Goal: Task Accomplishment & Management: Use online tool/utility

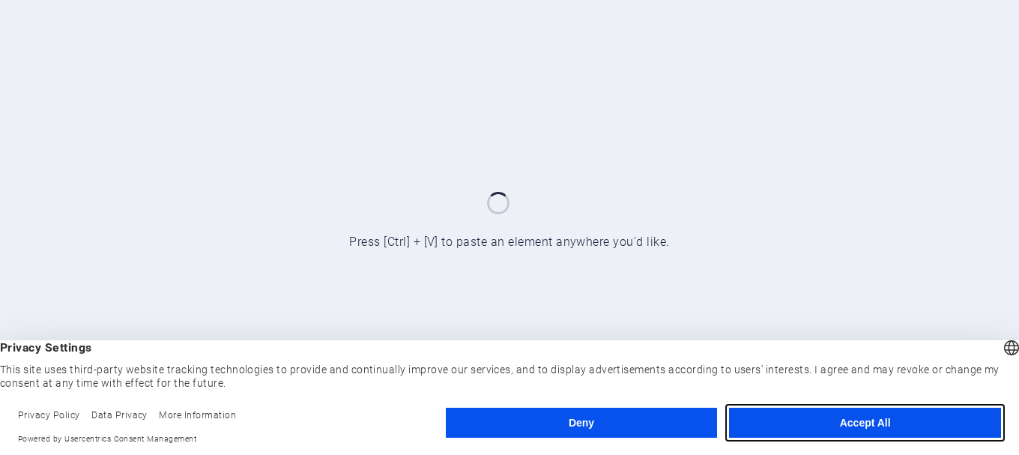
click at [897, 429] on button "Accept All" at bounding box center [865, 423] width 272 height 30
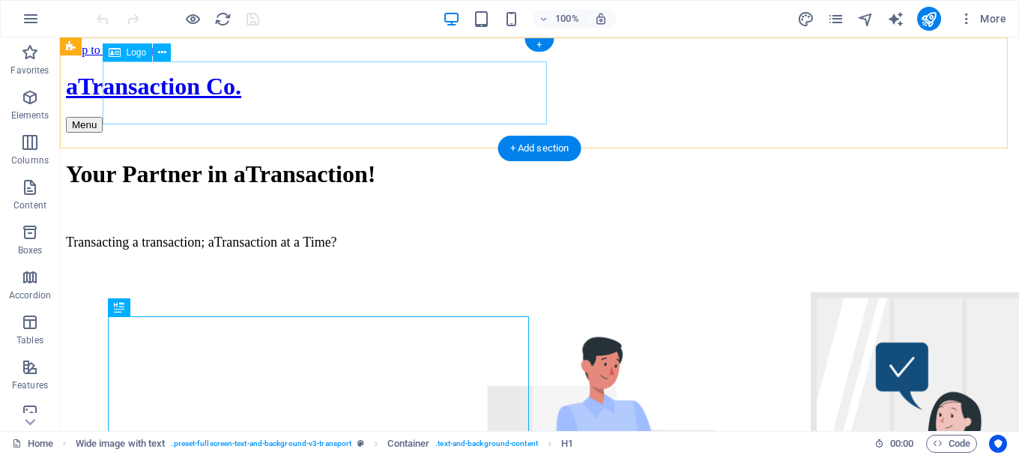
click at [350, 100] on div "aTransaction Co." at bounding box center [539, 87] width 947 height 28
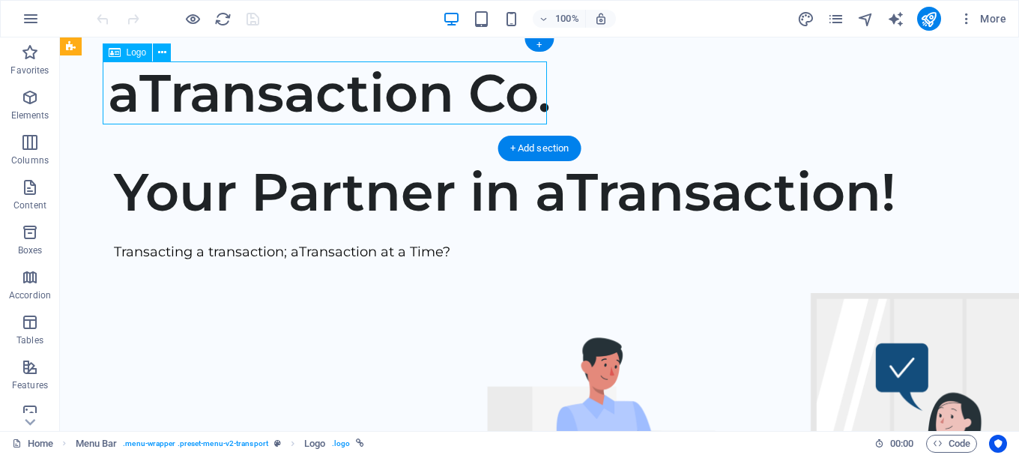
click at [350, 101] on div "aTransaction Co." at bounding box center [539, 92] width 863 height 63
select select "external"
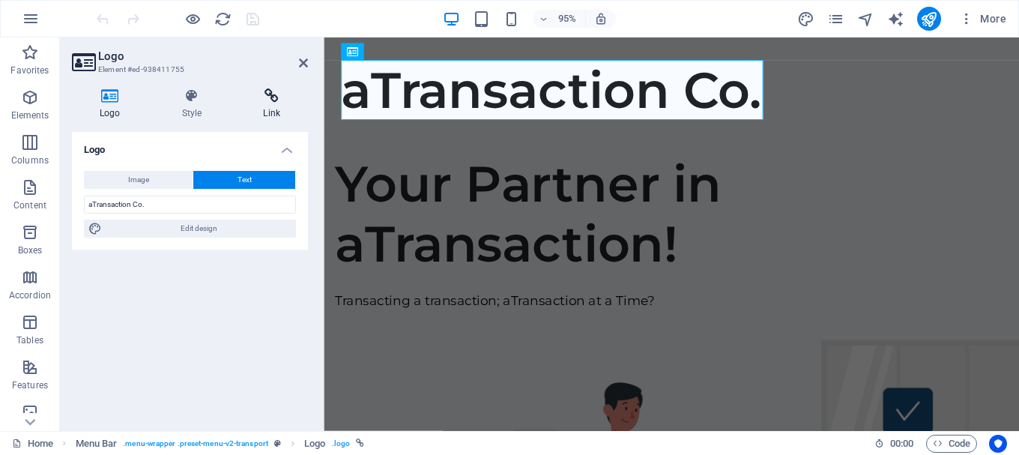
click at [273, 107] on h4 "Link" at bounding box center [271, 103] width 73 height 31
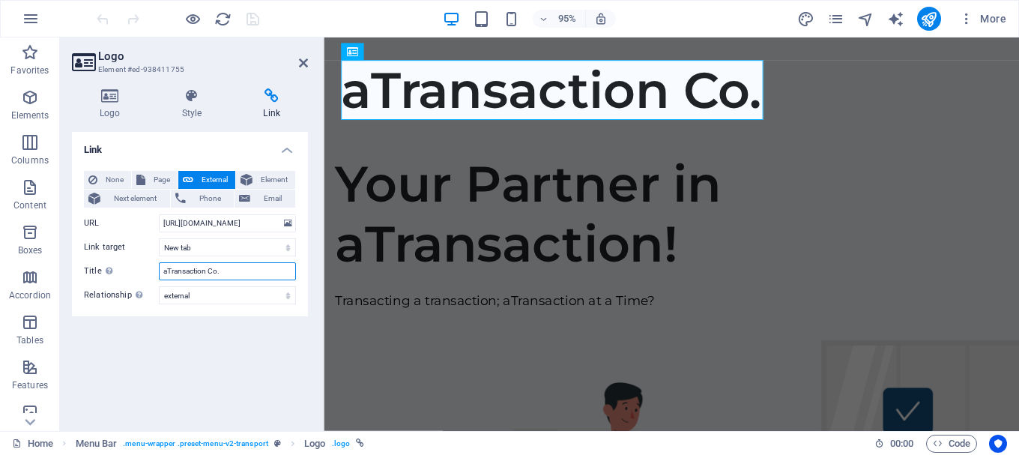
drag, startPoint x: 235, startPoint y: 270, endPoint x: 214, endPoint y: 270, distance: 21.7
click at [214, 270] on input "aTransaction Co." at bounding box center [227, 271] width 137 height 18
click at [228, 268] on input "aTransaction Co." at bounding box center [227, 271] width 137 height 18
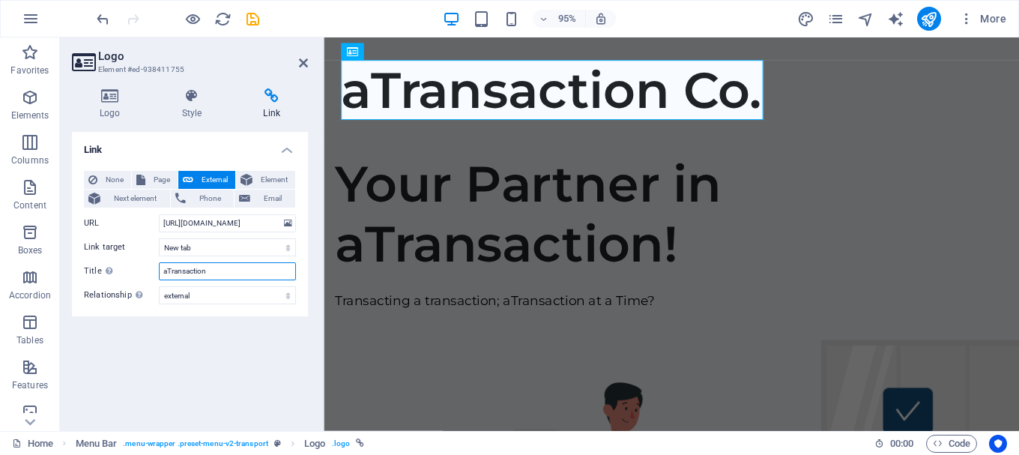
type input "aTransaction"
click at [254, 19] on icon "save" at bounding box center [252, 18] width 17 height 17
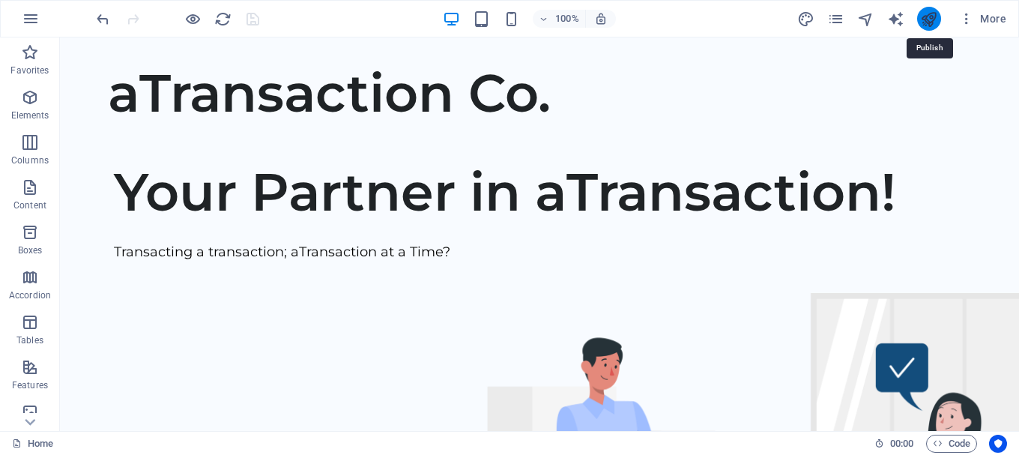
click at [930, 24] on icon "publish" at bounding box center [928, 18] width 17 height 17
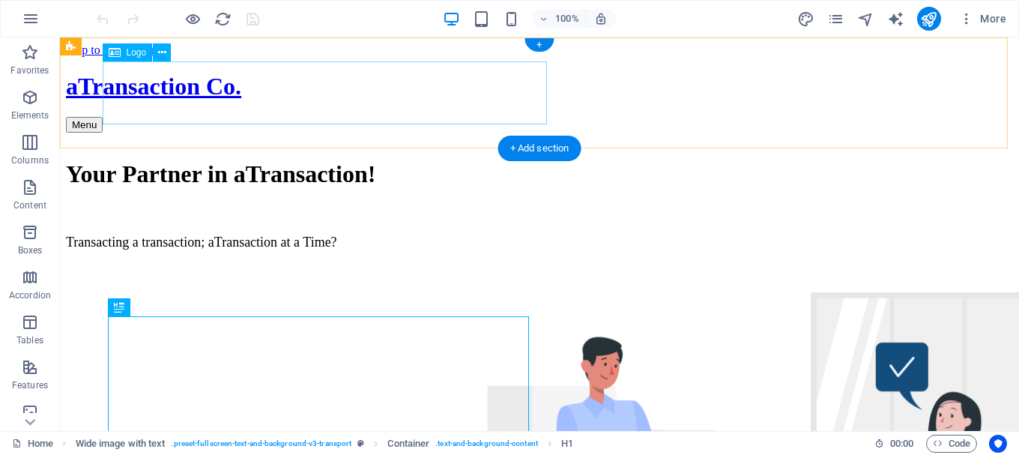
click at [398, 100] on div "aTransaction Co." at bounding box center [539, 87] width 947 height 28
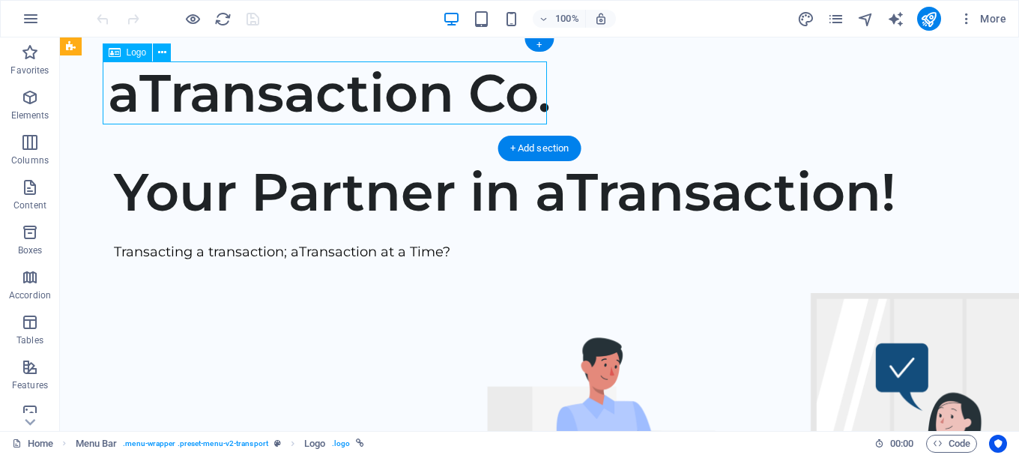
click at [398, 100] on div "aTransaction Co." at bounding box center [539, 92] width 863 height 63
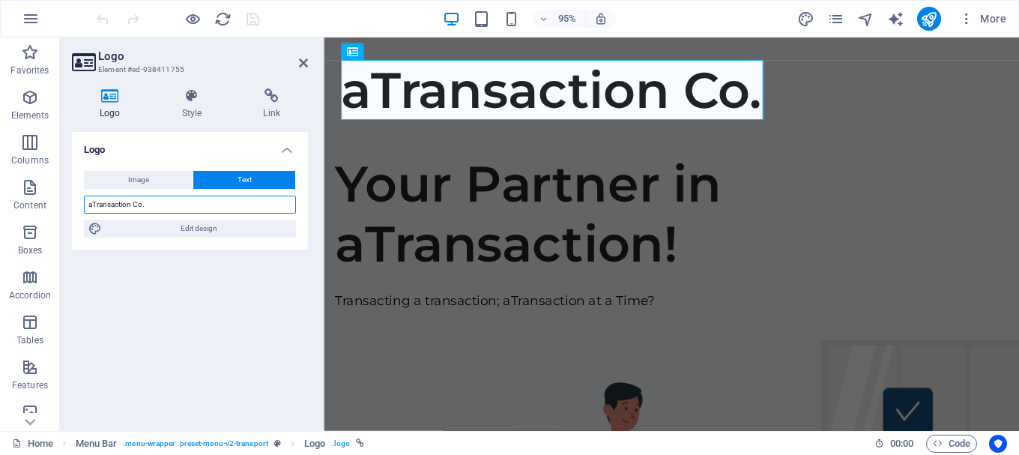
click at [162, 209] on input "aTransaction Co." at bounding box center [190, 205] width 212 height 18
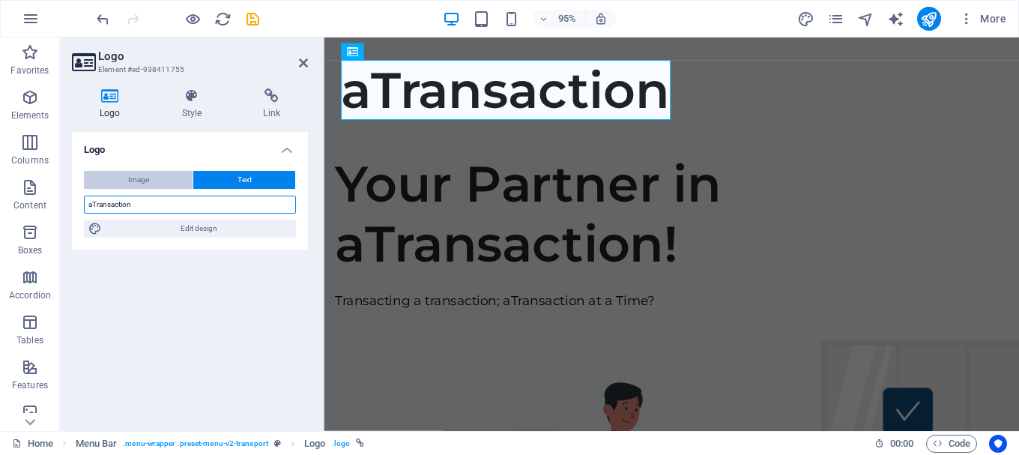
type input "aTransaction"
click at [145, 181] on span "Image" at bounding box center [138, 180] width 21 height 18
select select "DISABLED_OPTION_VALUE"
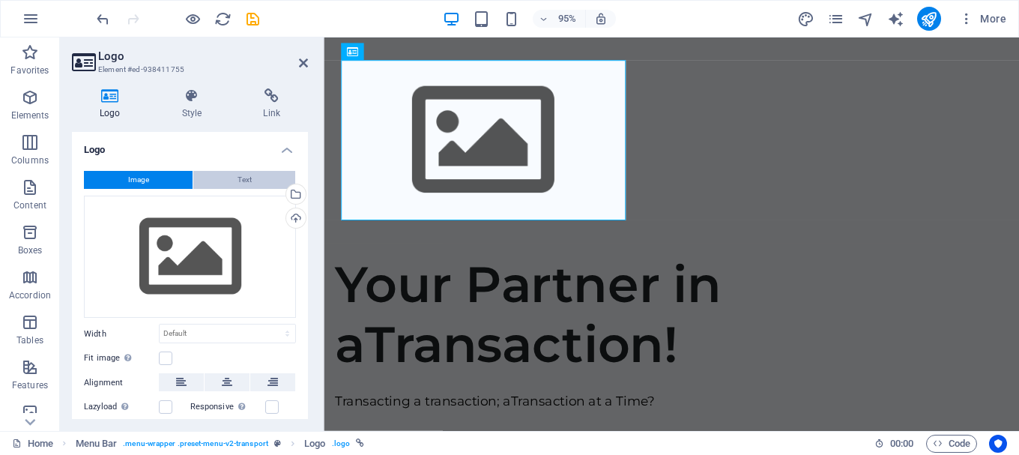
click at [240, 176] on span "Text" at bounding box center [244, 180] width 14 height 18
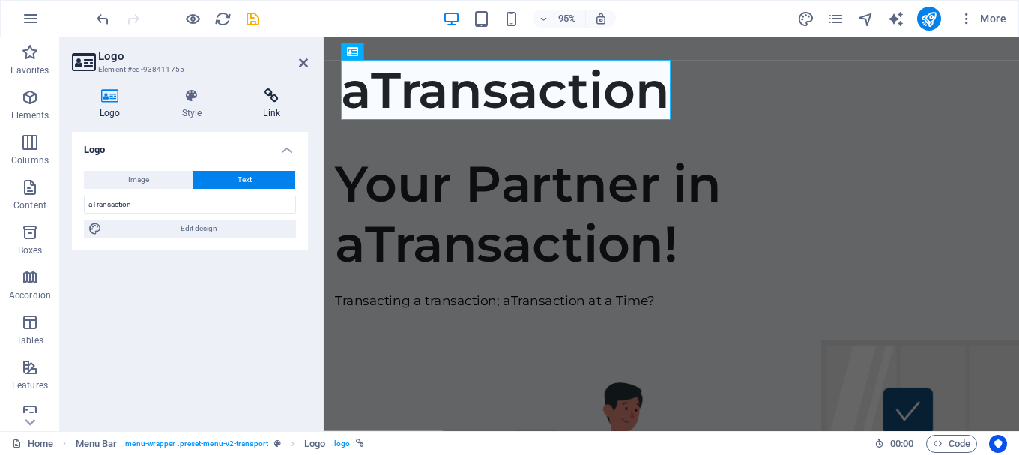
click at [278, 106] on h4 "Link" at bounding box center [271, 103] width 73 height 31
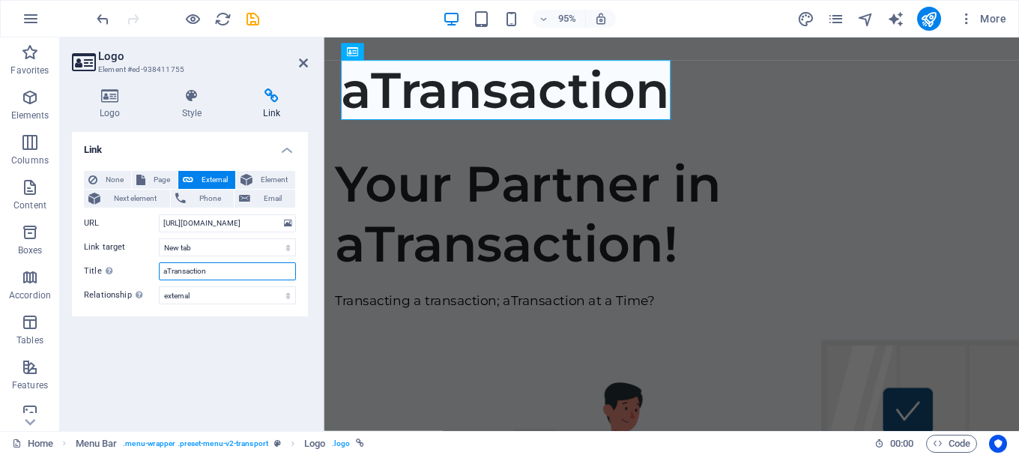
click at [231, 273] on input "aTransaction" at bounding box center [227, 271] width 137 height 18
click at [225, 246] on select "New tab Same tab Overlay" at bounding box center [227, 247] width 137 height 18
select select
click at [159, 238] on select "New tab Same tab Overlay" at bounding box center [227, 247] width 137 height 18
click at [255, 16] on icon "save" at bounding box center [252, 18] width 17 height 17
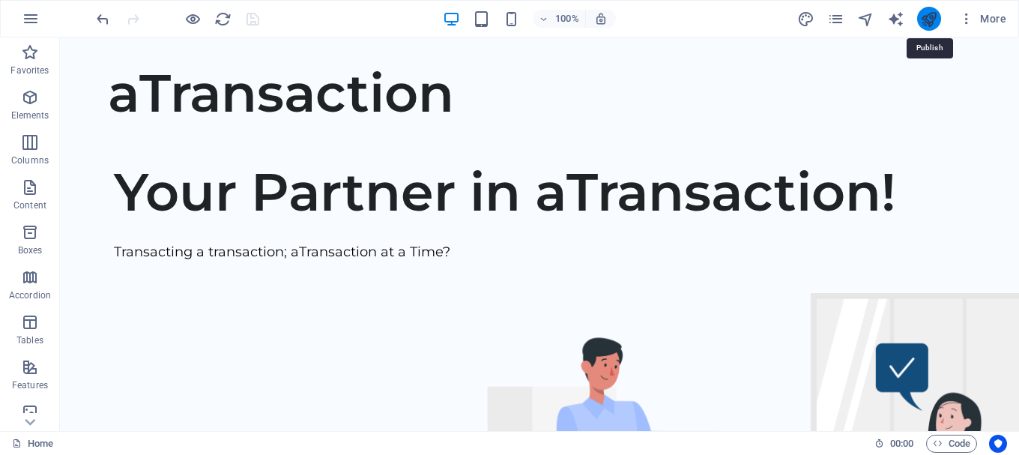
click at [928, 10] on icon "publish" at bounding box center [928, 18] width 17 height 17
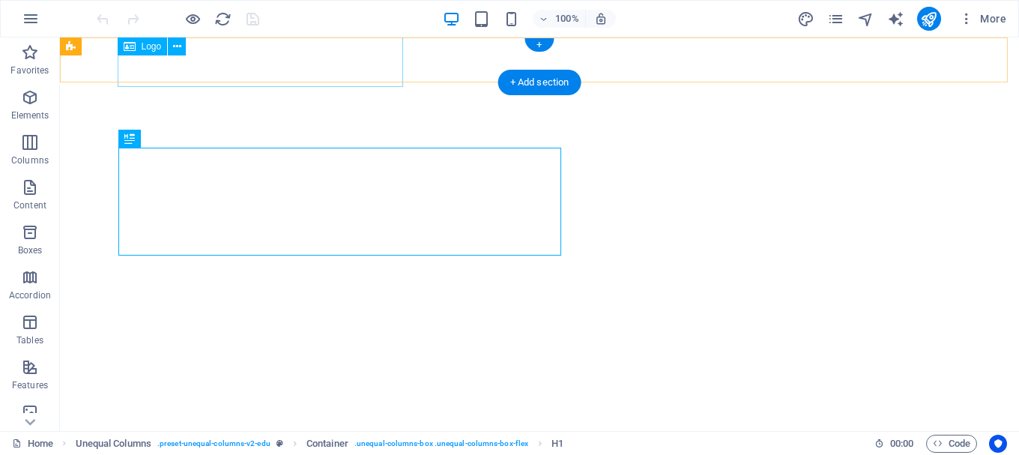
select select
select select "external"
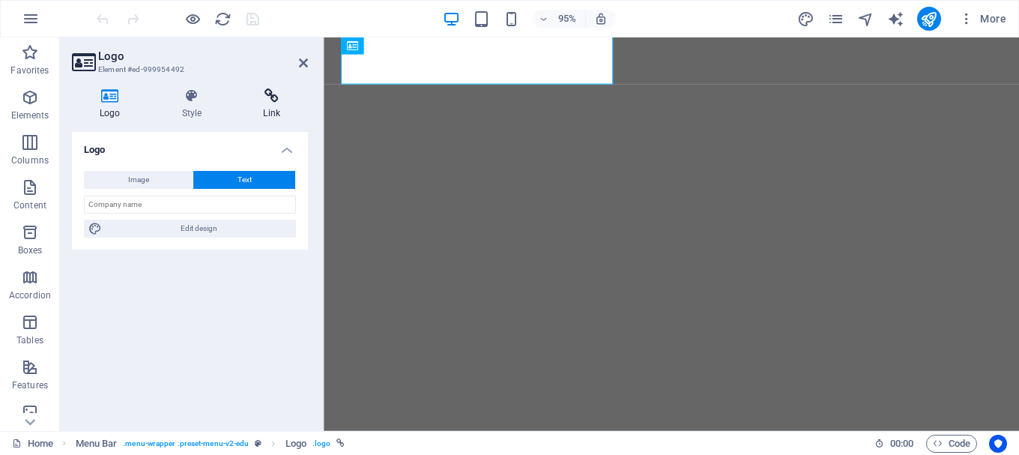
click at [272, 111] on h4 "Link" at bounding box center [271, 103] width 73 height 31
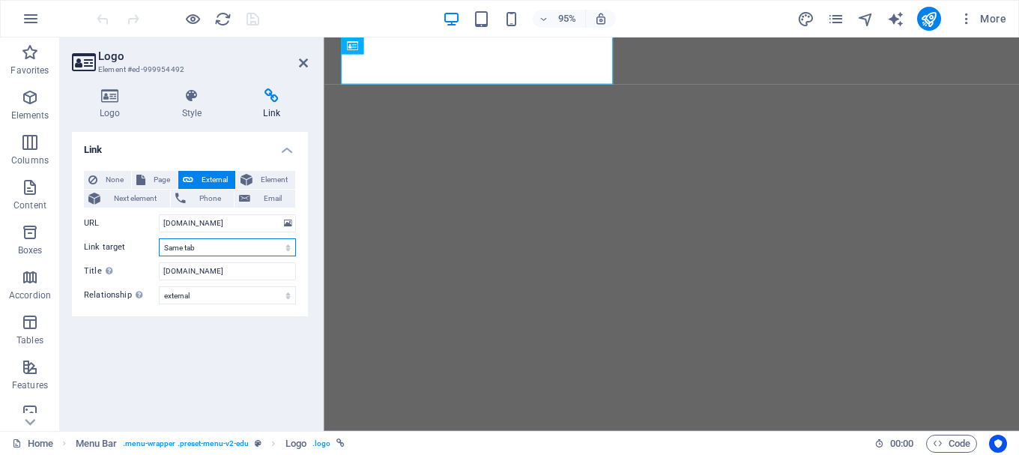
click at [221, 251] on select "New tab Same tab Overlay" at bounding box center [227, 247] width 137 height 18
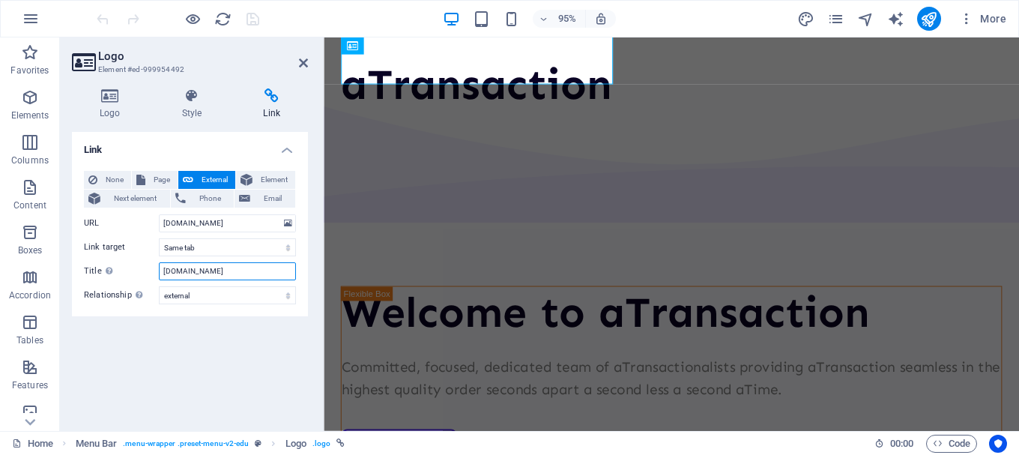
click at [246, 272] on input "aTransaction.net" at bounding box center [227, 271] width 137 height 18
type input "aTransaction"
click at [231, 222] on input "aTransaction.net" at bounding box center [227, 223] width 137 height 18
type input "http://www.aTransaction.net"
click at [253, 16] on icon "save" at bounding box center [252, 18] width 17 height 17
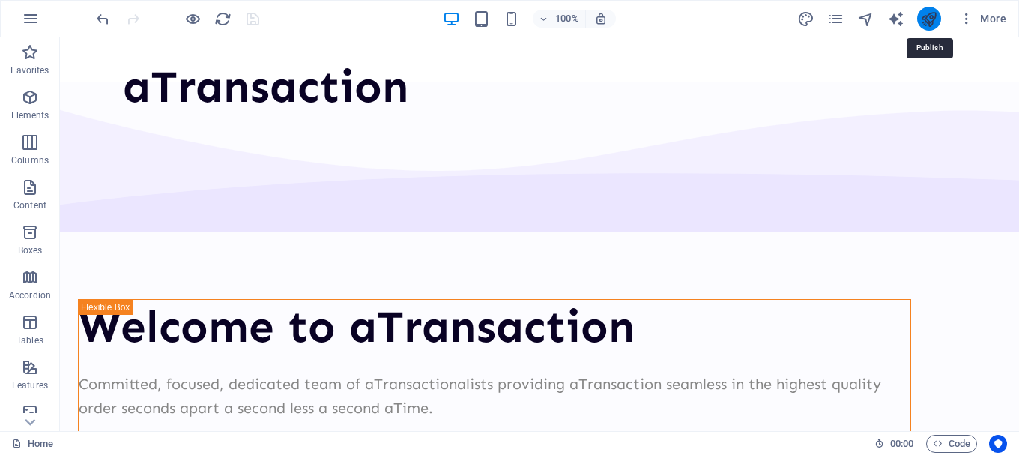
click at [927, 19] on icon "publish" at bounding box center [928, 18] width 17 height 17
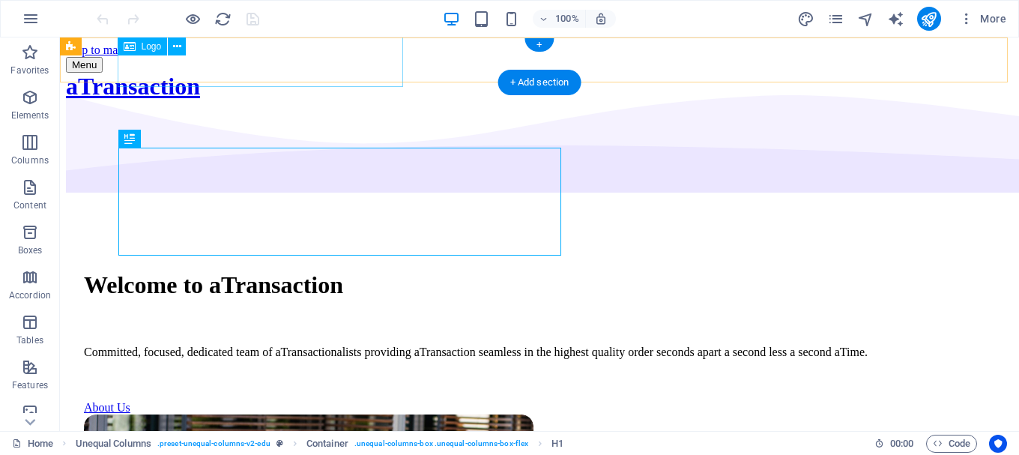
click at [200, 57] on div "aTransaction" at bounding box center [133, 87] width 134 height 60
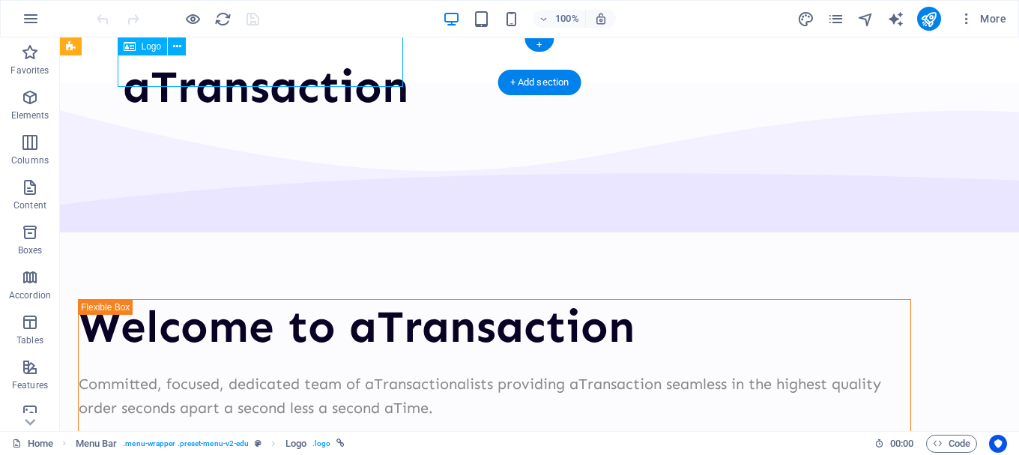
click at [262, 60] on div "aTransaction" at bounding box center [266, 87] width 286 height 54
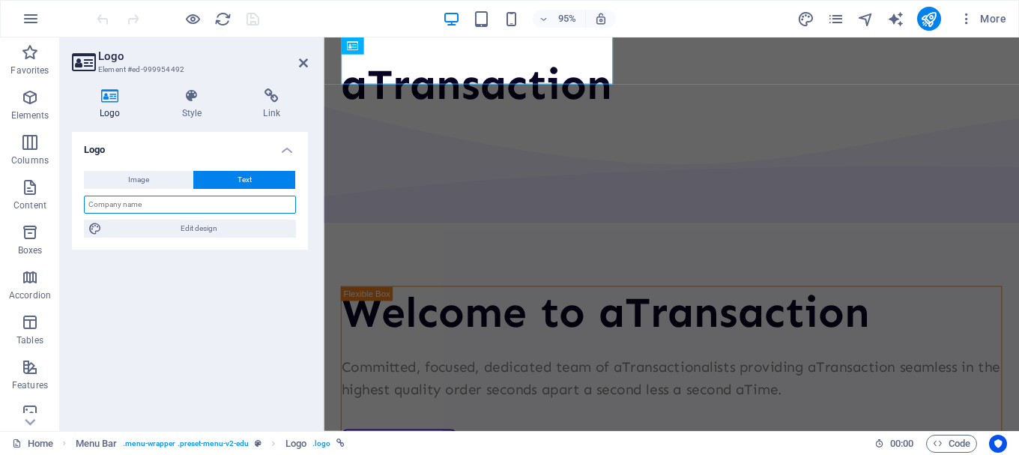
click at [172, 206] on input "text" at bounding box center [190, 205] width 212 height 18
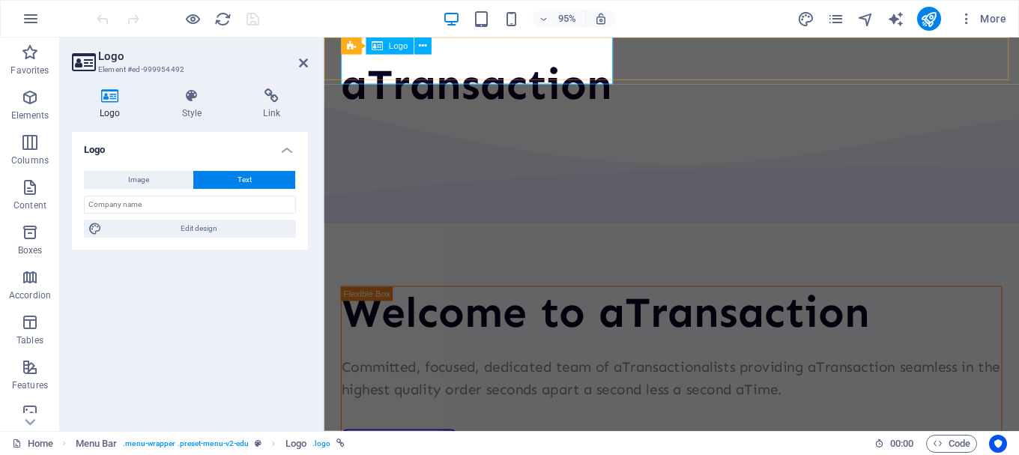
click at [485, 67] on div "aTransaction" at bounding box center [485, 87] width 286 height 54
click at [557, 66] on div "aTransaction" at bounding box center [485, 87] width 286 height 54
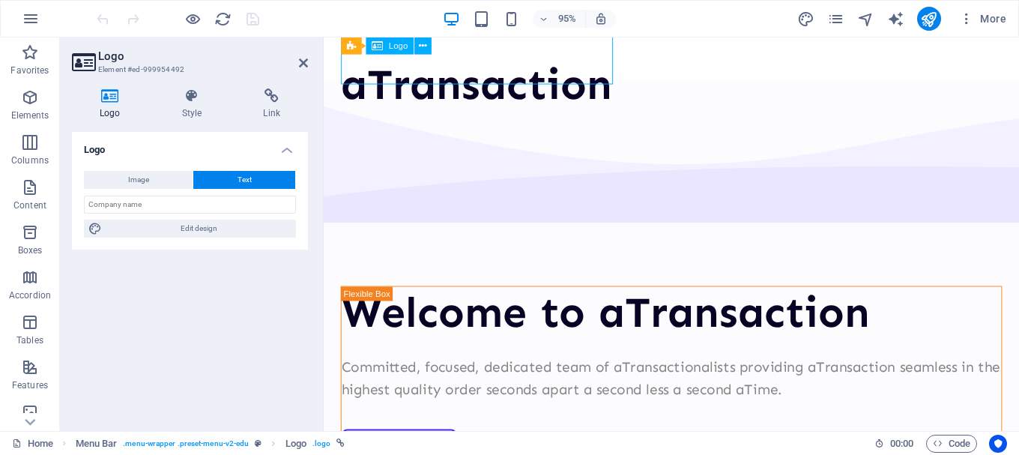
click at [557, 66] on div "aTransaction" at bounding box center [485, 87] width 286 height 54
click at [604, 60] on div "aTransaction" at bounding box center [485, 87] width 286 height 54
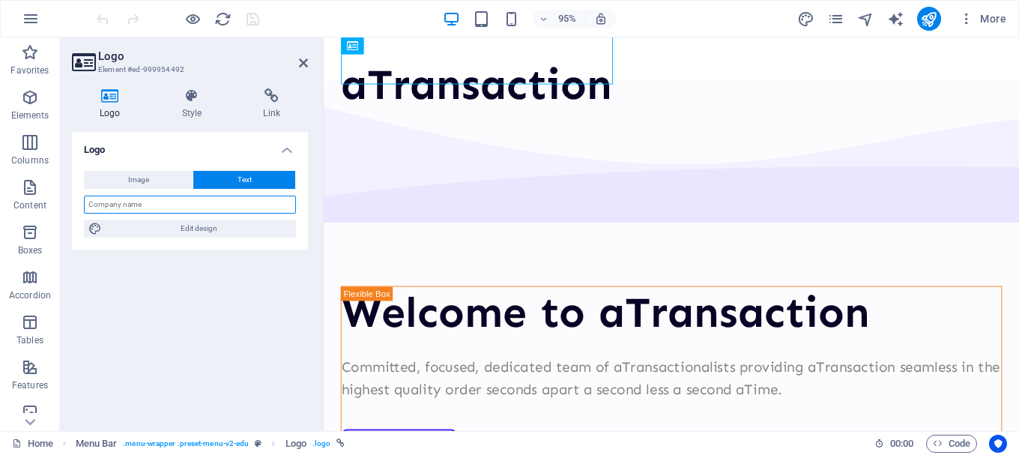
click at [173, 206] on input "text" at bounding box center [190, 205] width 212 height 18
type input "aTransaction Co."
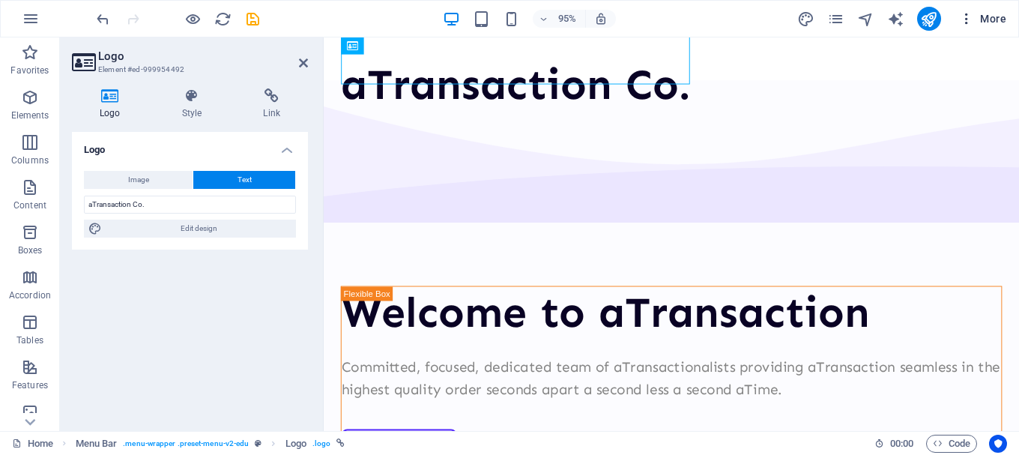
click at [998, 18] on span "More" at bounding box center [982, 18] width 47 height 15
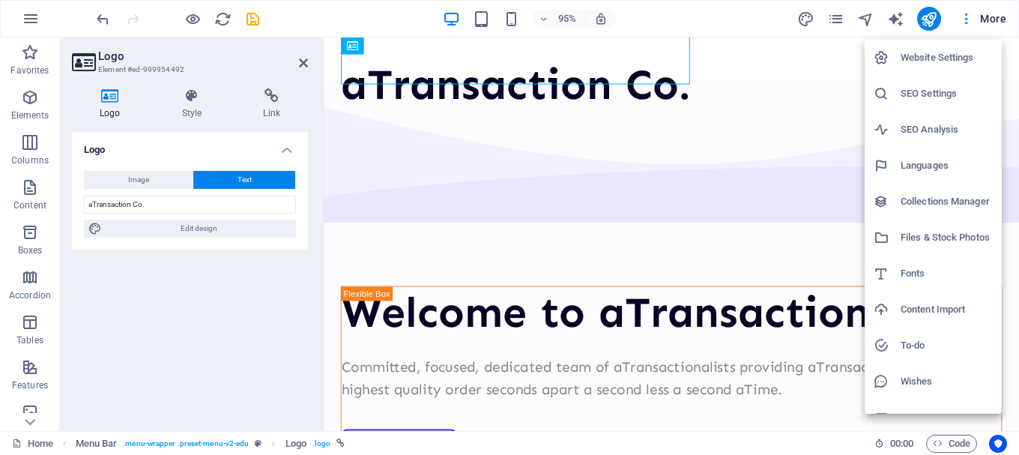
click at [934, 58] on h6 "Website Settings" at bounding box center [946, 58] width 92 height 18
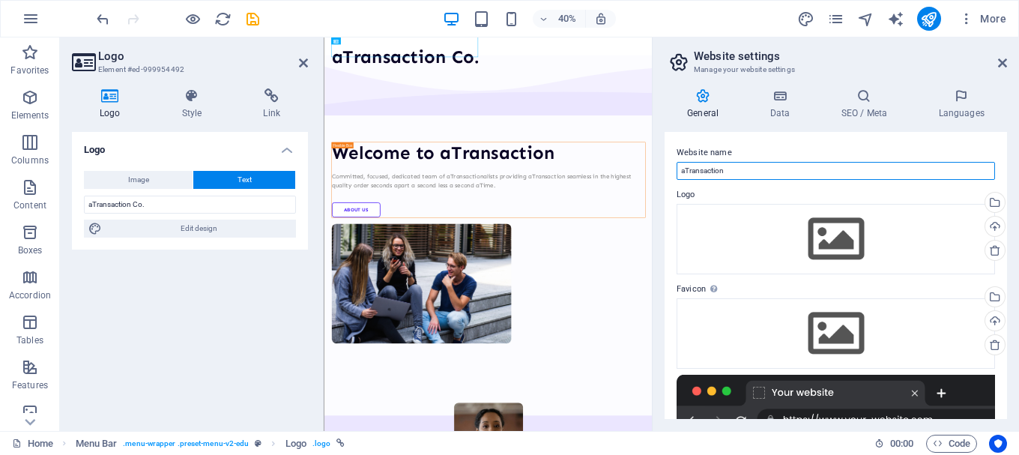
click at [748, 173] on input "aTransaction" at bounding box center [835, 171] width 318 height 18
type input "aTransaction Co."
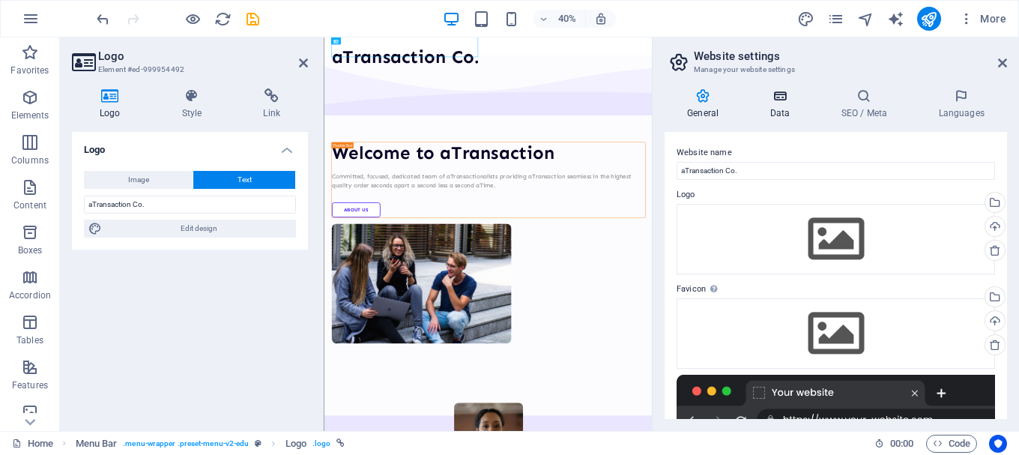
click at [781, 109] on h4 "Data" at bounding box center [782, 103] width 71 height 31
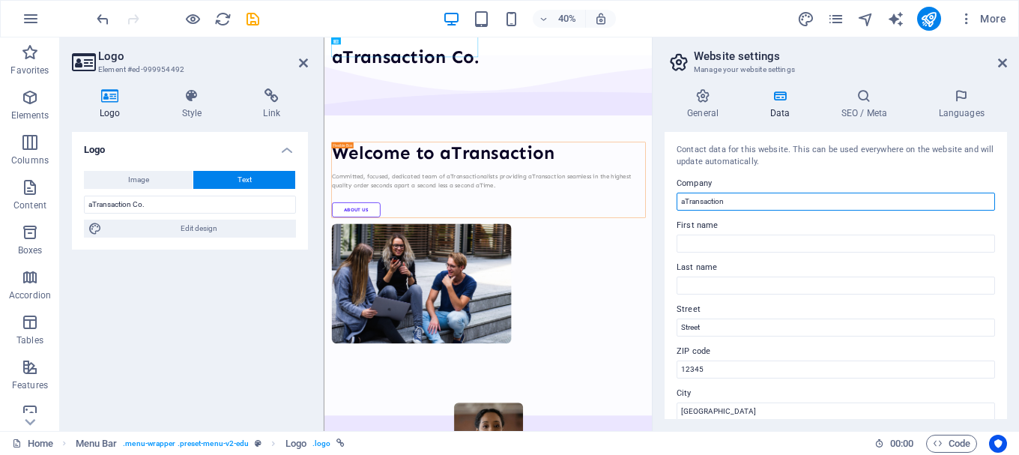
click at [744, 196] on input "aTransaction" at bounding box center [835, 202] width 318 height 18
type input "aTransaction Co."
click at [859, 82] on div "General Data SEO / Meta Languages Website name aTransaction Co. Logo Drag files…" at bounding box center [836, 253] width 366 height 354
click at [859, 94] on icon at bounding box center [863, 95] width 91 height 15
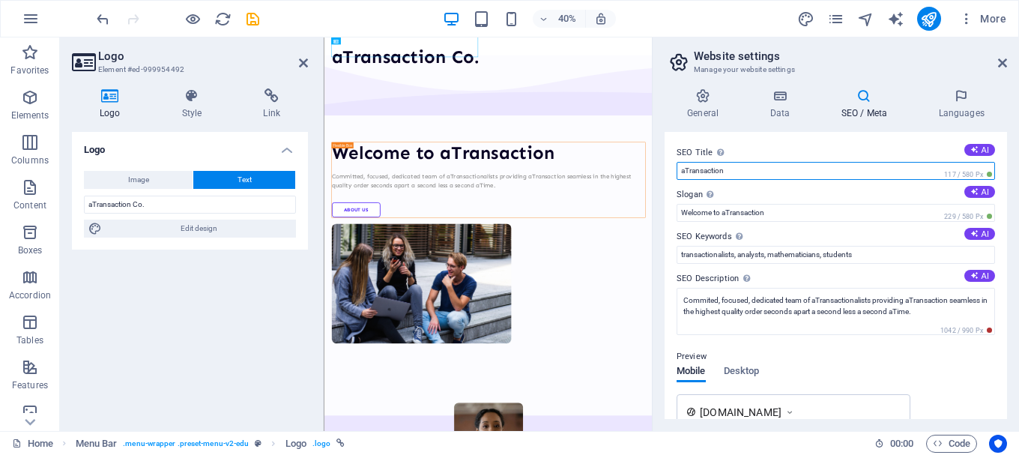
click at [782, 167] on input "aTransaction" at bounding box center [835, 171] width 318 height 18
type input "aTransaction Co"
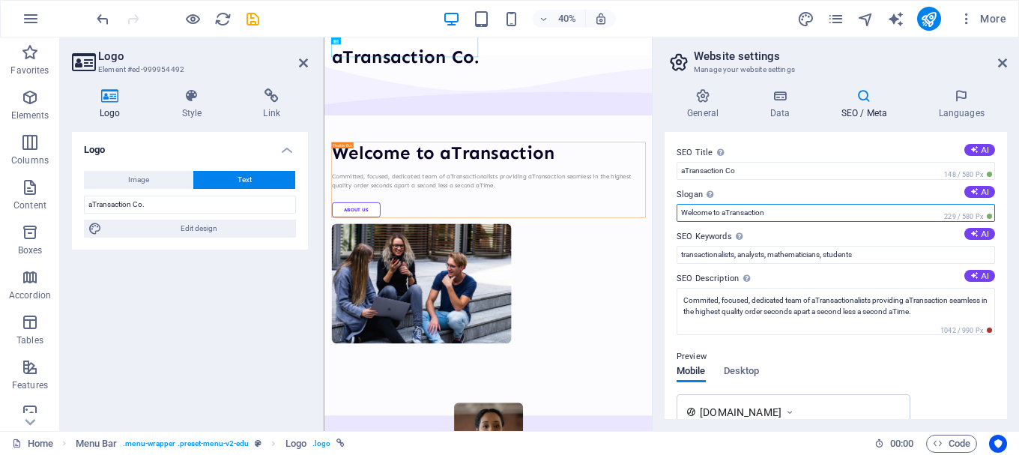
click at [788, 213] on input "Welcome to aTransaction" at bounding box center [835, 213] width 318 height 18
type input "Welcome to aTransaction"
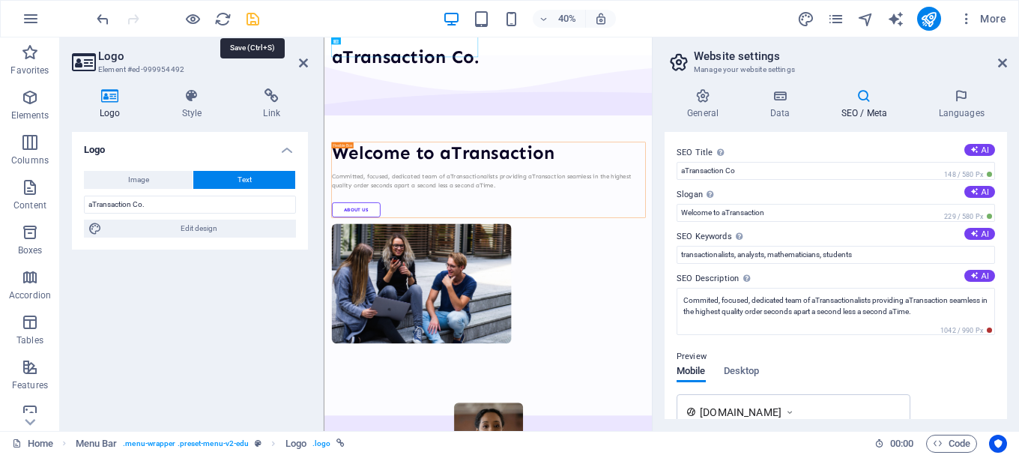
click at [252, 20] on icon "save" at bounding box center [252, 18] width 17 height 17
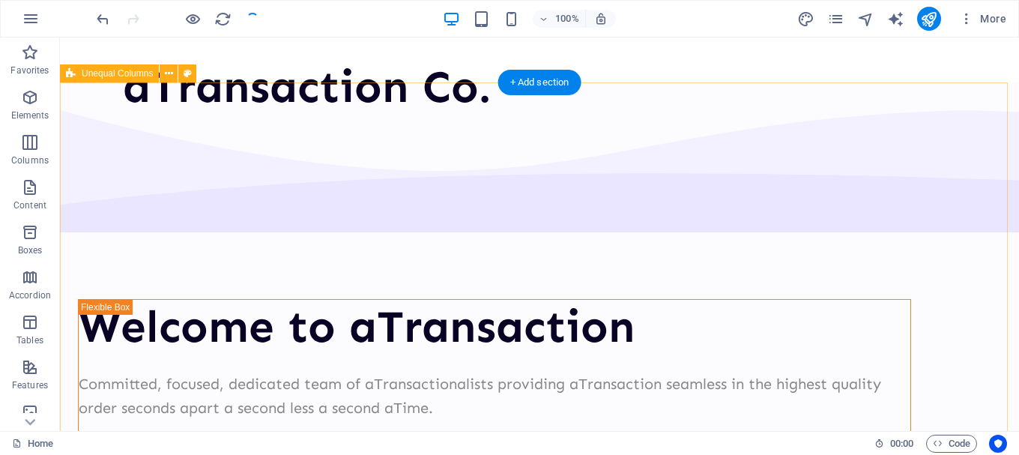
drag, startPoint x: 992, startPoint y: 55, endPoint x: 908, endPoint y: 92, distance: 91.6
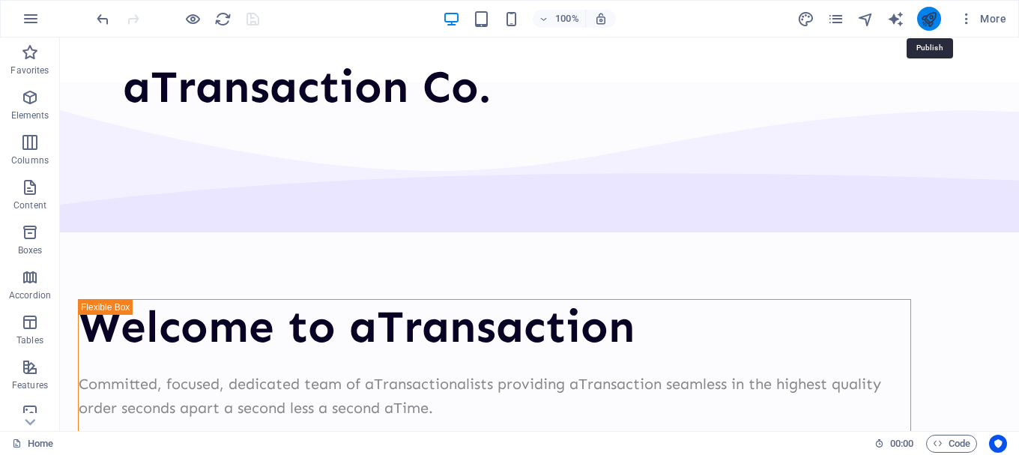
click at [925, 22] on icon "publish" at bounding box center [928, 18] width 17 height 17
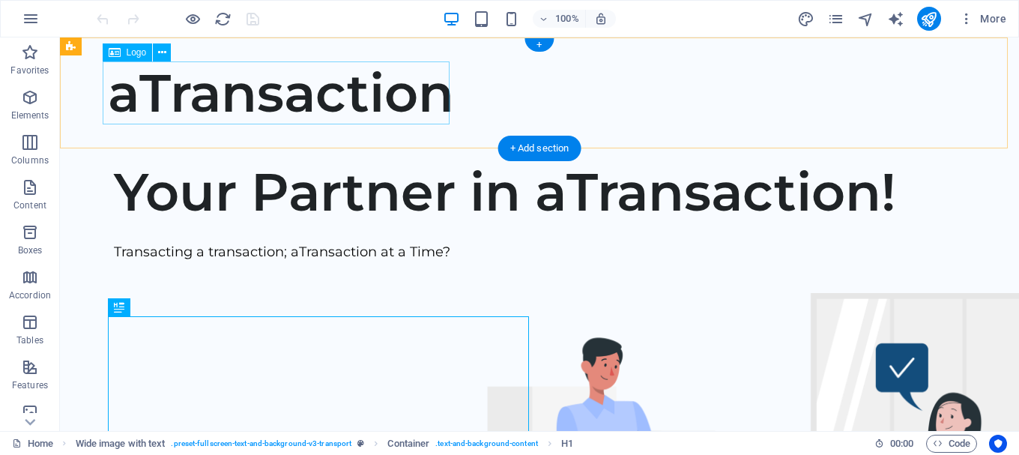
click at [402, 100] on div "aTransaction" at bounding box center [539, 92] width 863 height 63
click at [402, 101] on div "aTransaction" at bounding box center [539, 92] width 863 height 63
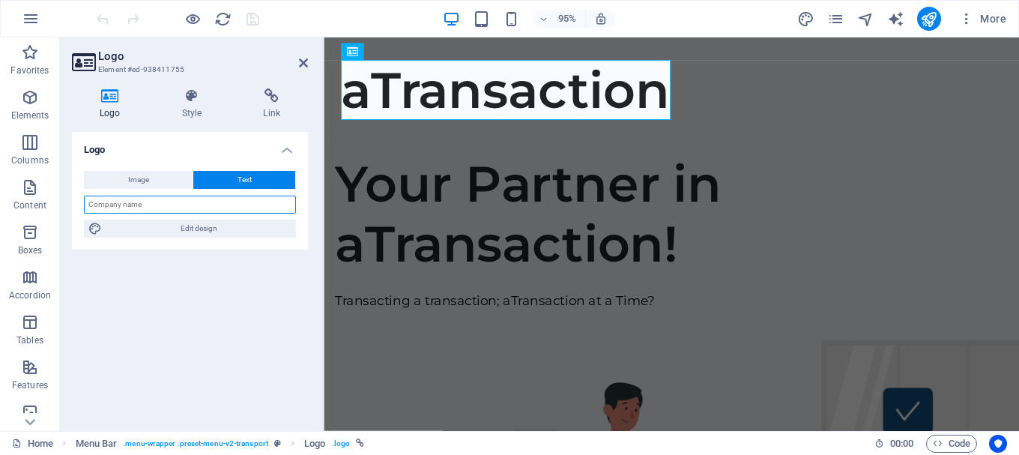
click at [196, 208] on input "text" at bounding box center [190, 205] width 212 height 18
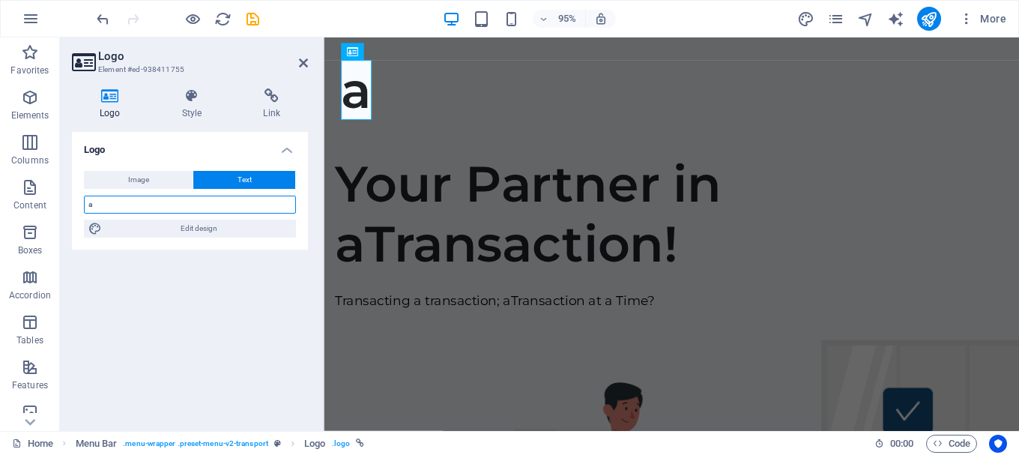
type input "aTransaction"
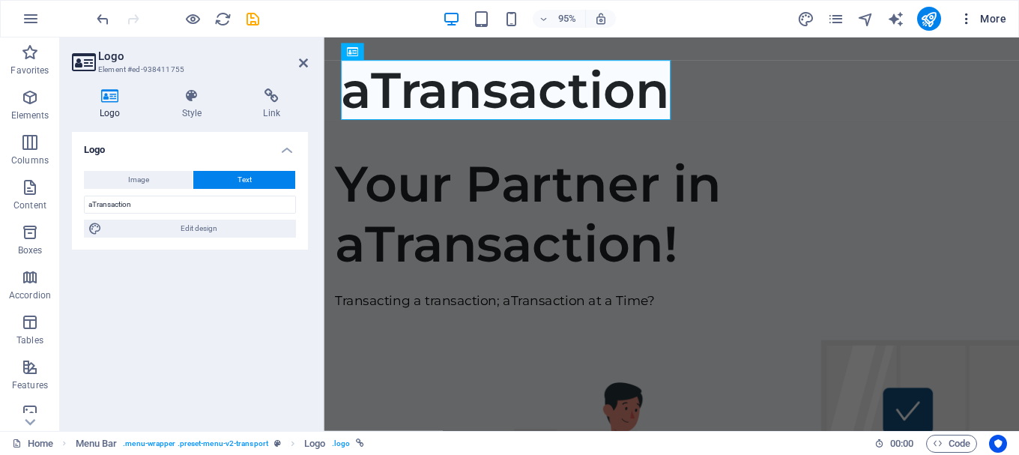
click at [984, 19] on span "More" at bounding box center [982, 18] width 47 height 15
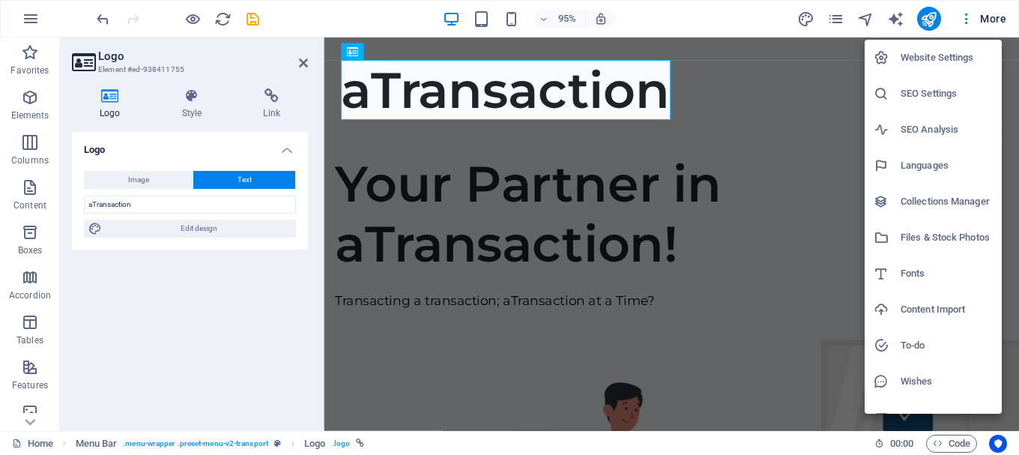
click at [944, 58] on h6 "Website Settings" at bounding box center [946, 58] width 92 height 18
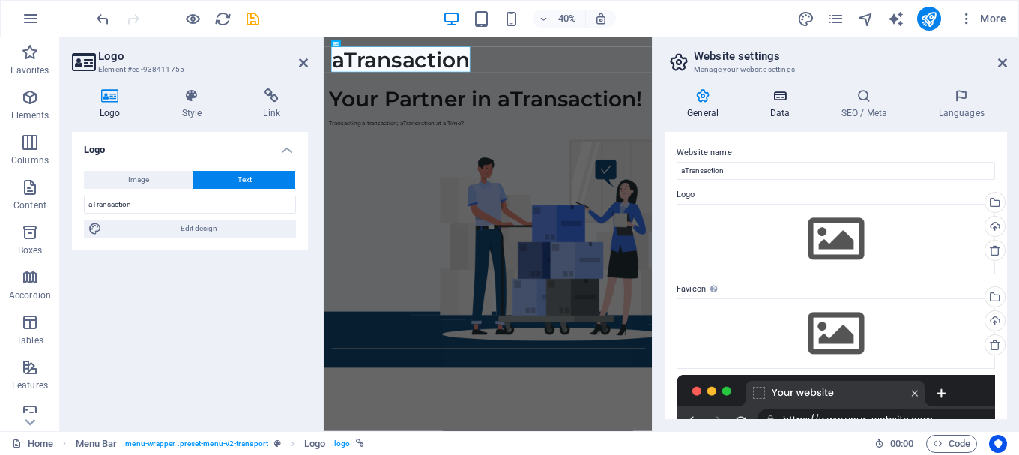
click at [779, 109] on h4 "Data" at bounding box center [782, 103] width 71 height 31
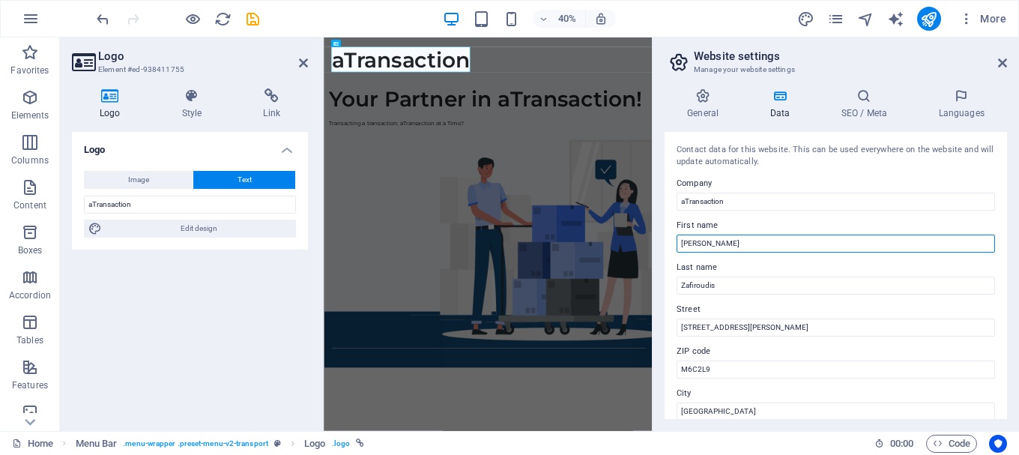
drag, startPoint x: 760, startPoint y: 240, endPoint x: 660, endPoint y: 247, distance: 100.6
click at [660, 247] on div "General Data SEO / Meta Languages Website name aTransaction Logo Drag files her…" at bounding box center [836, 253] width 366 height 354
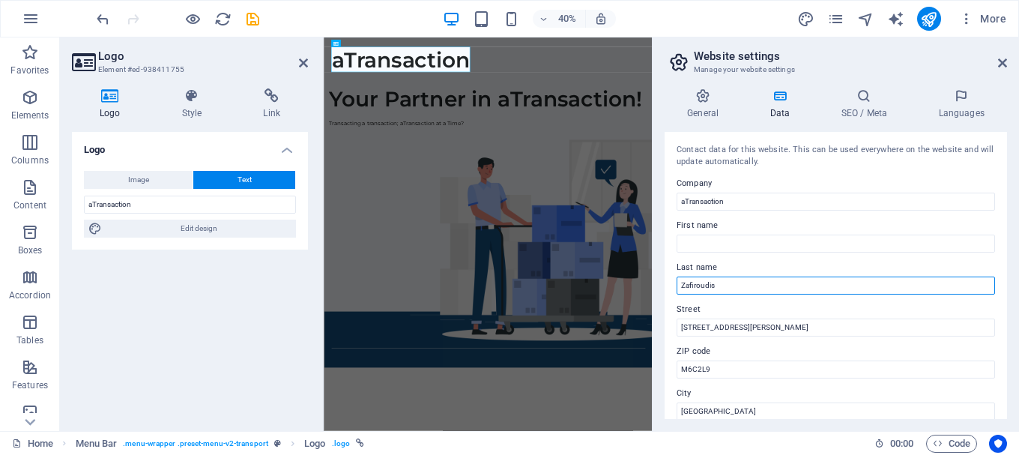
drag, startPoint x: 1066, startPoint y: 321, endPoint x: 1142, endPoint y: 663, distance: 349.9
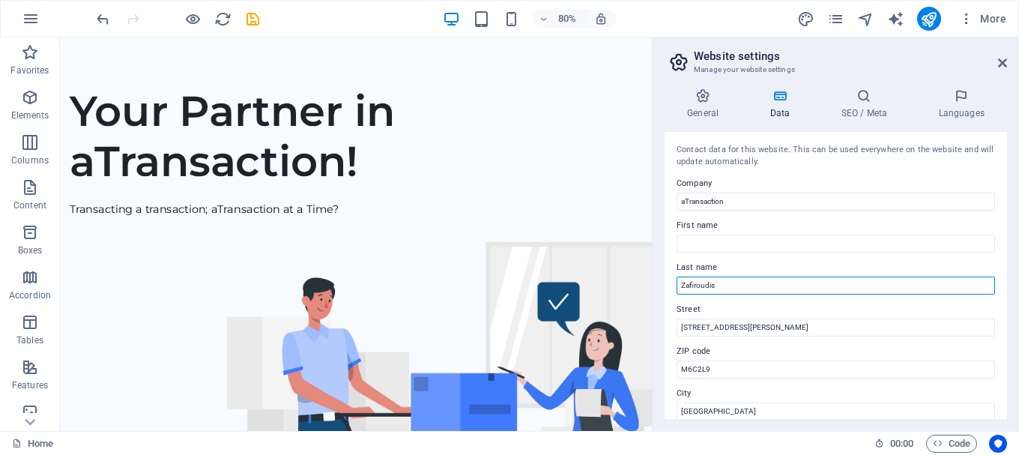
click at [732, 289] on input "Zafiroudis" at bounding box center [835, 285] width 318 height 18
drag, startPoint x: 741, startPoint y: 285, endPoint x: 670, endPoint y: 288, distance: 70.5
click at [670, 290] on div "Contact data for this website. This can be used everywhere on the website and w…" at bounding box center [835, 275] width 342 height 287
click at [763, 326] on input "20-125 Vaughn Rd." at bounding box center [835, 327] width 318 height 18
drag, startPoint x: 772, startPoint y: 326, endPoint x: 676, endPoint y: 321, distance: 96.0
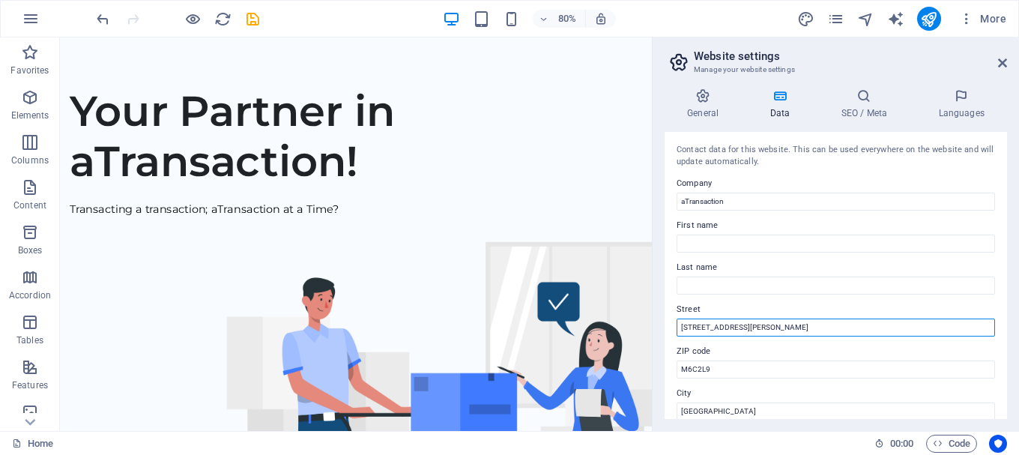
click at [673, 321] on div "Contact data for this website. This can be used everywhere on the website and w…" at bounding box center [835, 275] width 342 height 287
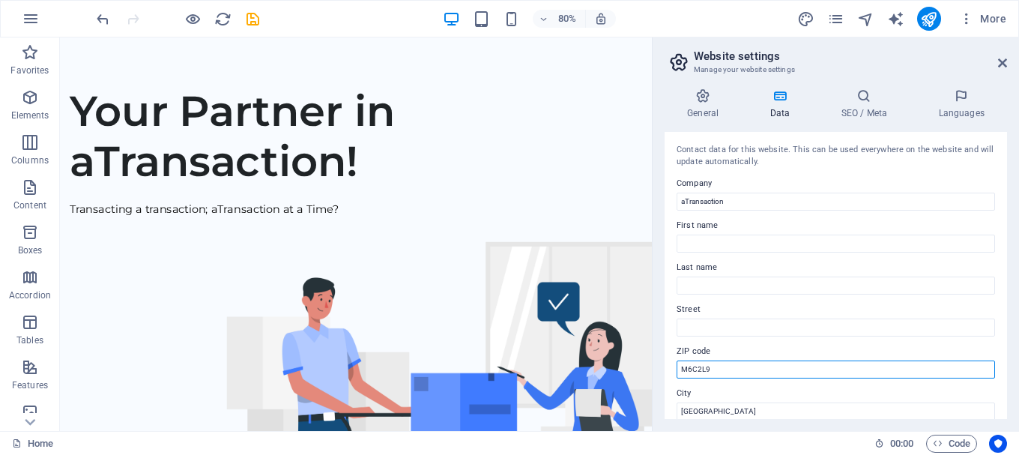
click at [727, 366] on input "M6C2L9" at bounding box center [835, 369] width 318 height 18
drag, startPoint x: 731, startPoint y: 368, endPoint x: 660, endPoint y: 366, distance: 71.2
click at [660, 366] on div "General Data SEO / Meta Languages Website name aTransaction Logo Drag files her…" at bounding box center [836, 253] width 366 height 354
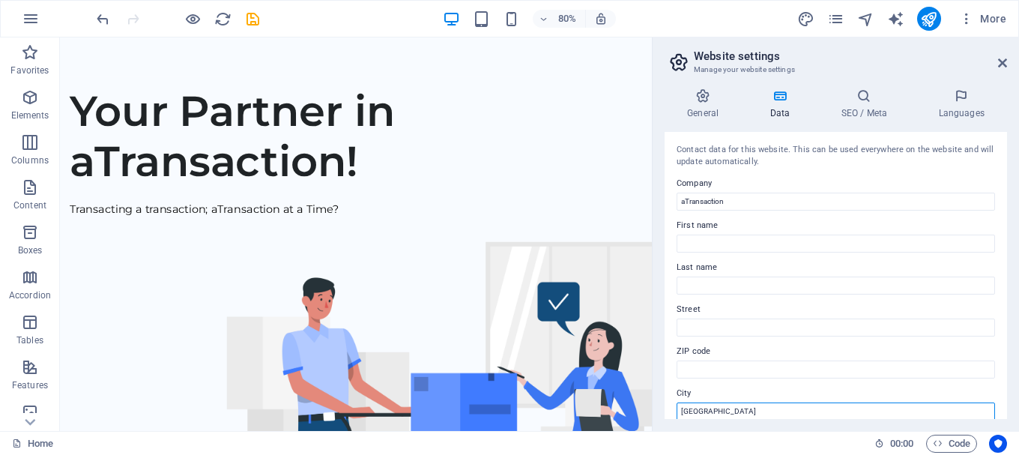
click at [702, 410] on input "York" at bounding box center [835, 411] width 318 height 18
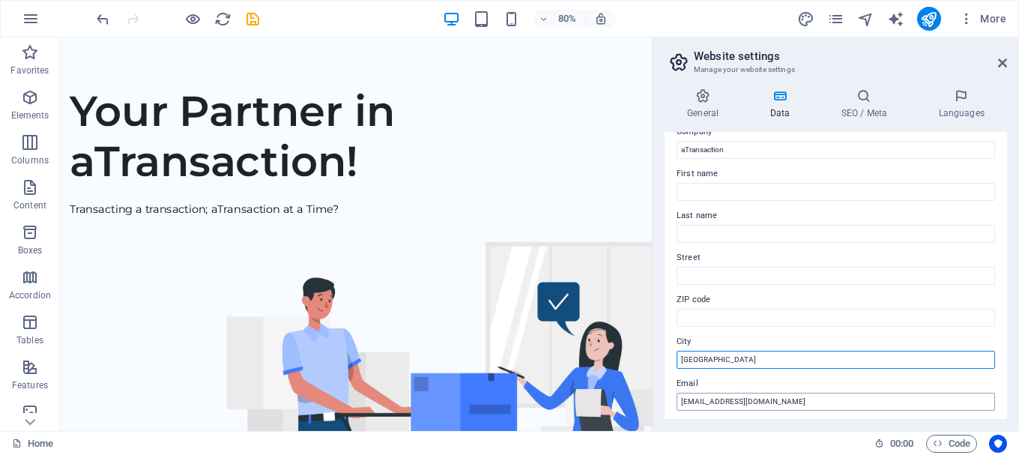
drag, startPoint x: 695, startPoint y: 409, endPoint x: 682, endPoint y: 411, distance: 13.6
click at [682, 411] on div "Contact data for this website. This can be used everywhere on the website and w…" at bounding box center [835, 275] width 342 height 287
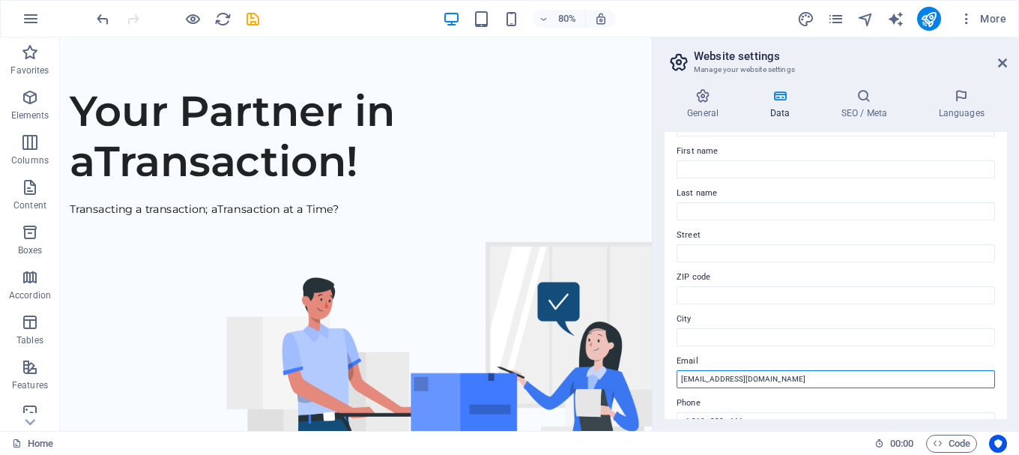
drag, startPoint x: 837, startPoint y: 385, endPoint x: 652, endPoint y: 375, distance: 185.3
click at [652, 375] on aside "Website settings Manage your website settings General Data SEO / Meta Languages…" at bounding box center [835, 233] width 367 height 393
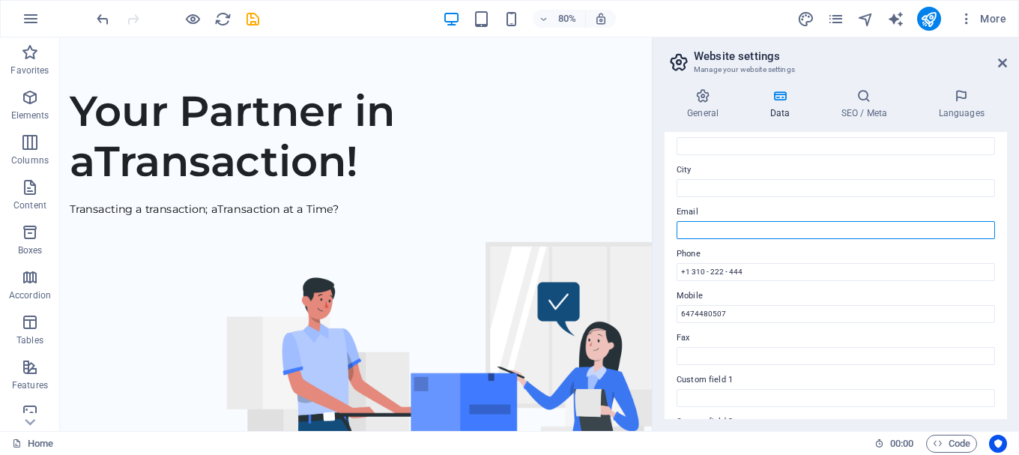
scroll to position [224, 0]
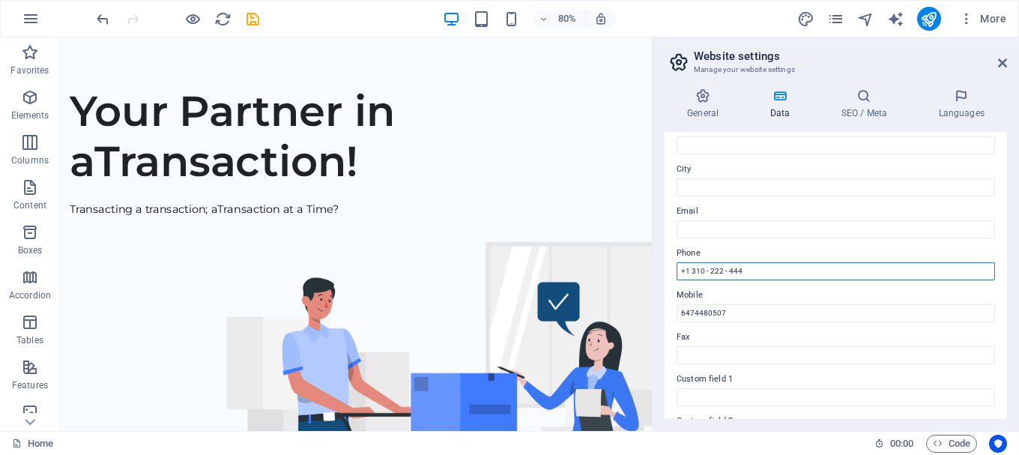
click at [753, 276] on input "+1 310 - 222 - 444" at bounding box center [835, 271] width 318 height 18
drag, startPoint x: 762, startPoint y: 271, endPoint x: 656, endPoint y: 274, distance: 106.4
click at [656, 274] on div "General Data SEO / Meta Languages Website name aTransaction Logo Drag files her…" at bounding box center [836, 253] width 366 height 354
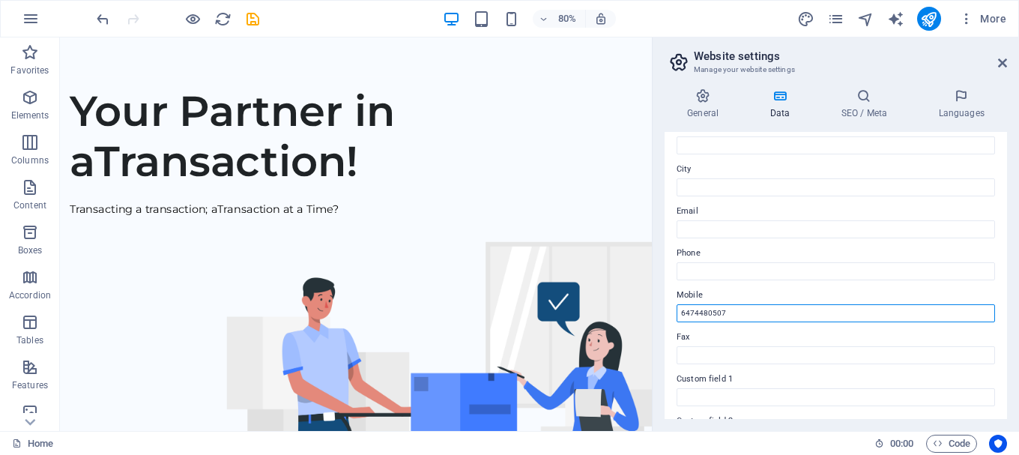
drag, startPoint x: 751, startPoint y: 312, endPoint x: 728, endPoint y: 306, distance: 23.3
click at [653, 310] on aside "Website settings Manage your website settings General Data SEO / Meta Languages…" at bounding box center [835, 233] width 367 height 393
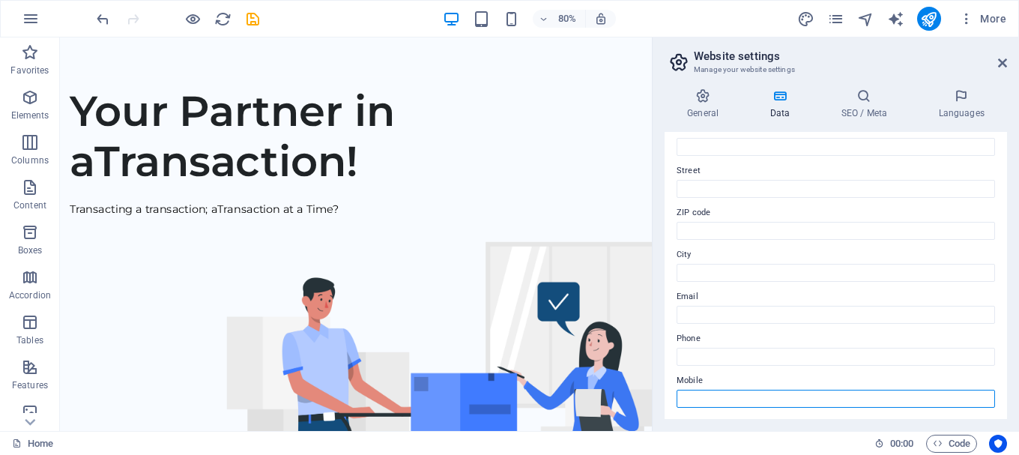
scroll to position [0, 0]
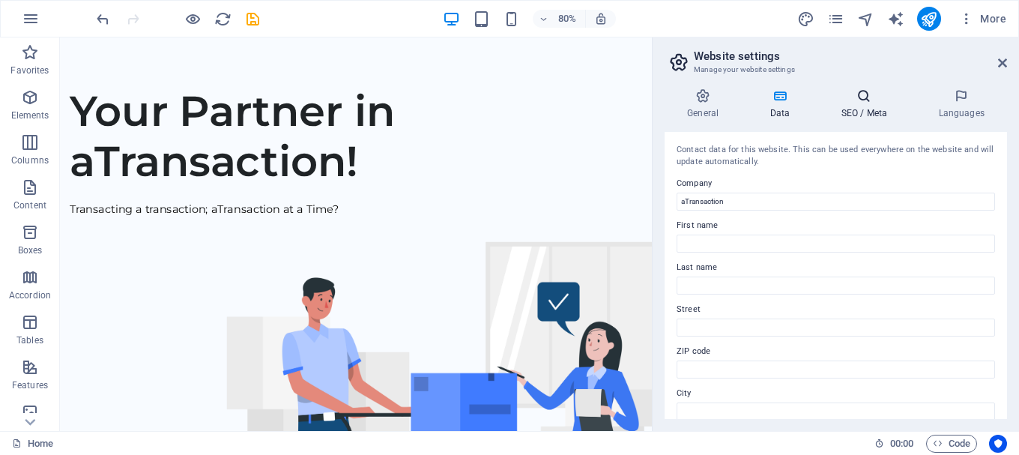
click at [859, 116] on h4 "SEO / Meta" at bounding box center [866, 103] width 97 height 31
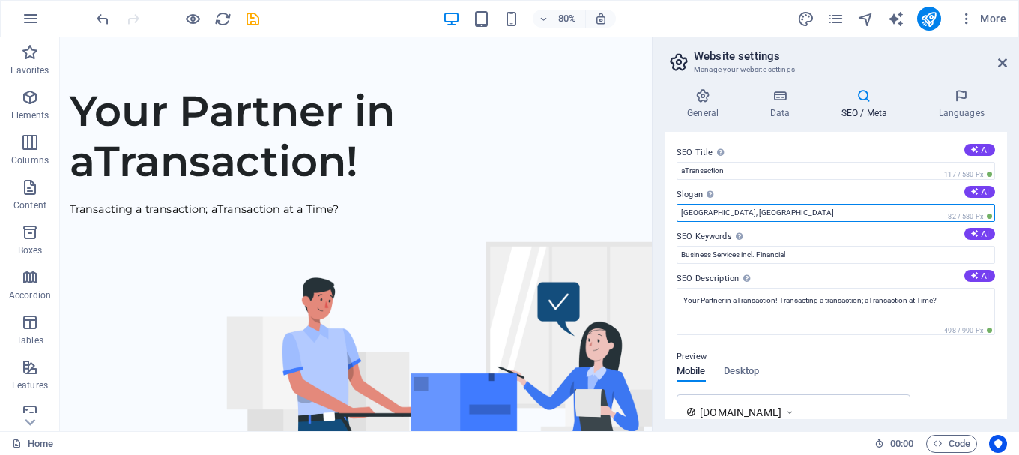
drag, startPoint x: 726, startPoint y: 211, endPoint x: 652, endPoint y: 213, distance: 74.2
click at [652, 213] on aside "Website settings Manage your website settings General Data SEO / Meta Languages…" at bounding box center [835, 233] width 367 height 393
type input "Your Partner in aTransaction!"
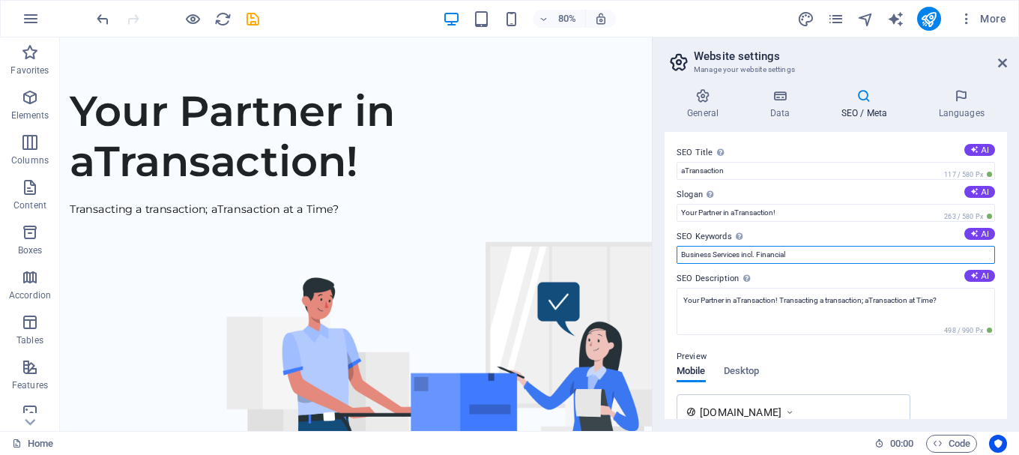
drag, startPoint x: 872, startPoint y: 291, endPoint x: 798, endPoint y: 297, distance: 74.4
type input "B"
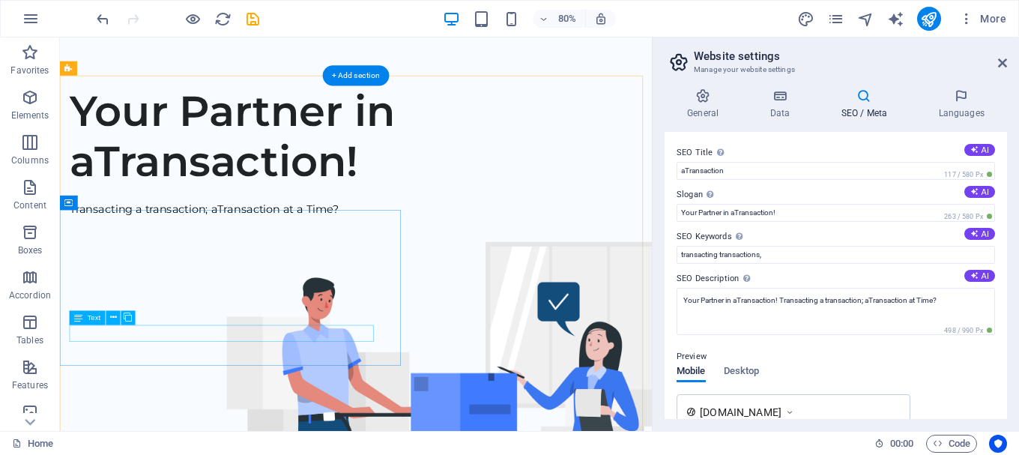
click at [356, 263] on div "Transacting a transaction; aTransaction at a Time?" at bounding box center [430, 252] width 716 height 22
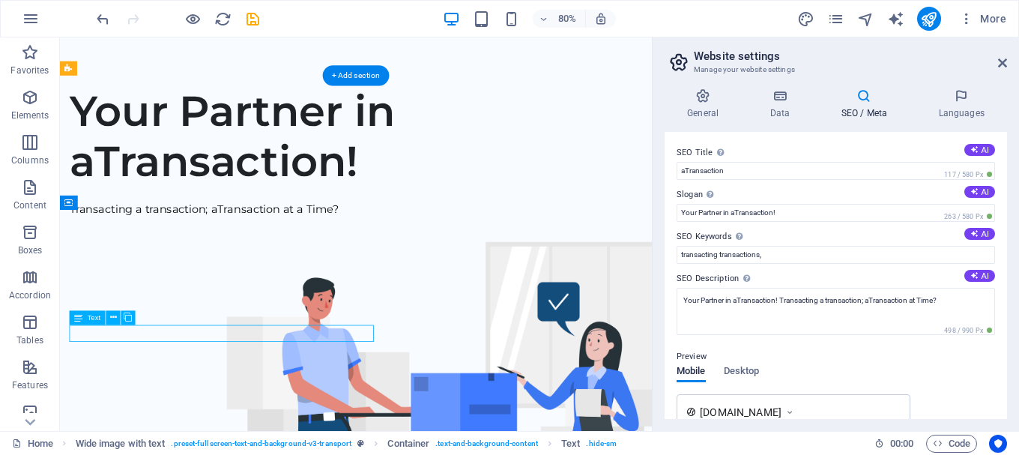
click at [346, 263] on div "Transacting a transaction; aTransaction at a Time?" at bounding box center [430, 252] width 716 height 22
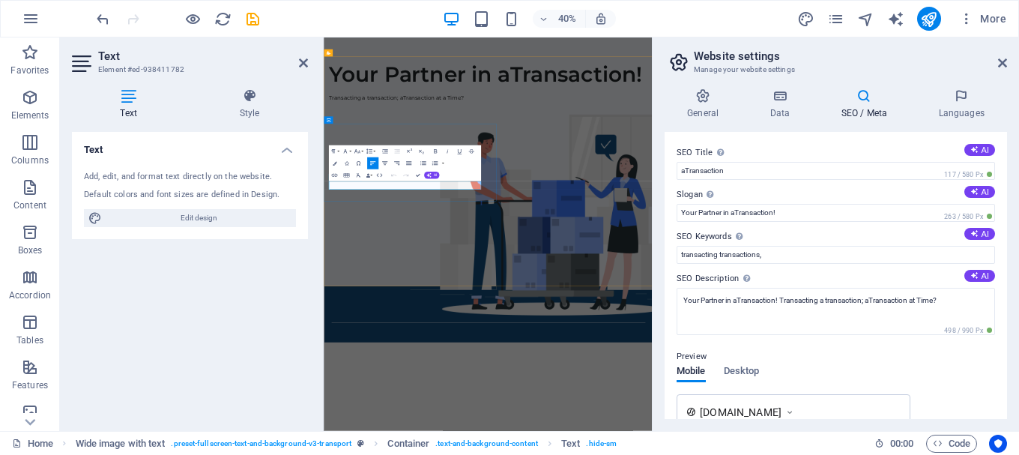
click at [610, 197] on span "Transacting a transaction; aTransaction at a Time?" at bounding box center [504, 189] width 336 height 16
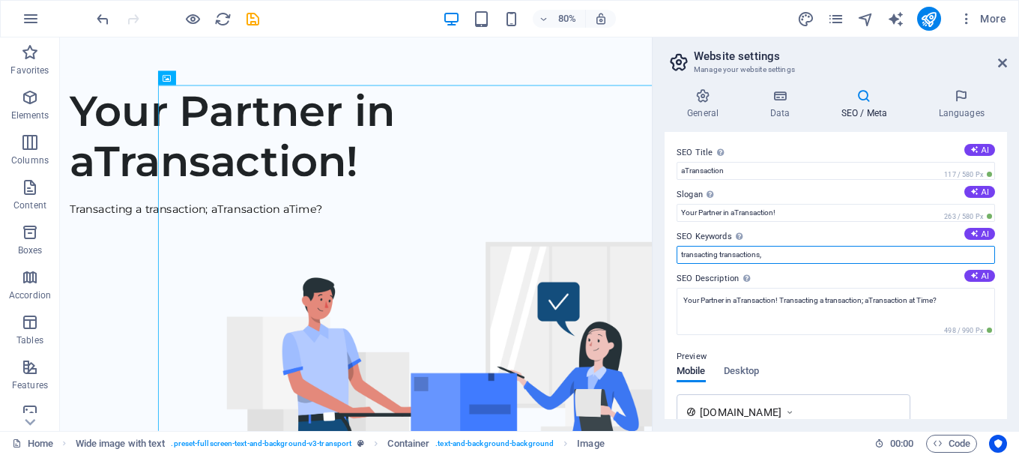
click at [777, 256] on input "transacting transactions," at bounding box center [835, 255] width 318 height 18
paste input "TM"
paste input "™"
type input "transacting transactions, iNaSecond™"
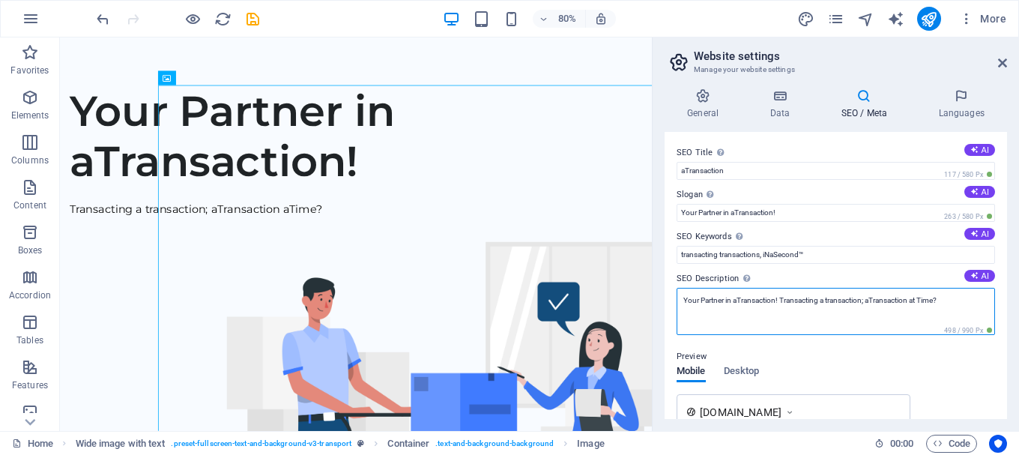
click at [751, 300] on textarea "Your Partner in aTransaction! Transacting a transaction; aTransaction at Time?" at bounding box center [835, 311] width 318 height 47
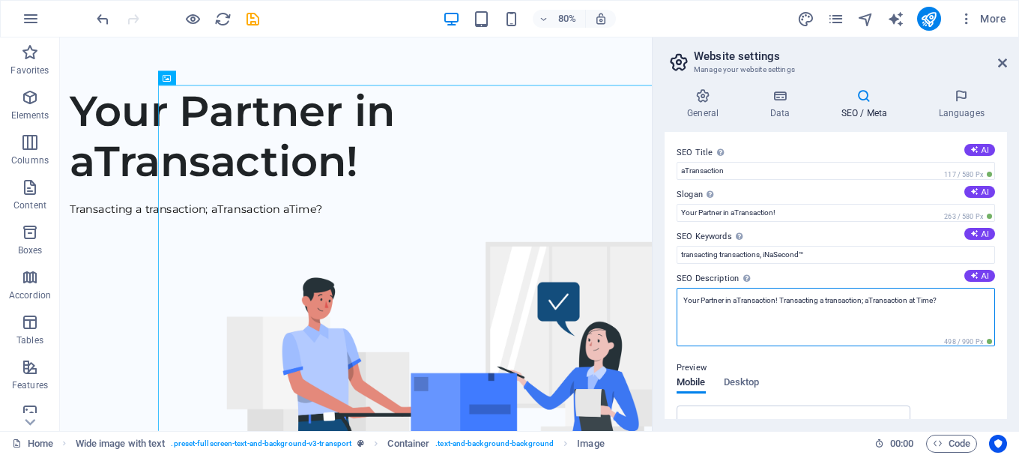
click at [731, 300] on textarea "Your Partner in aTransaction! Transacting a transaction; aTransaction at Time?" at bounding box center [835, 317] width 318 height 58
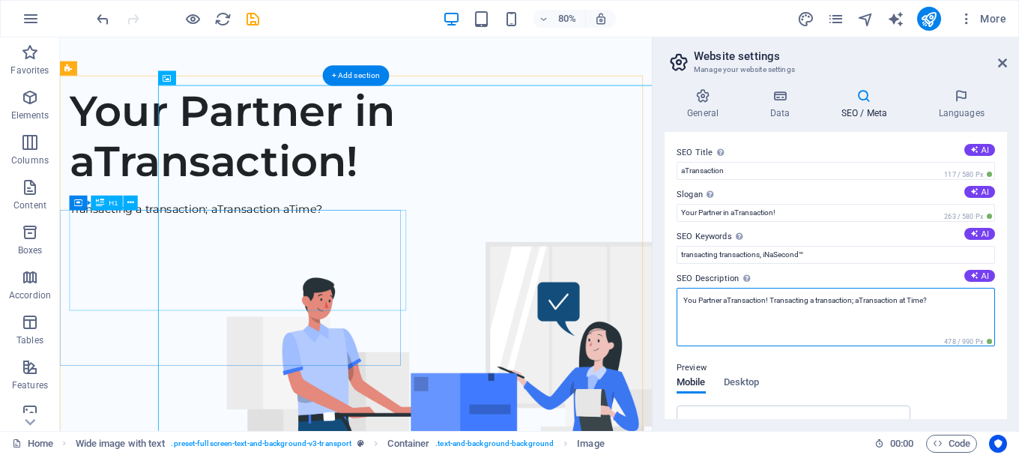
type textarea "You Partner aTransaction! Transacting a transaction; aTransaction at Time?"
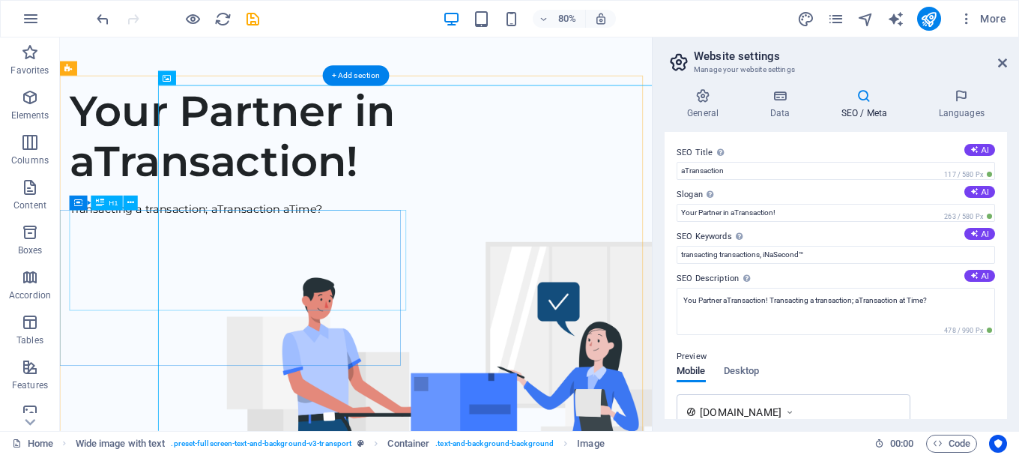
click at [135, 223] on div "Your Partner in aTransaction!" at bounding box center [430, 160] width 716 height 126
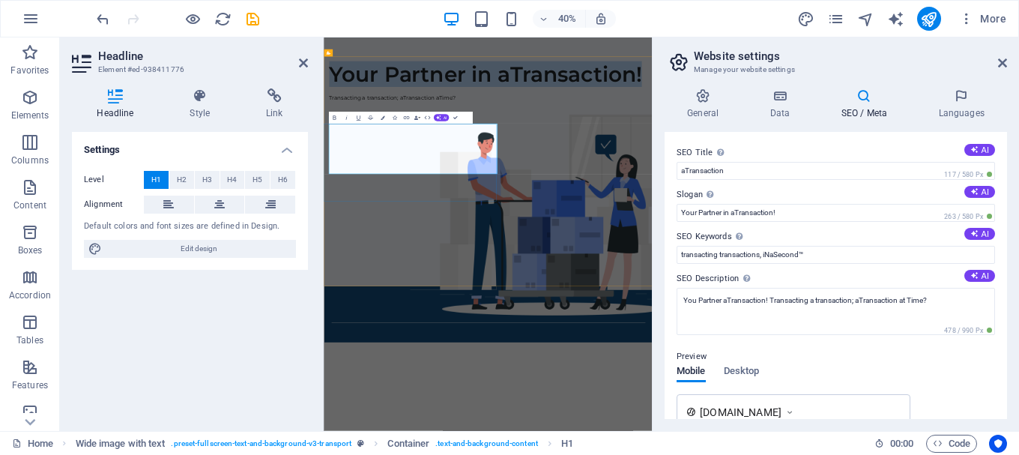
click at [456, 160] on h1 "Your Partner in aTransaction!" at bounding box center [734, 128] width 796 height 63
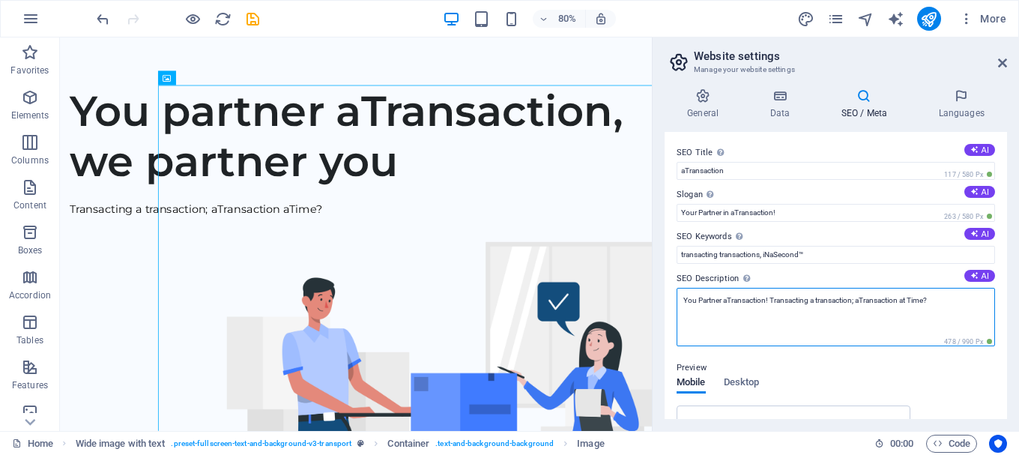
click at [759, 297] on textarea "You Partner aTransaction! Transacting a transaction; aTransaction at Time?" at bounding box center [835, 317] width 318 height 58
type textarea "You partner aTransaction, we partner you aTransaction aTime?"
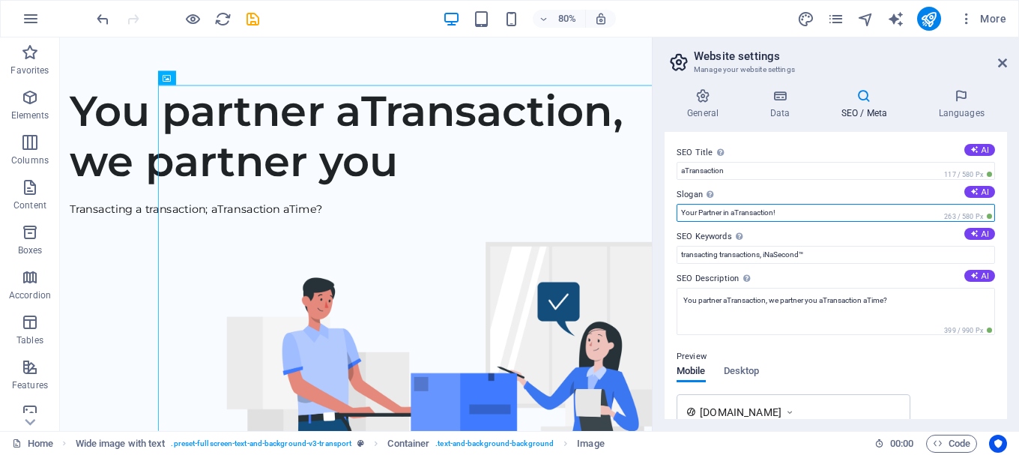
click at [806, 214] on input "Your Partner in aTransaction!" at bounding box center [835, 213] width 318 height 18
type input "You partner aTransaction, we partner you"
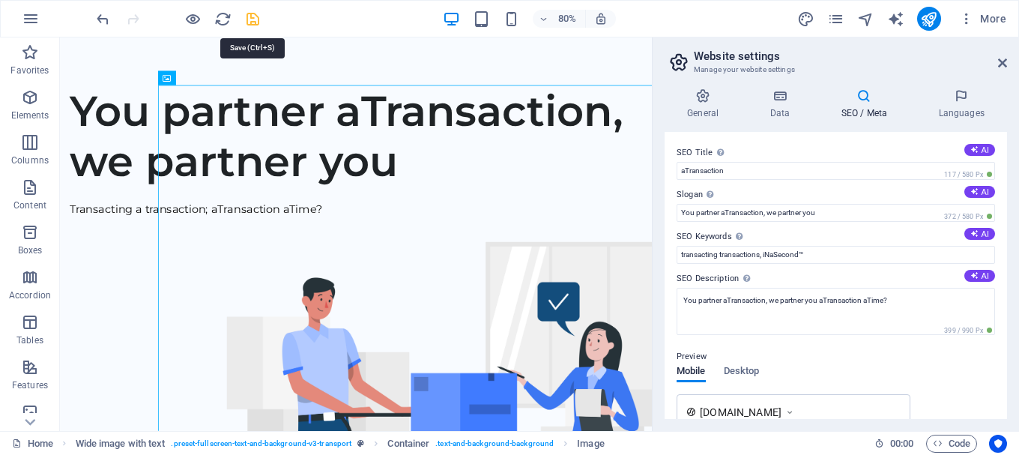
click at [255, 14] on icon "save" at bounding box center [252, 18] width 17 height 17
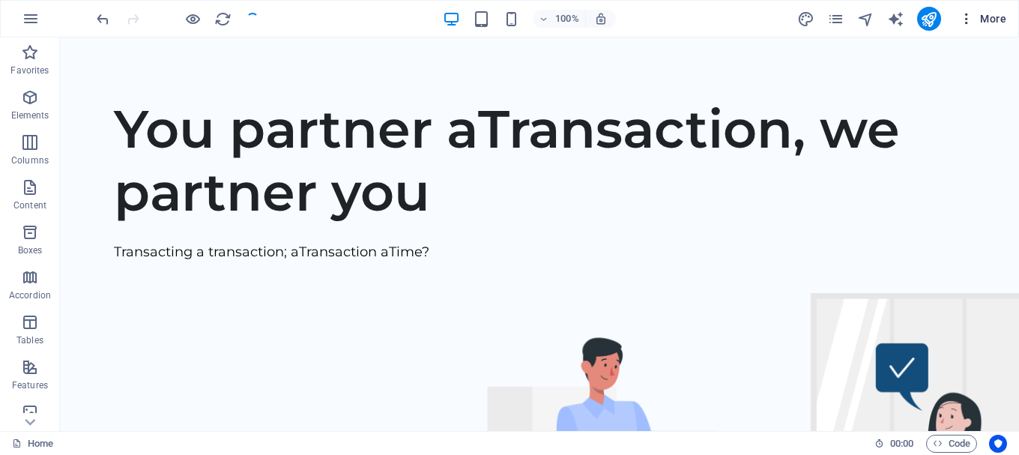
click at [994, 18] on span "More" at bounding box center [982, 18] width 47 height 15
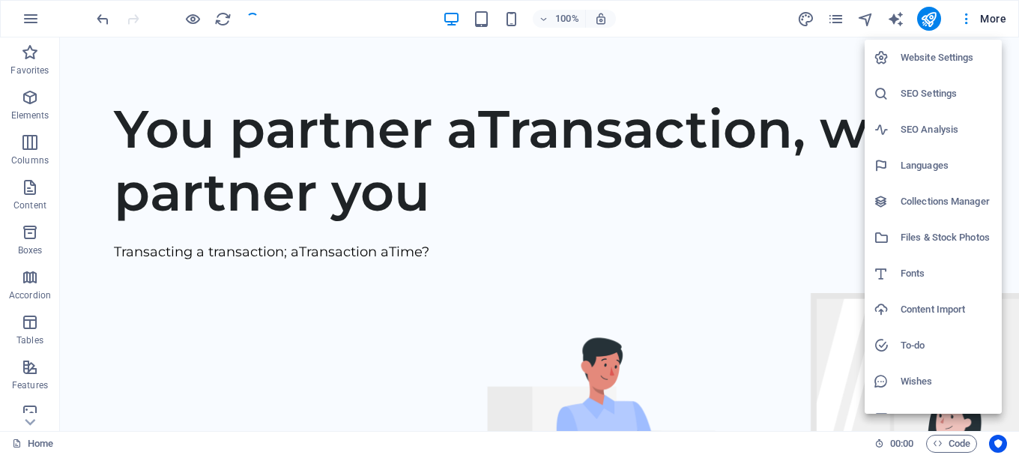
click at [936, 60] on h6 "Website Settings" at bounding box center [946, 58] width 92 height 18
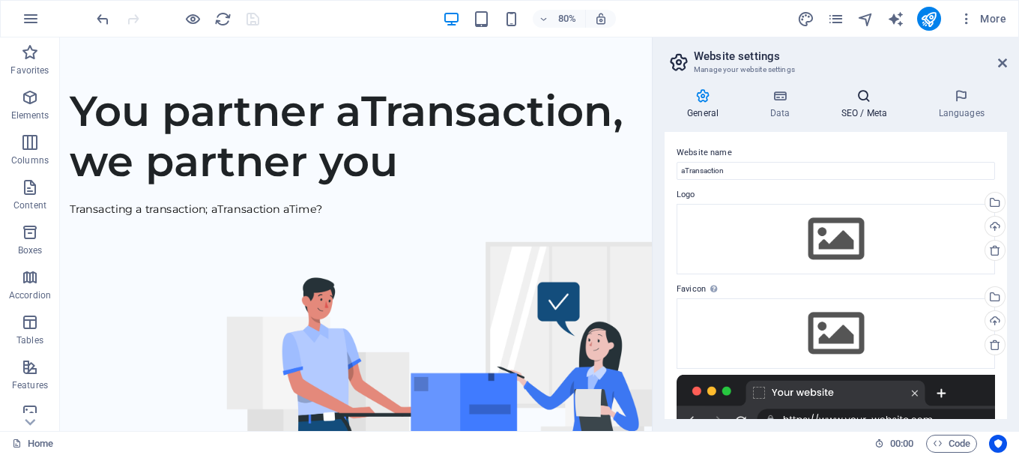
click at [872, 106] on h4 "SEO / Meta" at bounding box center [866, 103] width 97 height 31
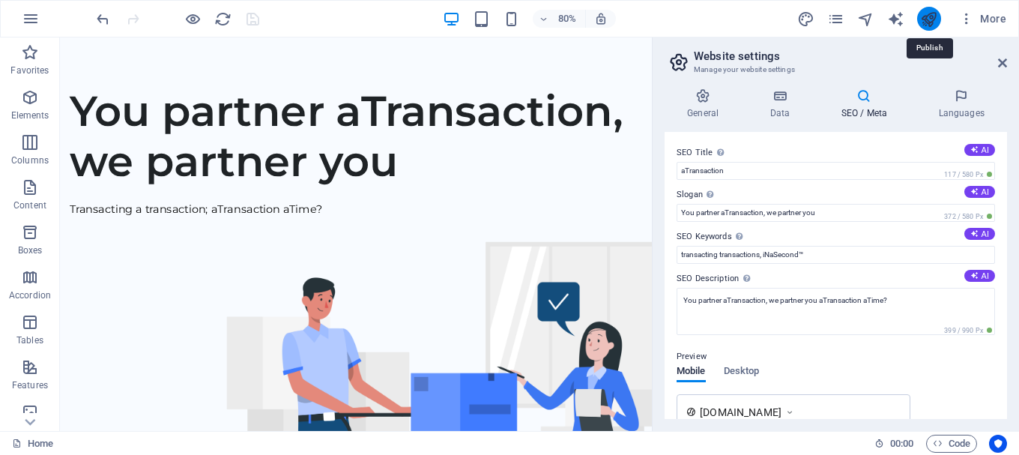
click at [928, 25] on icon "publish" at bounding box center [928, 18] width 17 height 17
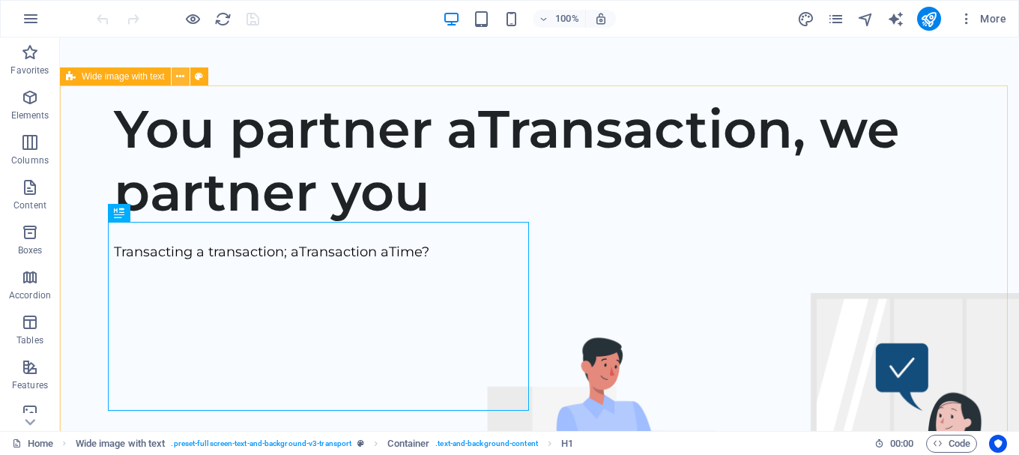
click at [178, 79] on icon at bounding box center [180, 77] width 8 height 16
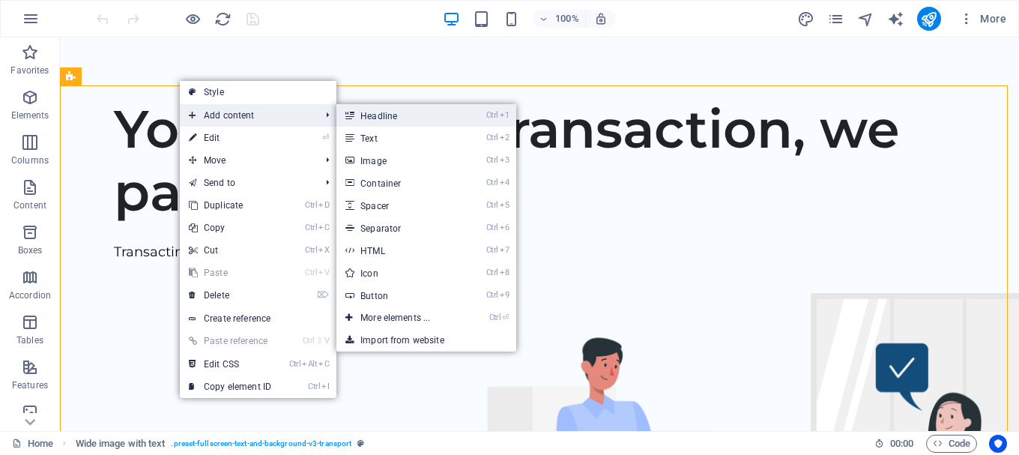
click at [381, 115] on link "Ctrl 1 Headline" at bounding box center [398, 115] width 124 height 22
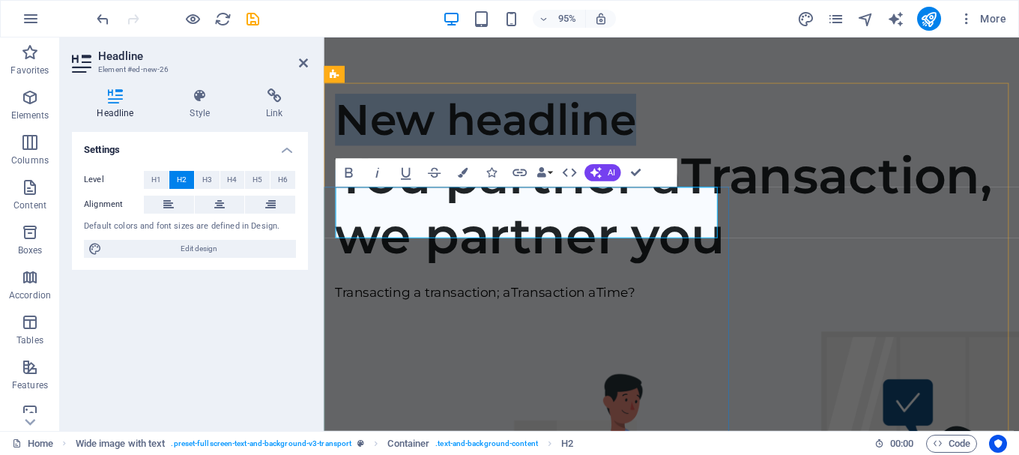
click at [655, 151] on h2 "New headline" at bounding box center [690, 124] width 708 height 54
drag, startPoint x: 662, startPoint y: 223, endPoint x: 348, endPoint y: 205, distance: 315.2
click at [348, 151] on h2 "New headline" at bounding box center [690, 124] width 708 height 54
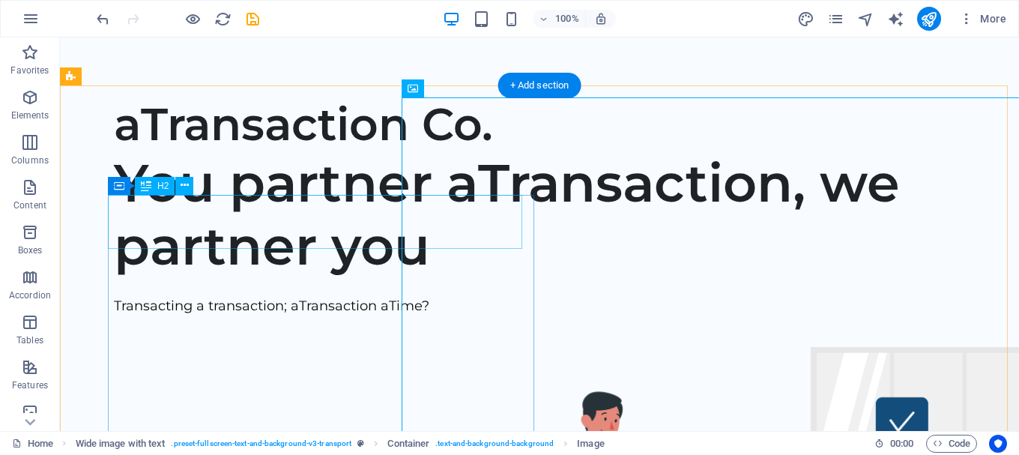
click at [285, 151] on div "aTransaction Co." at bounding box center [557, 124] width 887 height 54
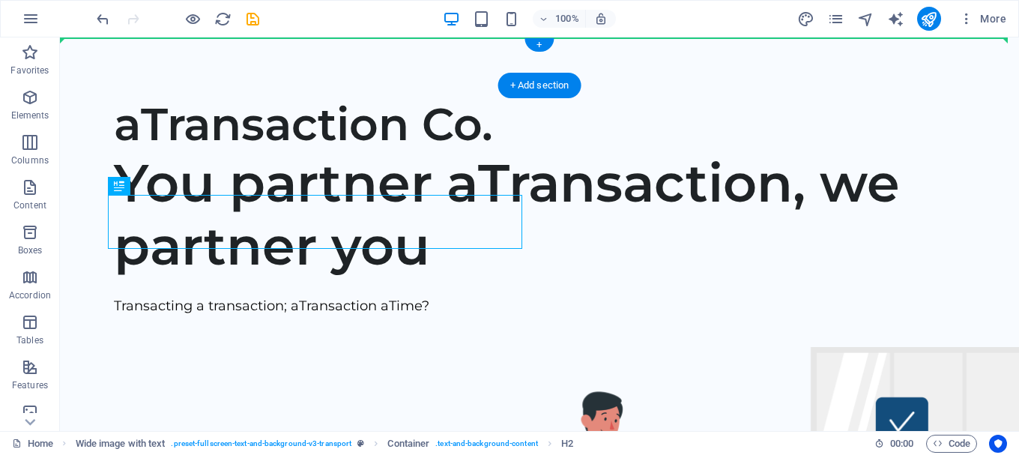
drag, startPoint x: 285, startPoint y: 221, endPoint x: 294, endPoint y: 57, distance: 164.3
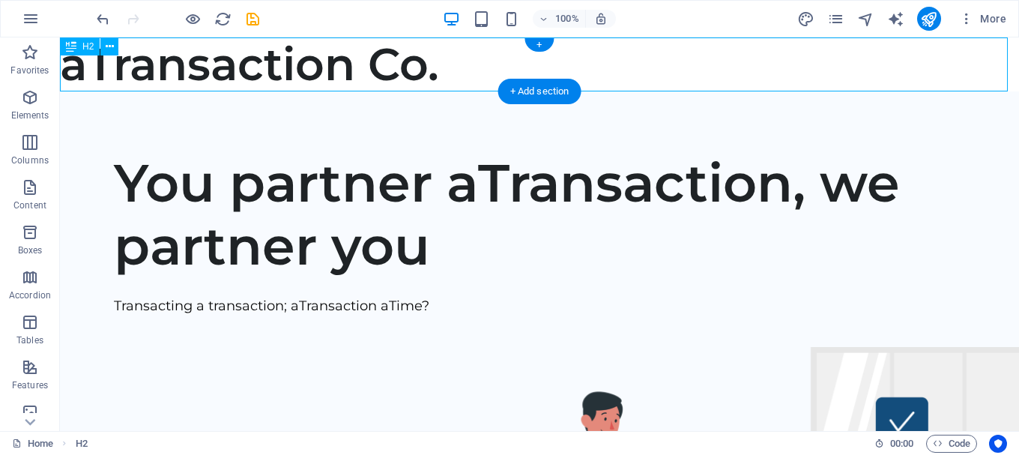
click at [258, 68] on div "aTransaction Co." at bounding box center [539, 64] width 959 height 54
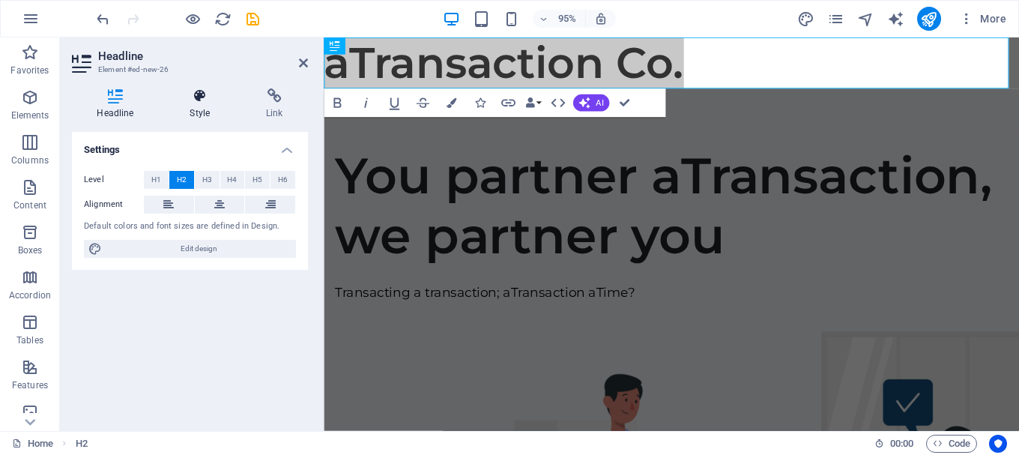
click at [206, 106] on h4 "Style" at bounding box center [203, 103] width 76 height 31
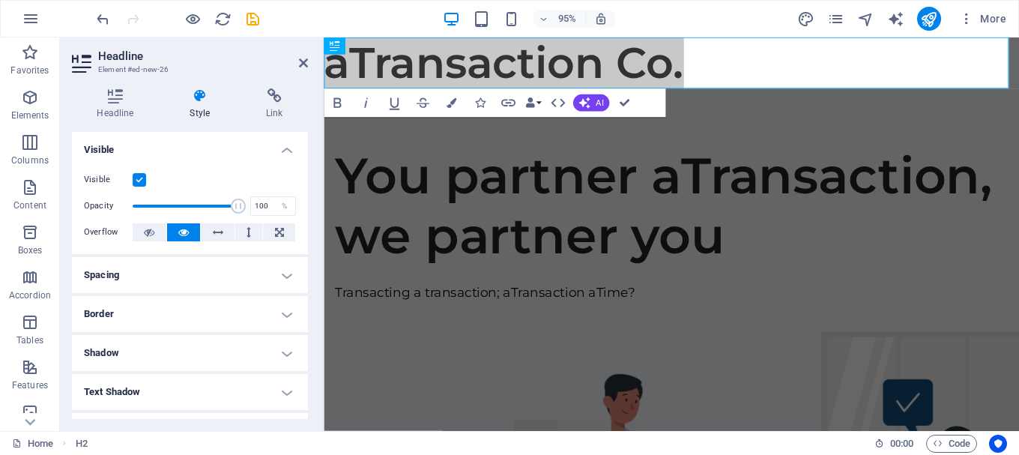
click at [281, 270] on h4 "Spacing" at bounding box center [190, 275] width 236 height 36
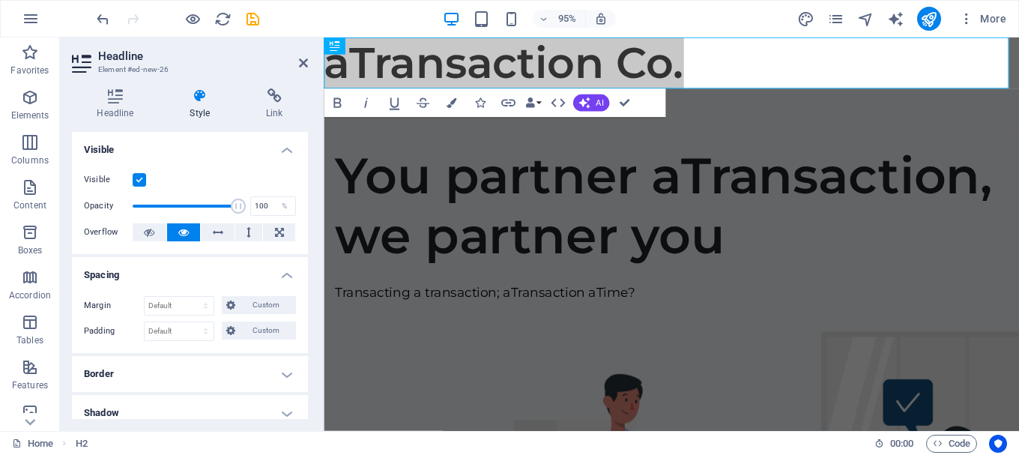
click at [281, 270] on h4 "Spacing" at bounding box center [190, 270] width 236 height 27
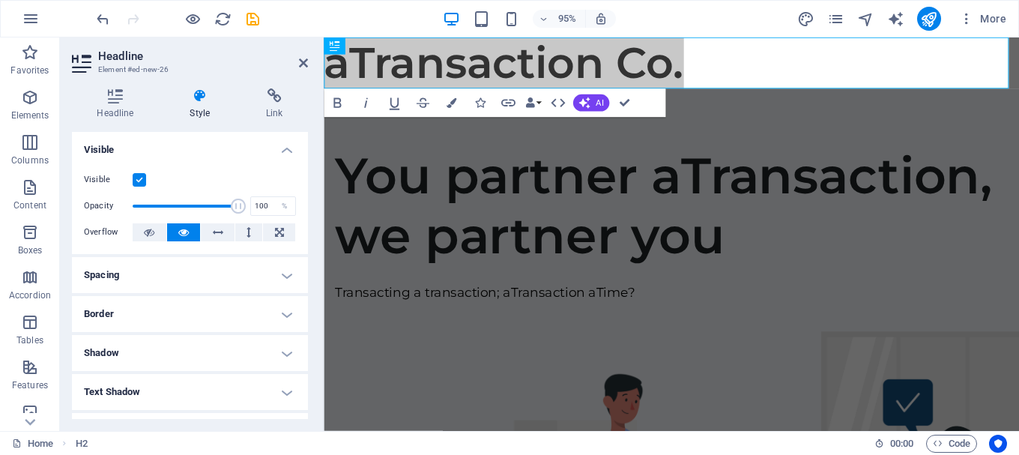
click at [281, 270] on h4 "Spacing" at bounding box center [190, 275] width 236 height 36
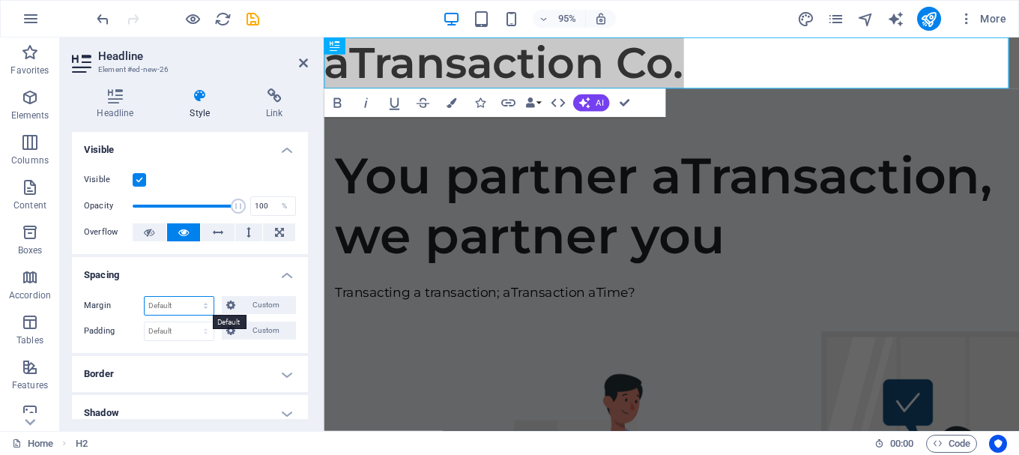
click at [191, 309] on select "Default auto px % rem vw vh Custom" at bounding box center [179, 306] width 69 height 18
click at [145, 297] on select "Default auto px % rem vw vh Custom" at bounding box center [179, 306] width 69 height 18
select select "DISABLED_OPTION_VALUE"
click at [246, 305] on span "Custom" at bounding box center [266, 305] width 52 height 18
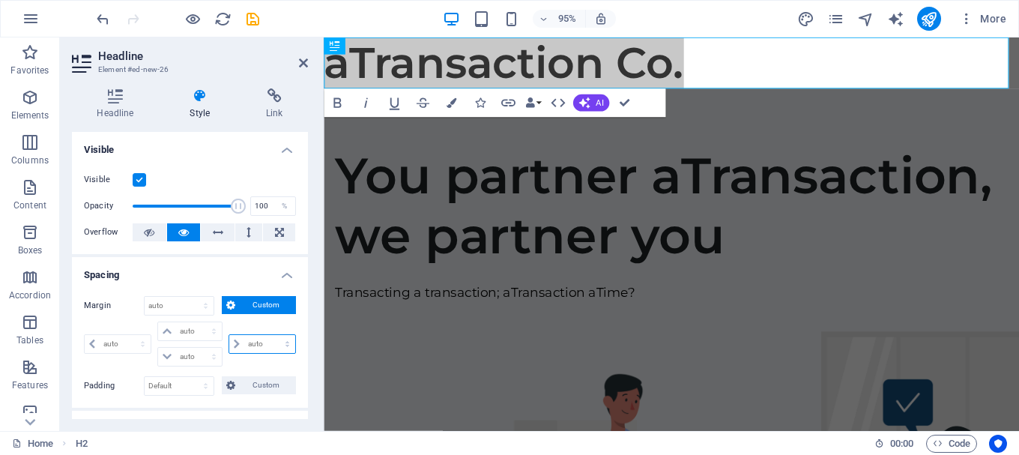
click at [243, 347] on select "auto px % rem vw vh" at bounding box center [262, 344] width 66 height 18
click at [104, 340] on select "auto px % rem vw vh" at bounding box center [118, 344] width 66 height 18
select select "px"
click at [129, 335] on select "auto px % rem vw vh" at bounding box center [118, 344] width 66 height 18
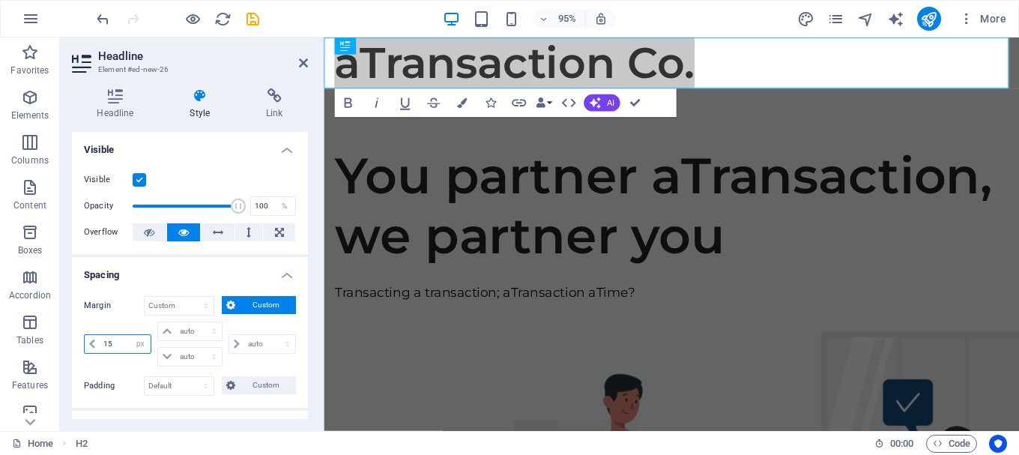
type input "15"
drag, startPoint x: 126, startPoint y: 342, endPoint x: 92, endPoint y: 342, distance: 33.7
click at [92, 344] on div "15 auto px % rem vw vh" at bounding box center [117, 343] width 67 height 19
click at [202, 333] on select "auto px % rem vw vh" at bounding box center [189, 331] width 63 height 18
select select "px"
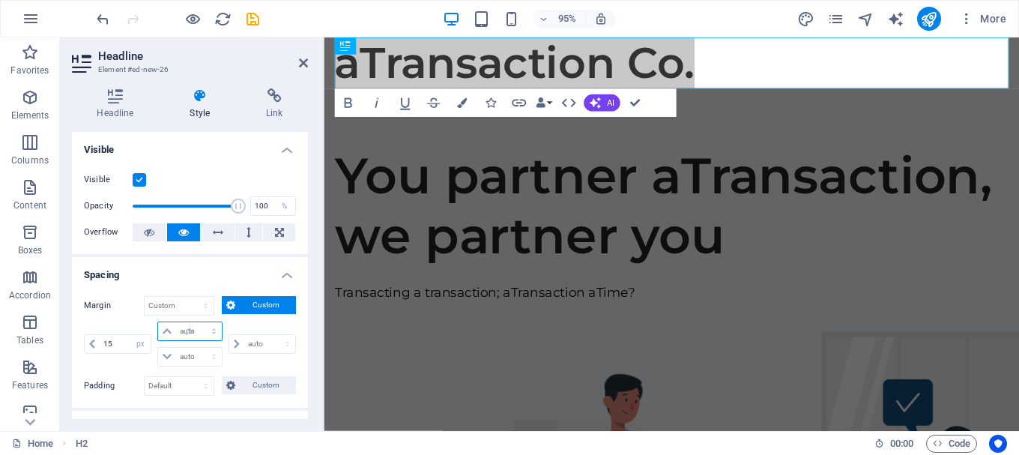
click at [199, 322] on select "auto px % rem vw vh" at bounding box center [189, 331] width 63 height 18
type input "15"
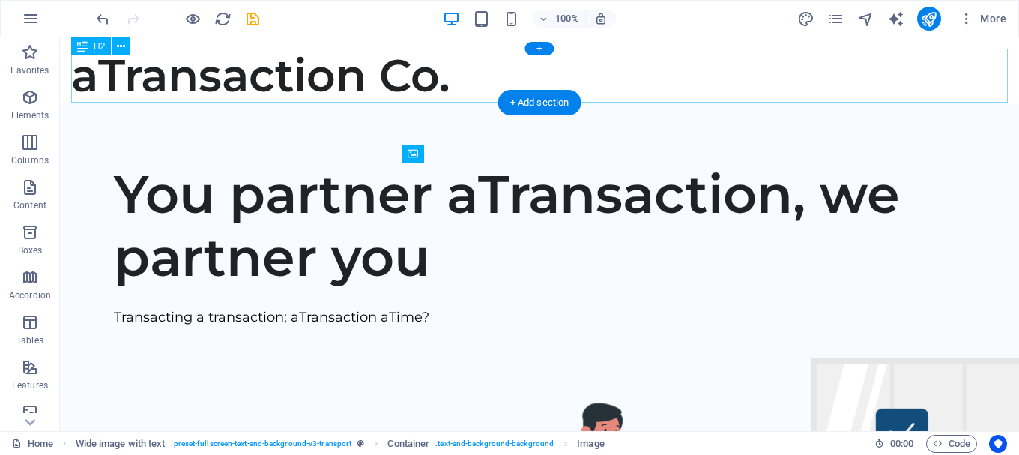
click at [346, 85] on div "aTransaction Co." at bounding box center [545, 76] width 948 height 54
select select "px"
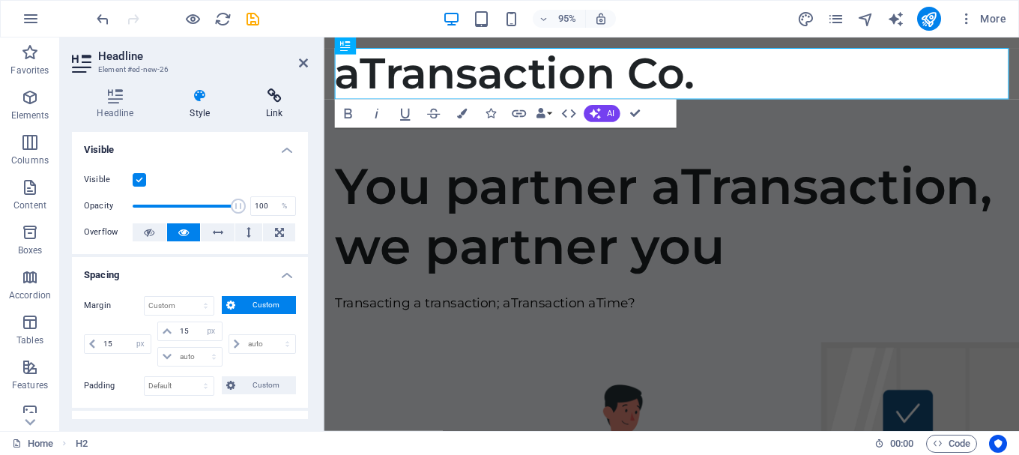
click at [280, 109] on h4 "Link" at bounding box center [274, 103] width 67 height 31
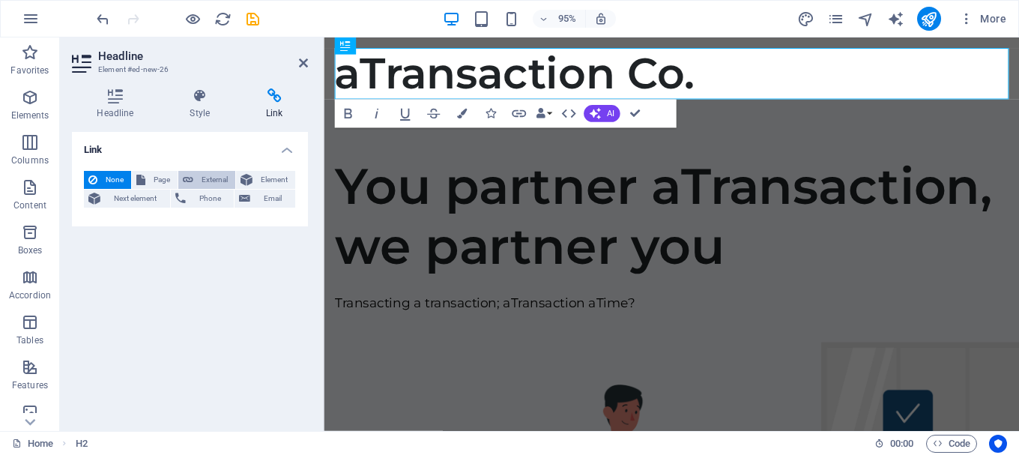
click at [204, 178] on span "External" at bounding box center [214, 180] width 33 height 18
select select "blank"
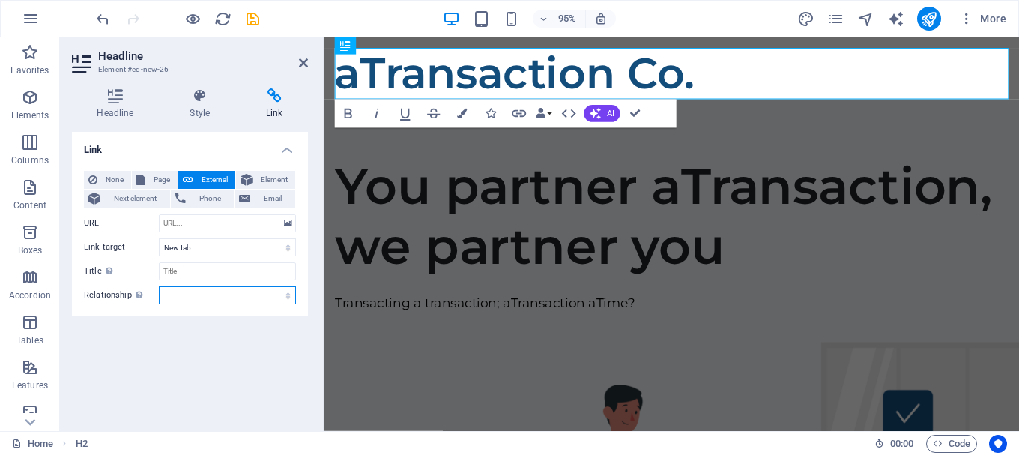
click at [201, 300] on select "alternate author bookmark external help license next nofollow noreferrer noopen…" at bounding box center [227, 295] width 137 height 18
select select "external"
click at [159, 286] on select "alternate author bookmark external help license next nofollow noreferrer noopen…" at bounding box center [227, 295] width 137 height 18
click at [196, 248] on select "New tab Same tab Overlay" at bounding box center [227, 247] width 137 height 18
select select
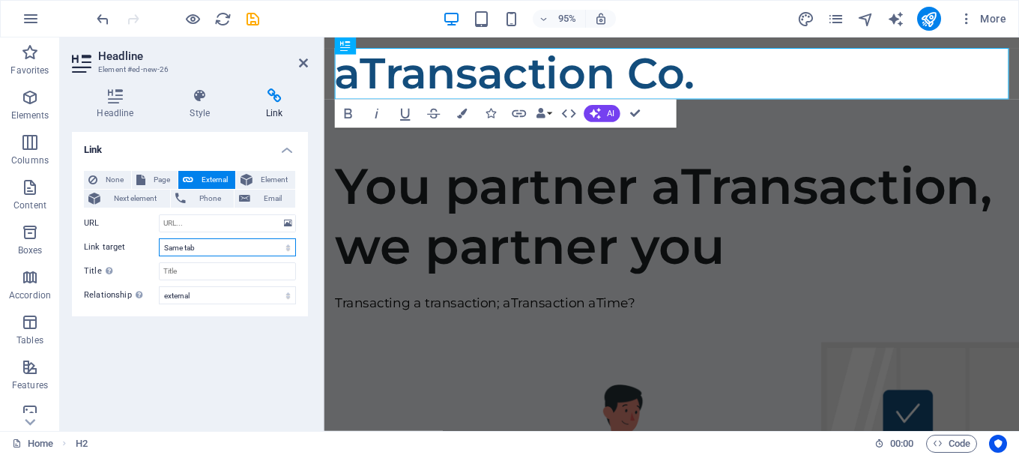
click at [159, 238] on select "New tab Same tab Overlay" at bounding box center [227, 247] width 137 height 18
click at [257, 226] on input "URL" at bounding box center [227, 223] width 137 height 18
type input "a"
drag, startPoint x: 260, startPoint y: 225, endPoint x: 173, endPoint y: 231, distance: 87.1
click at [173, 231] on input "a" at bounding box center [227, 223] width 137 height 18
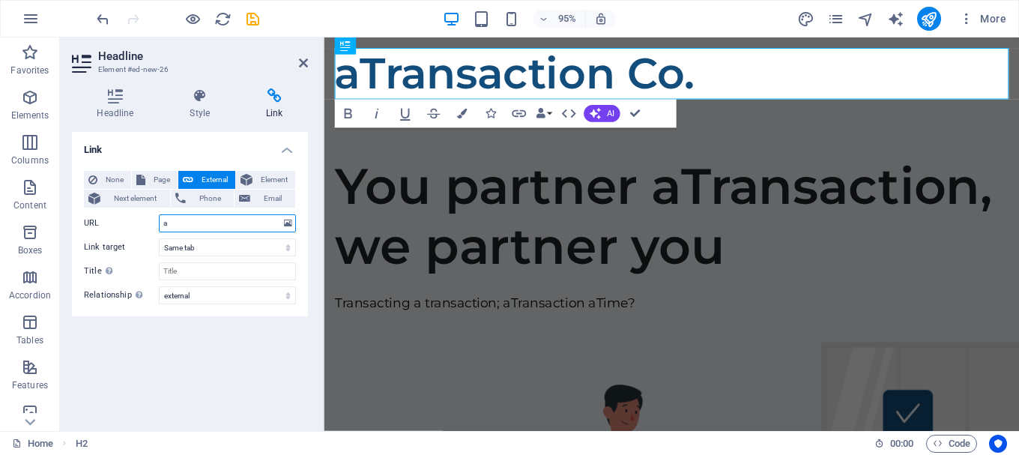
drag, startPoint x: 189, startPoint y: 222, endPoint x: 141, endPoint y: 225, distance: 48.0
click at [141, 225] on div "URL a" at bounding box center [190, 223] width 212 height 18
click at [205, 225] on input "URL" at bounding box center [227, 223] width 137 height 18
paste input "https://atransaction.ubpages.com/wealthbuilders-financial-course-page-49/"
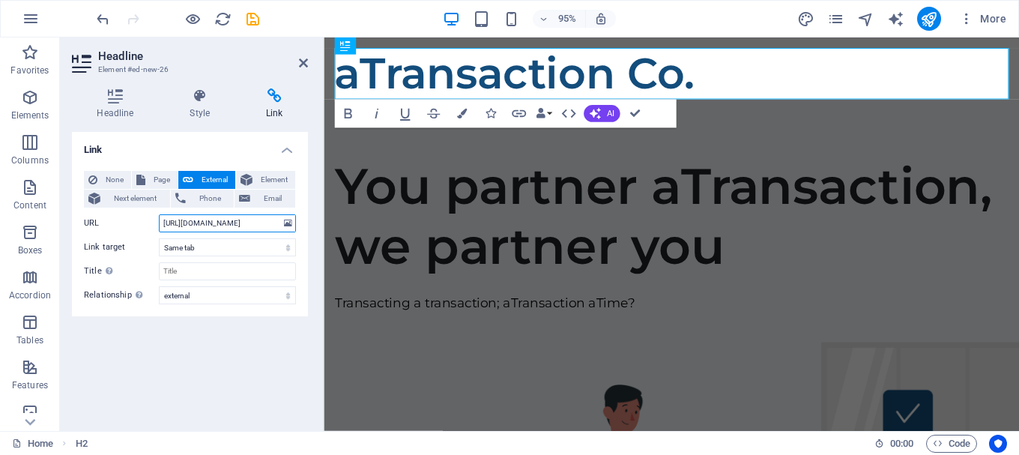
type input "https://atransaction.ubpages.com/wealthbuilders-financial-course-page-49/"
click at [184, 264] on input "Title Additional link description, should not be the same as the link text. The…" at bounding box center [227, 271] width 137 height 18
type input "aTransaction Co."
click at [247, 23] on icon "save" at bounding box center [252, 18] width 17 height 17
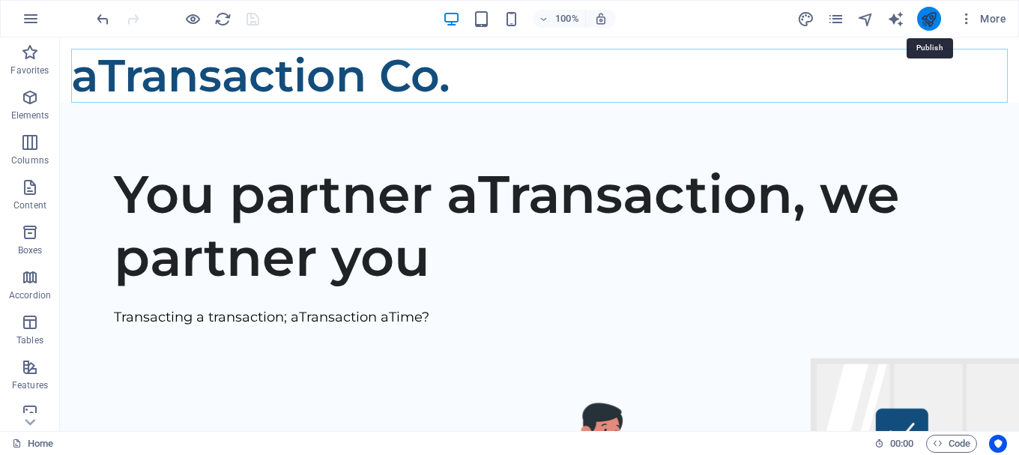
click at [929, 19] on icon "publish" at bounding box center [928, 18] width 17 height 17
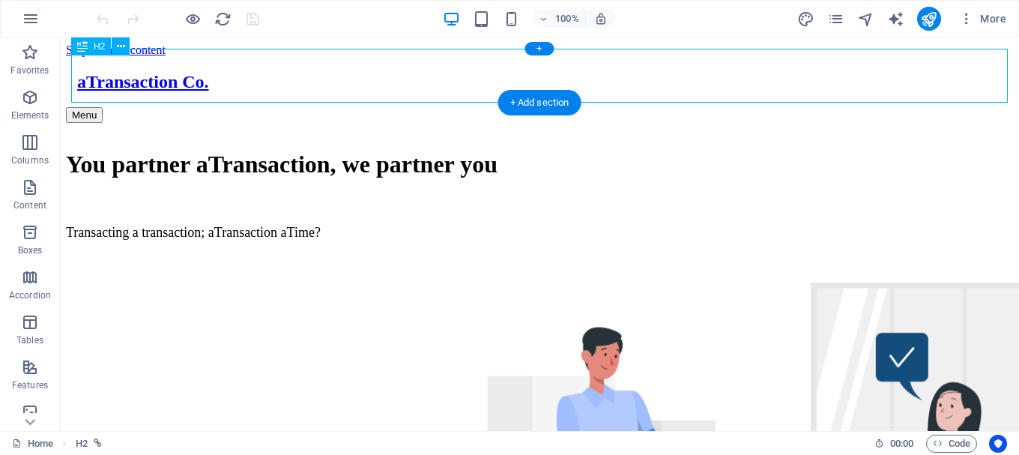
click at [134, 79] on div "aTransaction Co." at bounding box center [545, 82] width 936 height 20
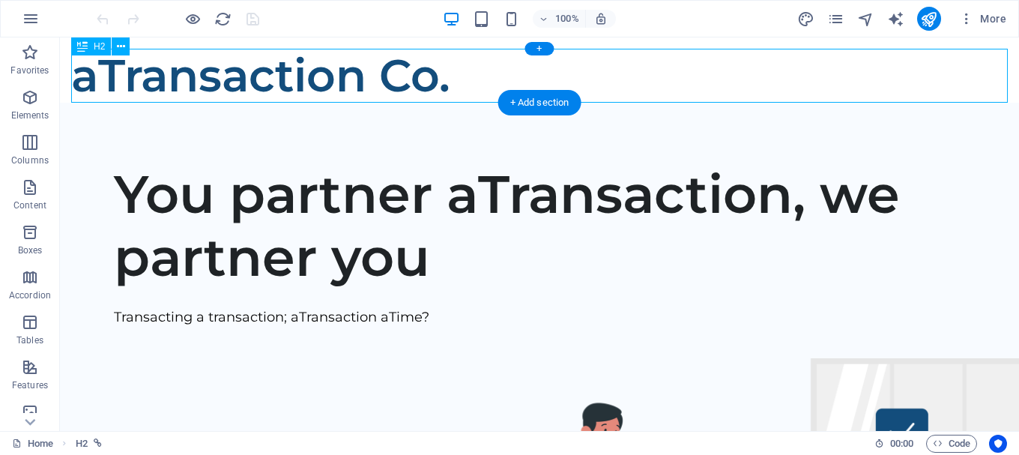
click at [387, 79] on div "aTransaction Co." at bounding box center [545, 76] width 948 height 54
click at [126, 81] on div "aTransaction Co. Menu You partner aTransaction, we partner you Transacting a tr…" at bounding box center [539, 457] width 959 height 816
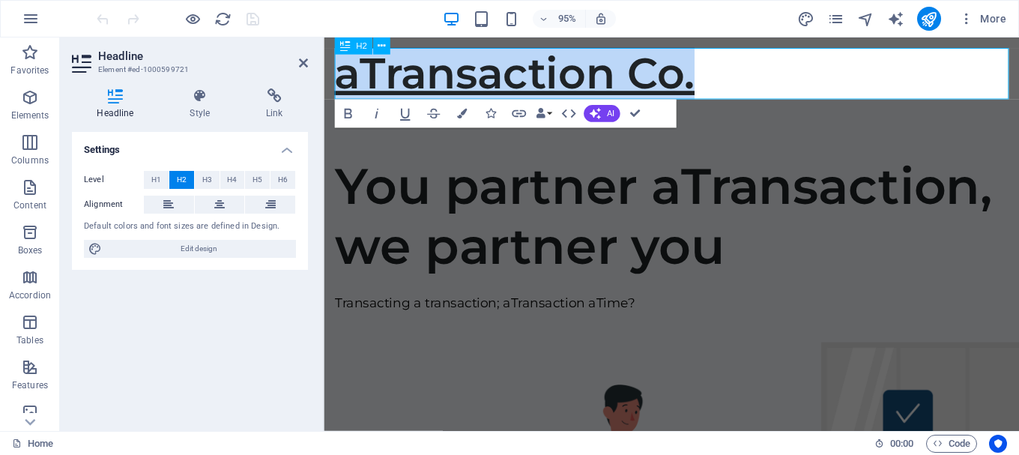
click at [691, 73] on link "aTransaction Co." at bounding box center [524, 75] width 379 height 55
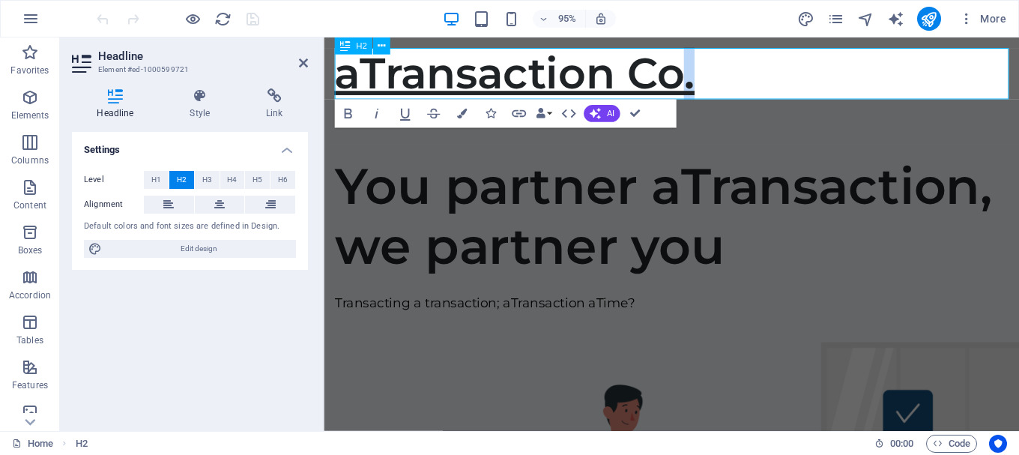
click at [691, 73] on link "aTransaction Co." at bounding box center [524, 75] width 379 height 55
click at [343, 79] on link "aTransaction" at bounding box center [482, 75] width 295 height 55
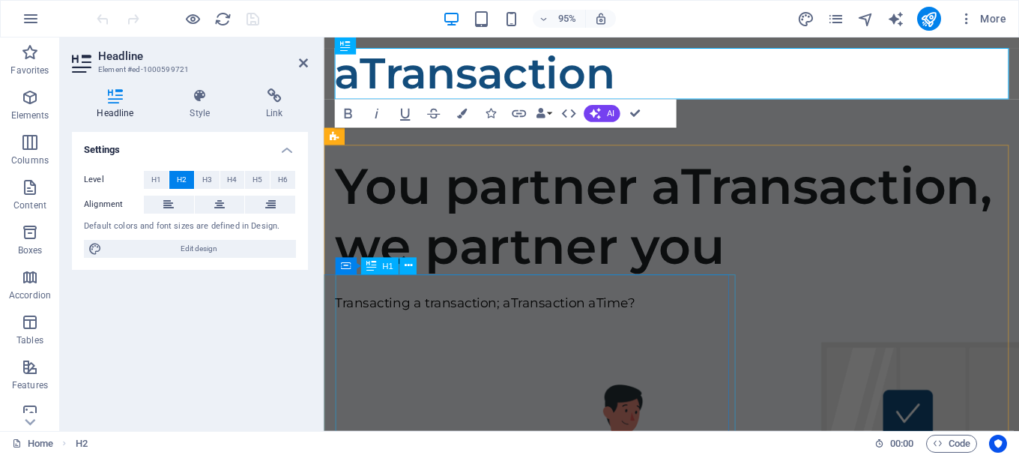
click at [376, 288] on div "You partner aTransaction, we partner you" at bounding box center [690, 226] width 708 height 126
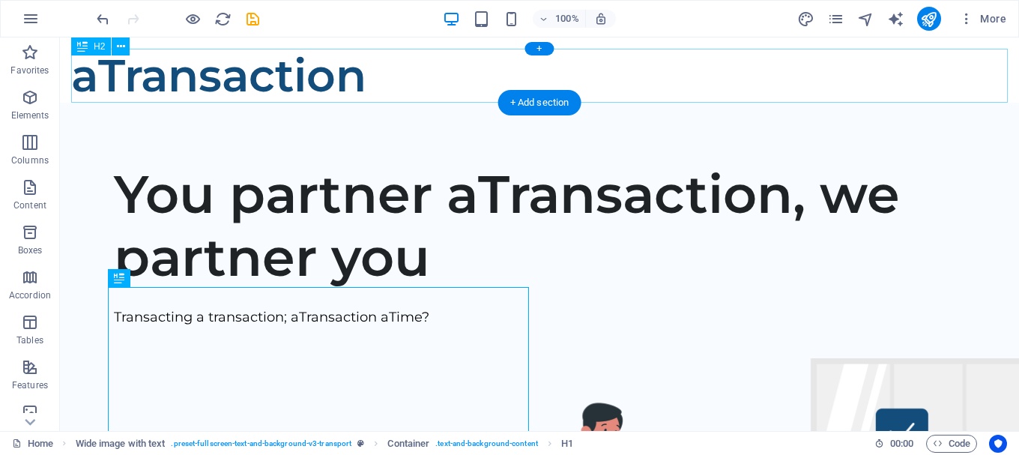
drag, startPoint x: 206, startPoint y: 125, endPoint x: 233, endPoint y: 79, distance: 53.7
click at [233, 79] on div "aTransaction" at bounding box center [545, 76] width 948 height 54
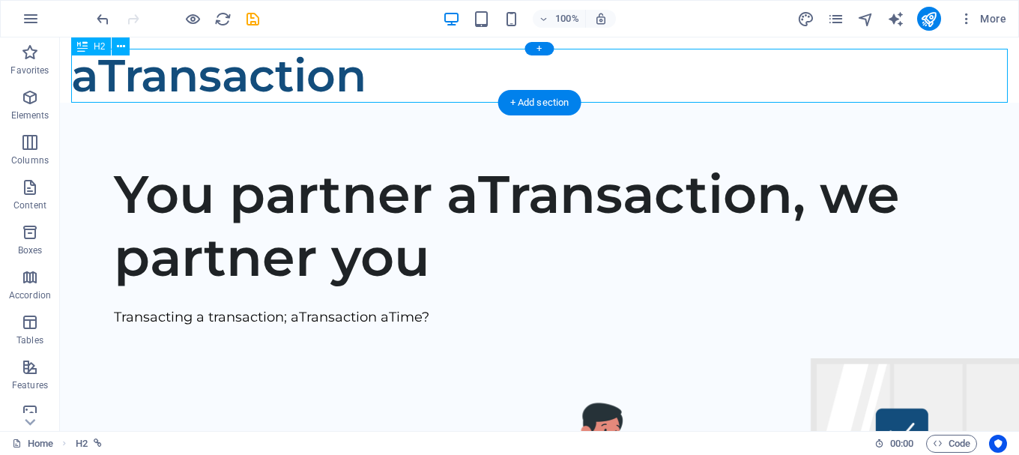
drag, startPoint x: 221, startPoint y: 79, endPoint x: 316, endPoint y: 81, distance: 95.2
click at [316, 81] on div "aTransaction" at bounding box center [545, 76] width 948 height 54
click at [238, 85] on div "aTransaction" at bounding box center [545, 76] width 948 height 54
click at [117, 45] on icon at bounding box center [121, 47] width 8 height 16
click at [133, 79] on div "aTransaction" at bounding box center [545, 76] width 948 height 54
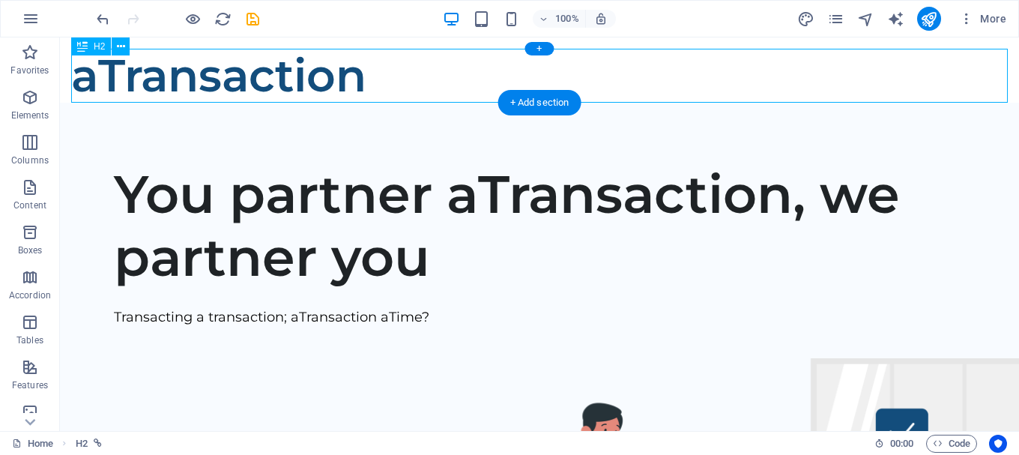
click at [133, 79] on div "aTransaction" at bounding box center [545, 76] width 948 height 54
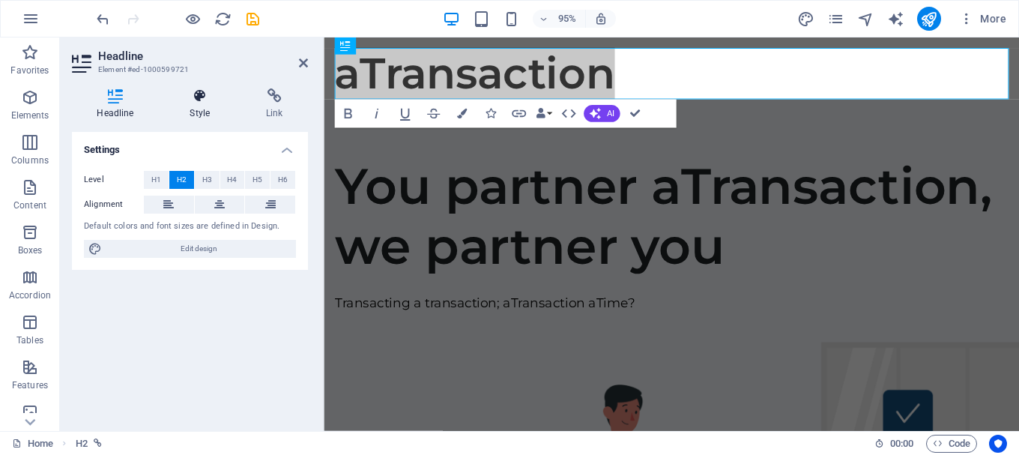
click at [207, 108] on h4 "Style" at bounding box center [203, 103] width 76 height 31
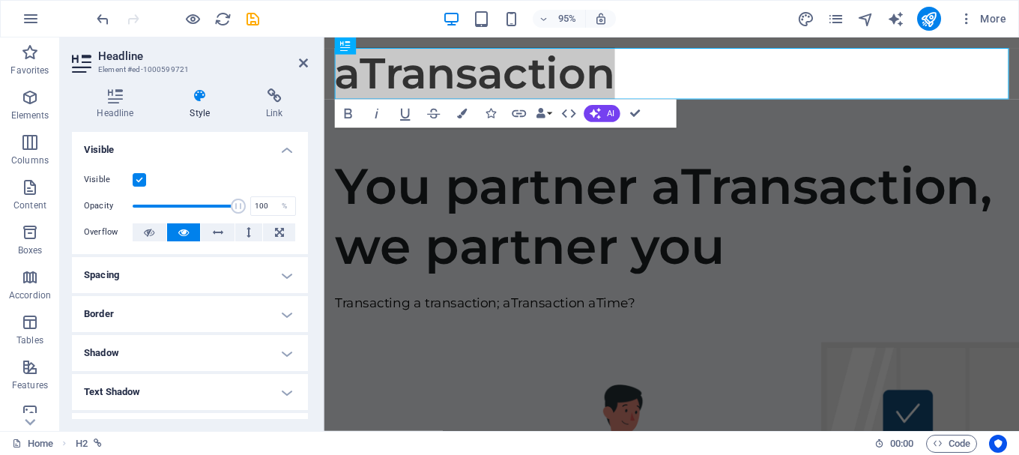
click at [260, 268] on h4 "Spacing" at bounding box center [190, 275] width 236 height 36
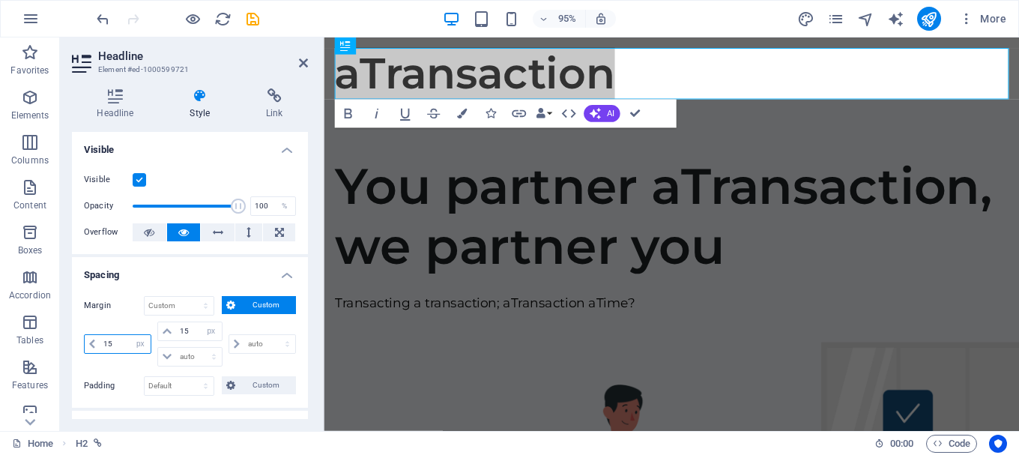
drag, startPoint x: 121, startPoint y: 346, endPoint x: 72, endPoint y: 340, distance: 49.8
click at [71, 342] on div "Headline Style Link Settings Level H1 H2 H3 H4 H5 H6 Alignment Default colors a…" at bounding box center [190, 253] width 260 height 354
type input "50"
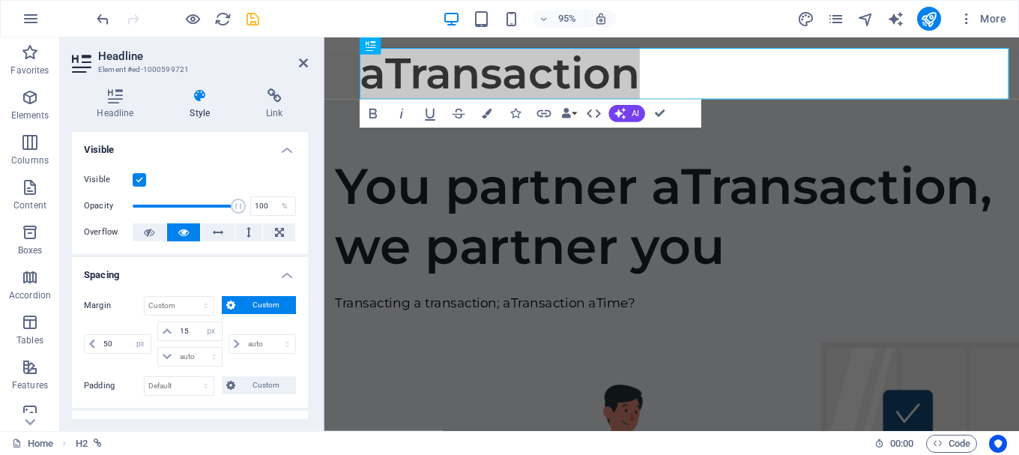
click at [253, 17] on icon "save" at bounding box center [252, 18] width 17 height 17
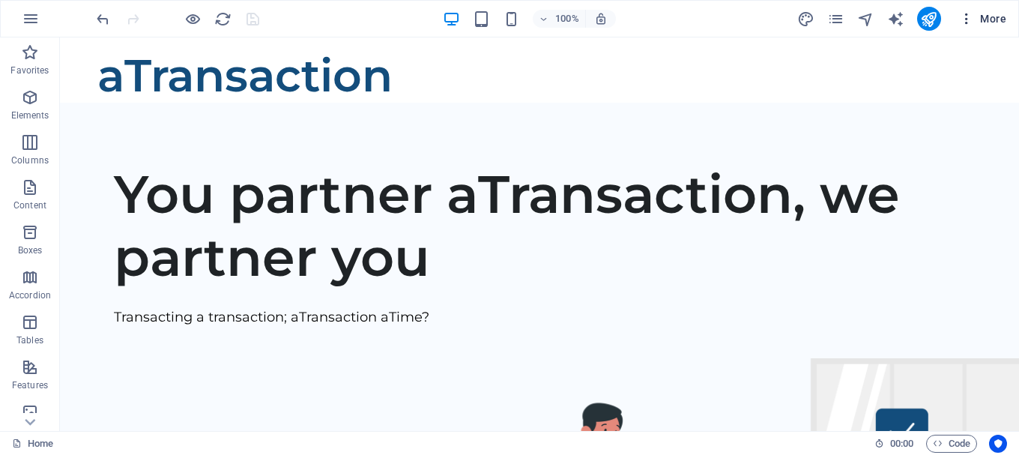
click at [1002, 19] on span "More" at bounding box center [982, 18] width 47 height 15
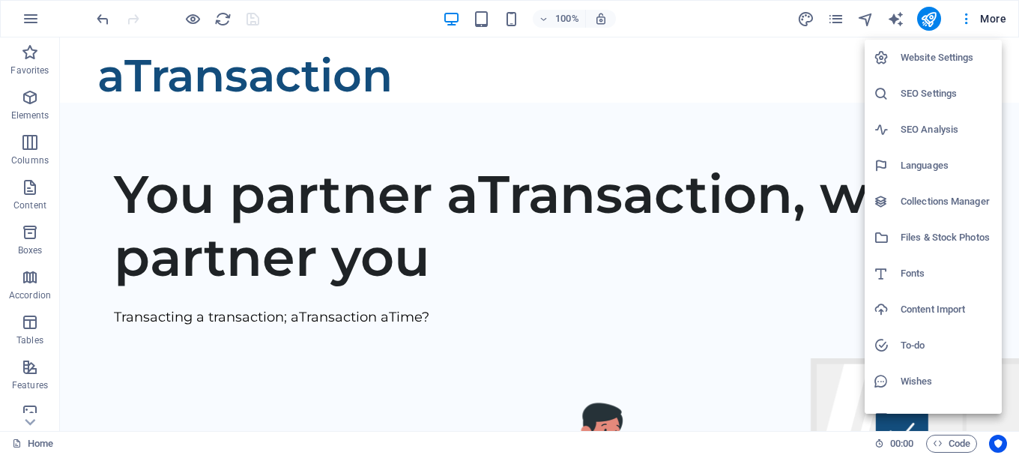
click at [948, 58] on h6 "Website Settings" at bounding box center [946, 58] width 92 height 18
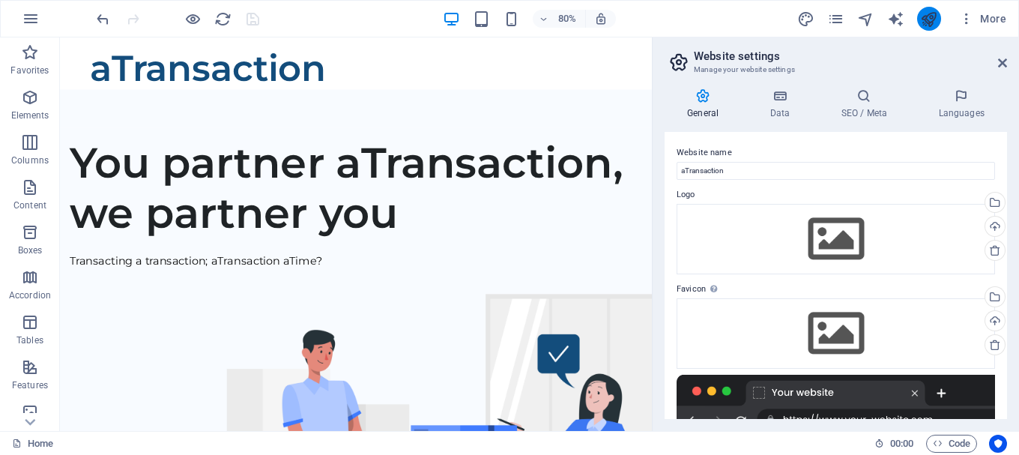
click at [923, 16] on icon "publish" at bounding box center [928, 18] width 17 height 17
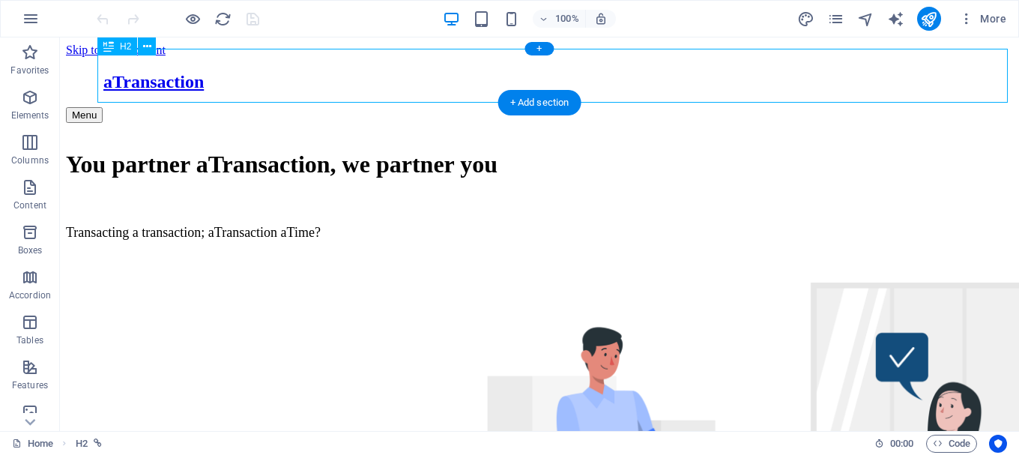
click at [240, 78] on div "aTransaction" at bounding box center [557, 82] width 909 height 20
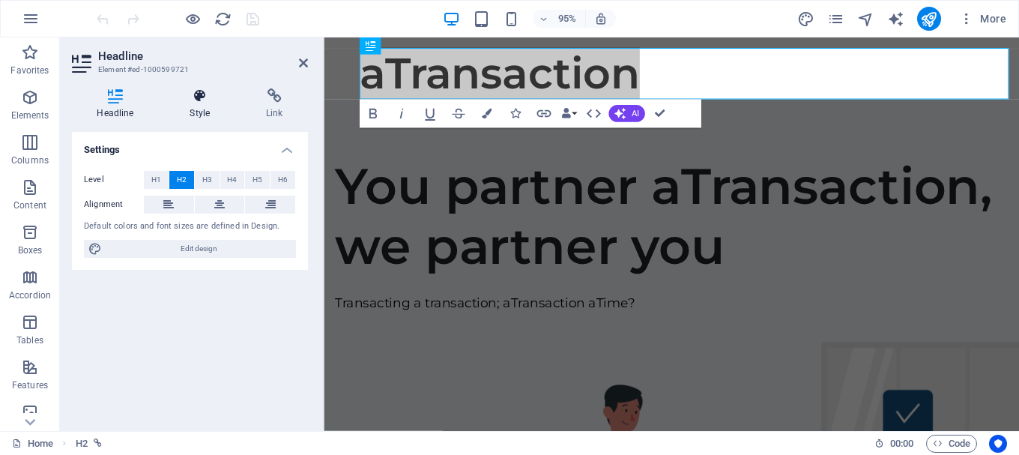
click at [206, 109] on h4 "Style" at bounding box center [203, 103] width 76 height 31
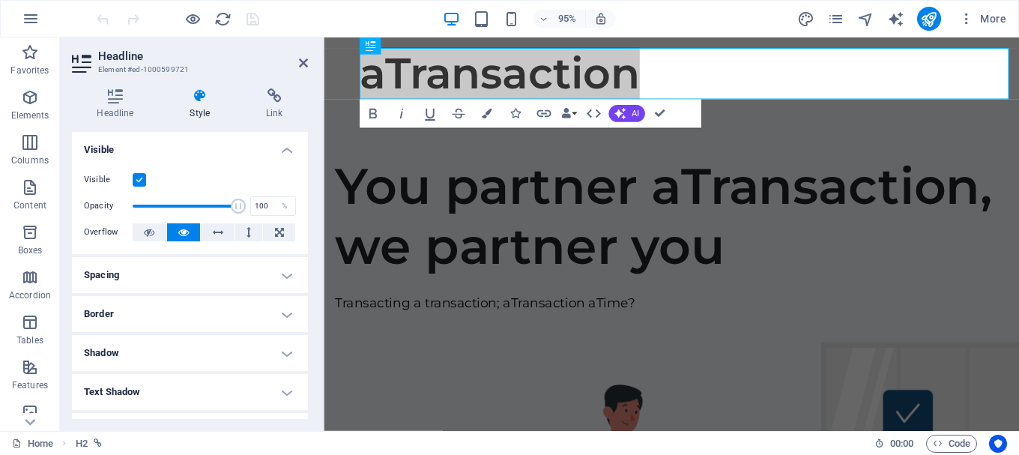
click at [270, 265] on h4 "Spacing" at bounding box center [190, 275] width 236 height 36
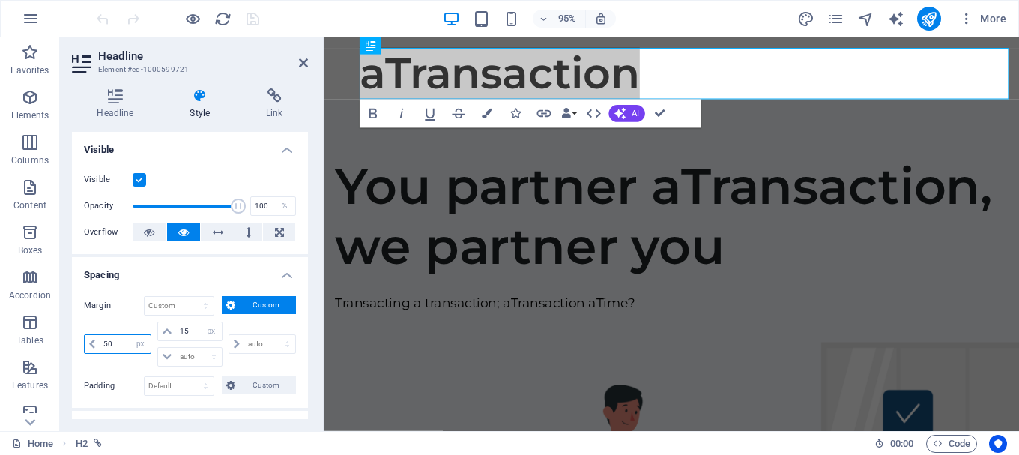
drag, startPoint x: 121, startPoint y: 342, endPoint x: 65, endPoint y: 344, distance: 56.2
click at [65, 344] on div "Headline Style Link Settings Level H1 H2 H3 H4 H5 H6 Alignment Default colors a…" at bounding box center [190, 253] width 260 height 354
type input "150"
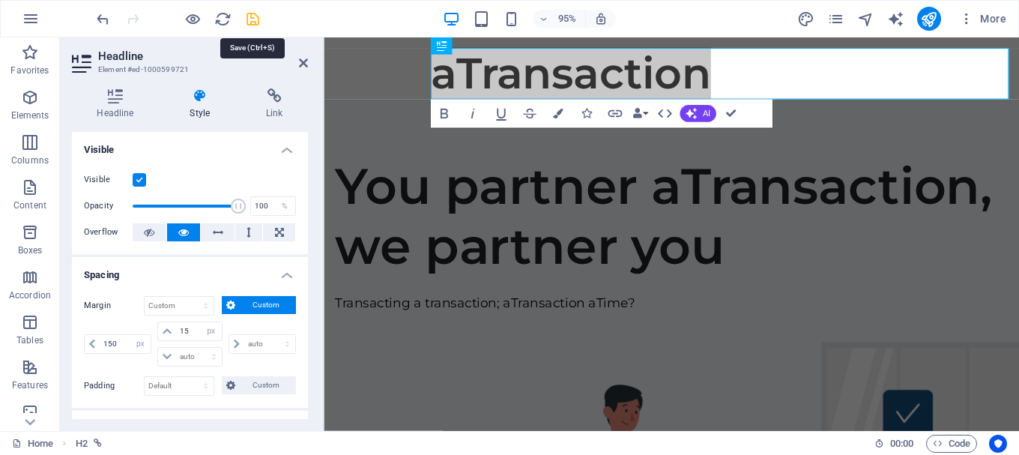
click at [255, 17] on icon "save" at bounding box center [252, 18] width 17 height 17
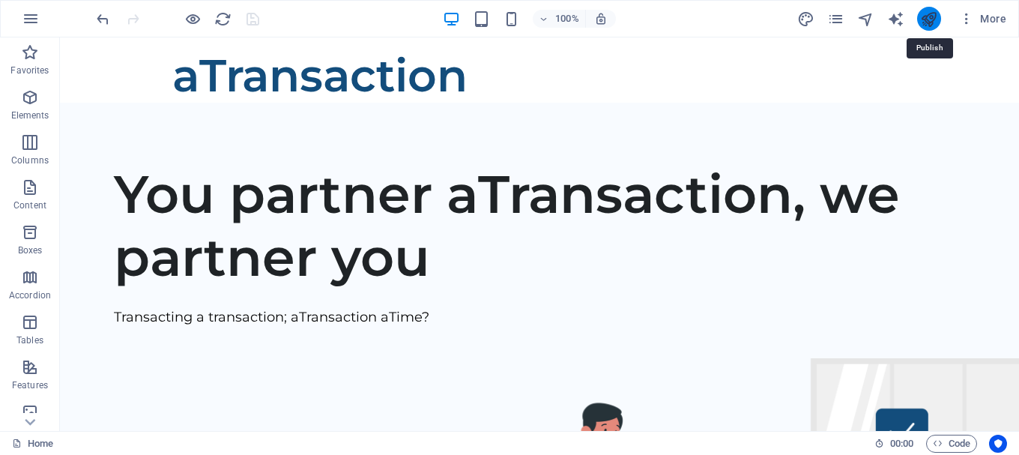
click at [932, 18] on icon "publish" at bounding box center [928, 18] width 17 height 17
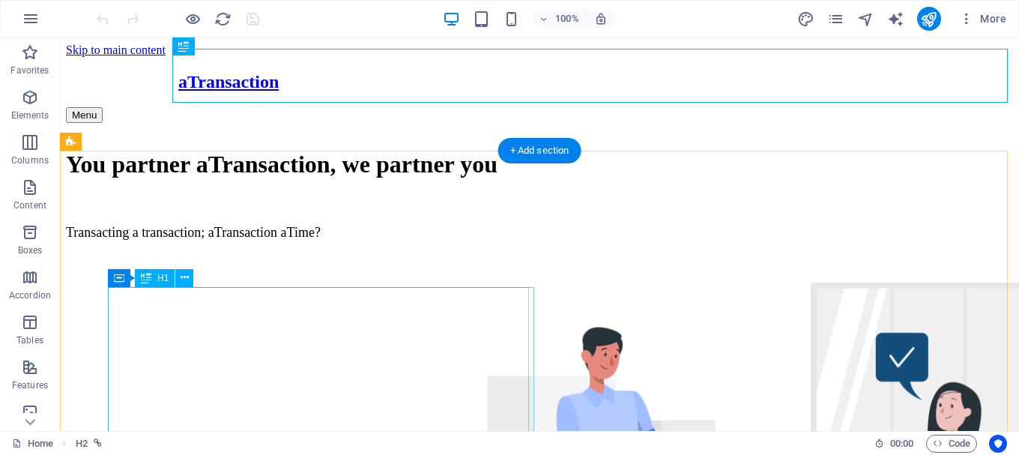
click at [251, 178] on div "You partner aTransaction, we partner you" at bounding box center [539, 165] width 947 height 28
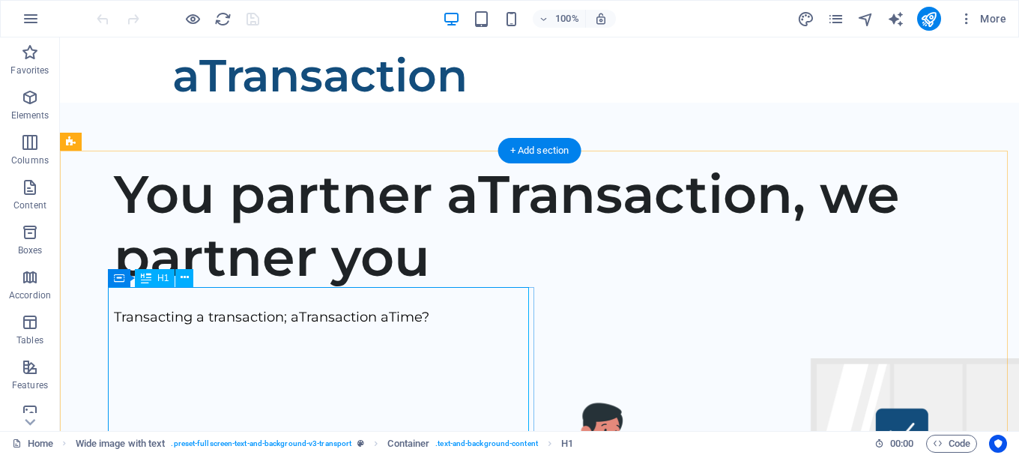
click at [261, 288] on div "You partner aTransaction, we partner you" at bounding box center [557, 226] width 887 height 126
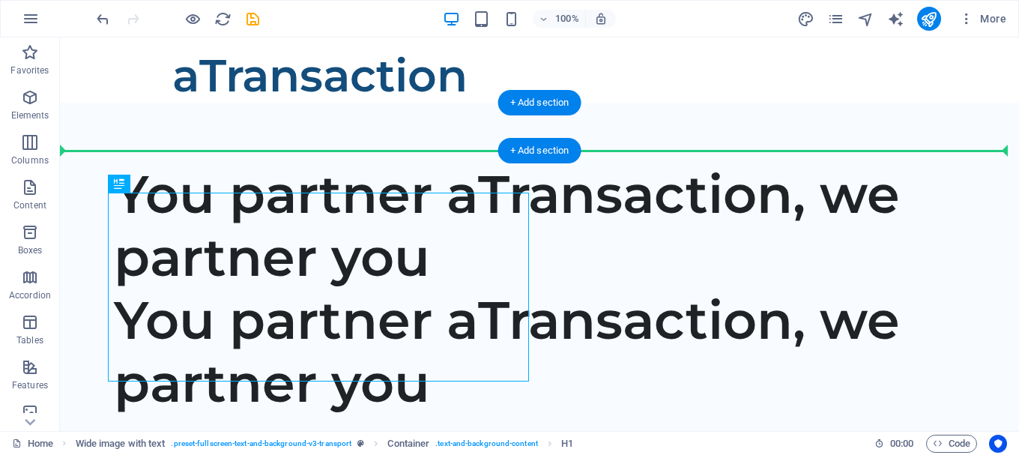
drag, startPoint x: 225, startPoint y: 276, endPoint x: 237, endPoint y: 129, distance: 147.4
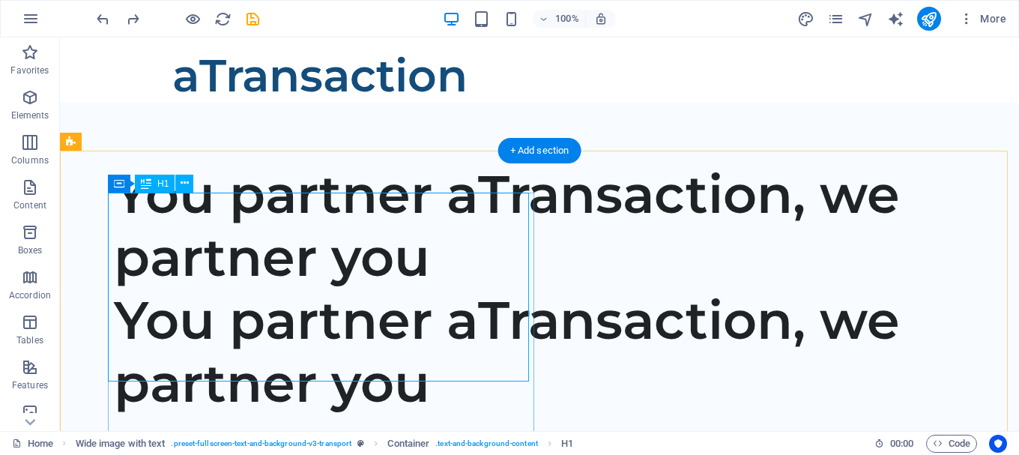
click at [285, 240] on div "You partner aTransaction, we partner you" at bounding box center [557, 226] width 887 height 126
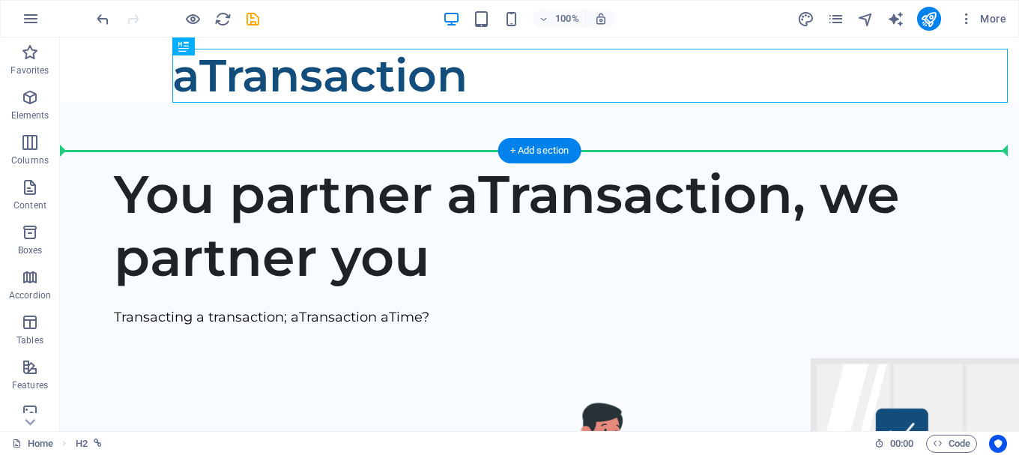
drag, startPoint x: 267, startPoint y: 73, endPoint x: 258, endPoint y: 211, distance: 137.4
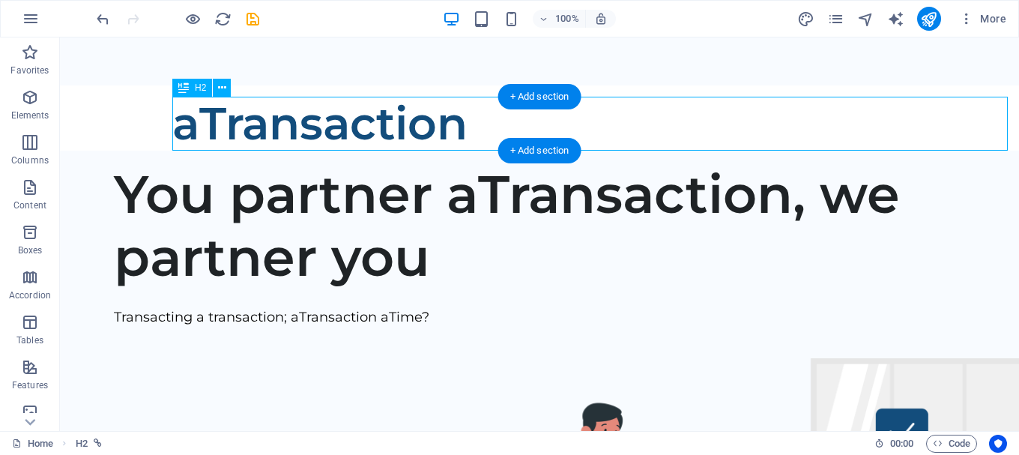
click at [285, 118] on div "aTransaction" at bounding box center [595, 124] width 847 height 54
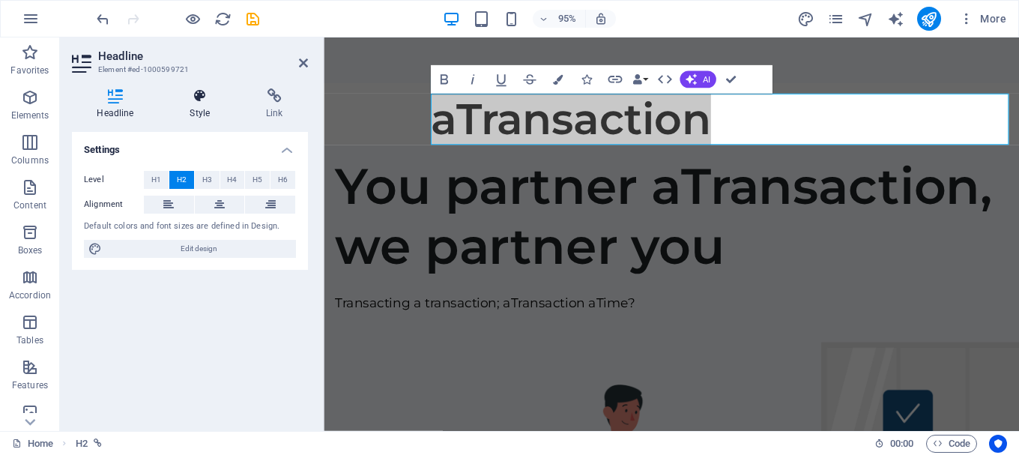
click at [206, 116] on h4 "Style" at bounding box center [203, 103] width 76 height 31
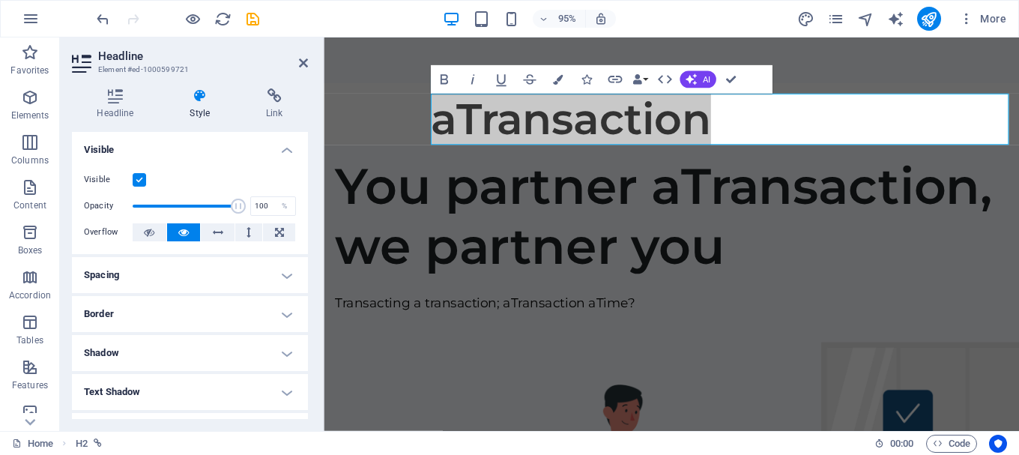
click at [166, 276] on h4 "Spacing" at bounding box center [190, 275] width 236 height 36
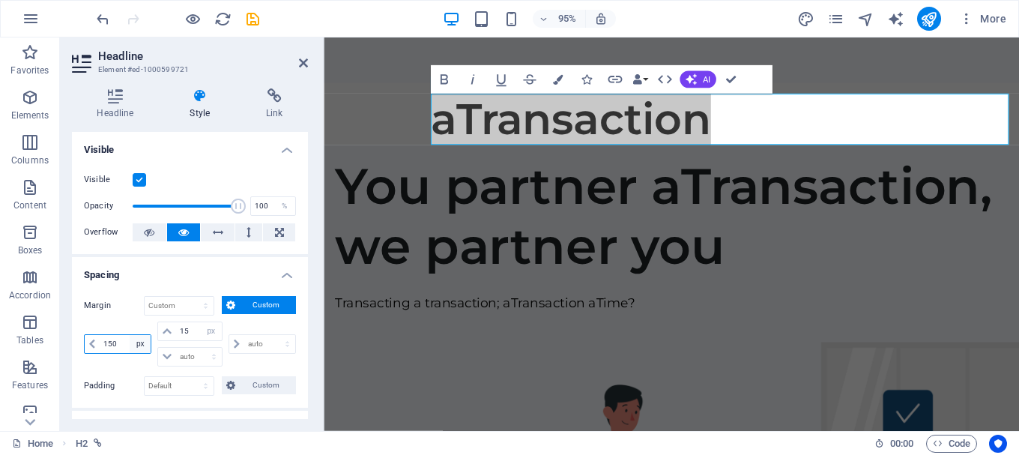
click at [140, 342] on select "auto px % rem vw vh" at bounding box center [140, 344] width 21 height 18
select select "auto"
click at [130, 335] on select "auto px % rem vw vh" at bounding box center [140, 344] width 21 height 18
select select "DISABLED_OPTION_VALUE"
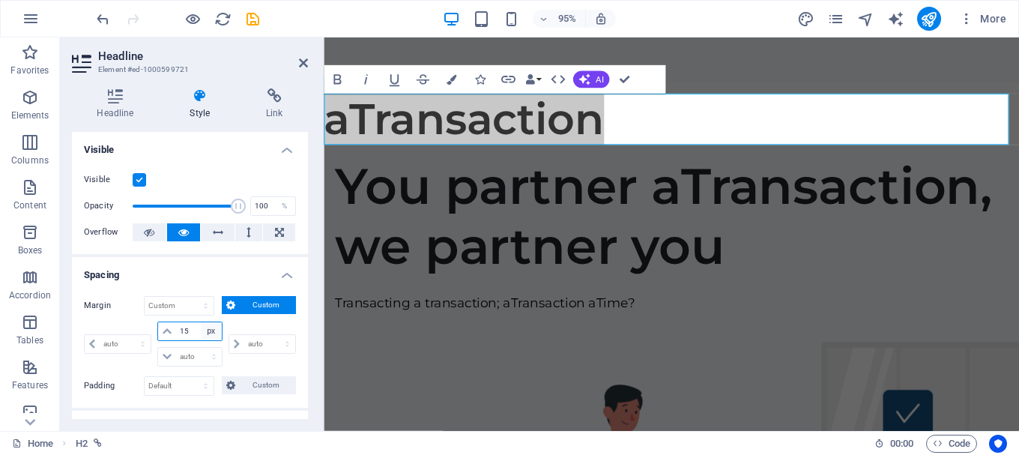
click at [211, 329] on select "auto px % rem vw vh" at bounding box center [211, 331] width 21 height 18
select select "auto"
click at [201, 322] on select "auto px % rem vw vh" at bounding box center [211, 331] width 21 height 18
select select "DISABLED_OPTION_VALUE"
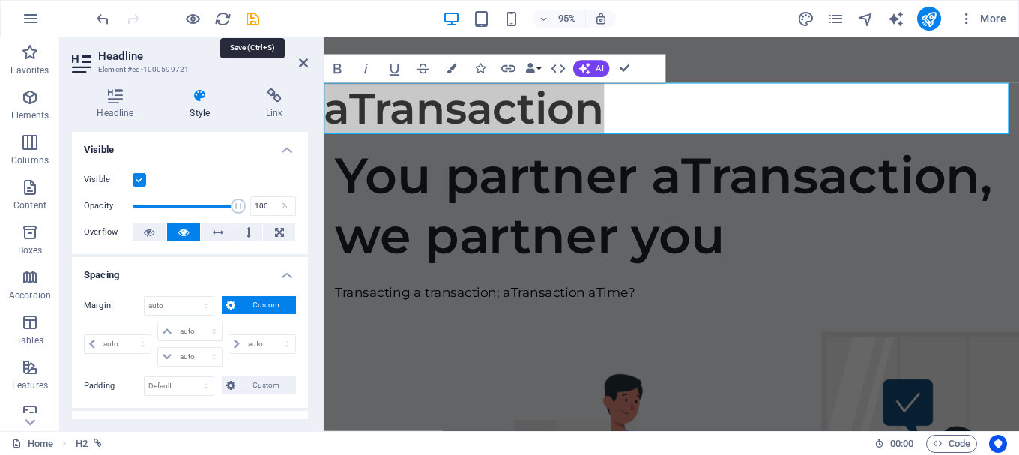
click at [251, 16] on icon "save" at bounding box center [252, 18] width 17 height 17
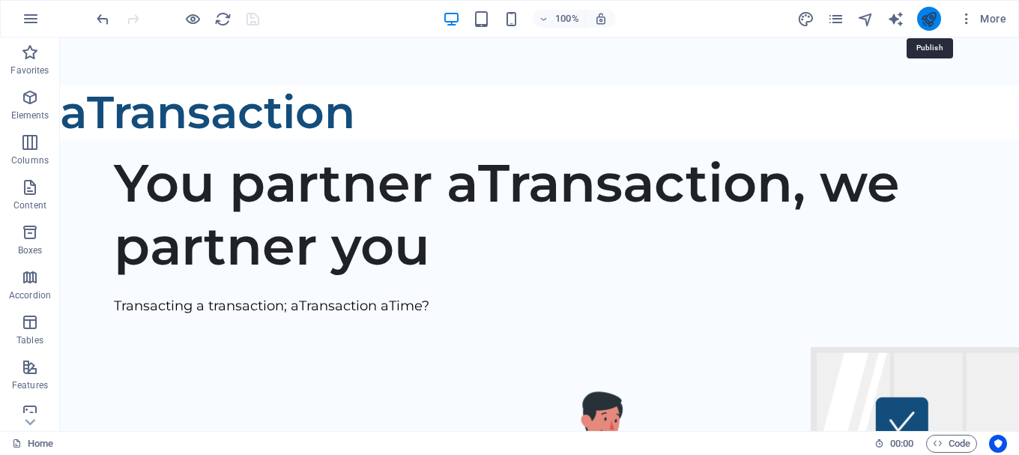
click at [922, 17] on icon "publish" at bounding box center [928, 18] width 17 height 17
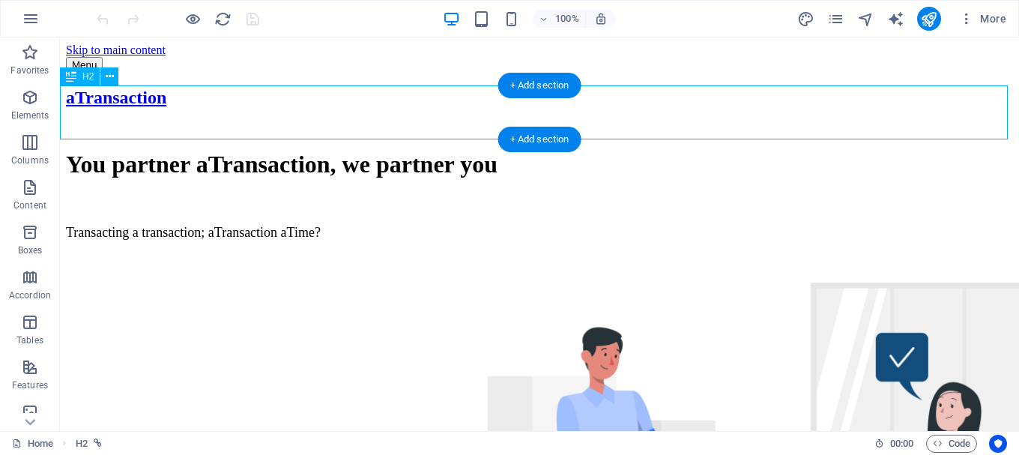
click at [225, 108] on div "aTransaction" at bounding box center [539, 98] width 947 height 20
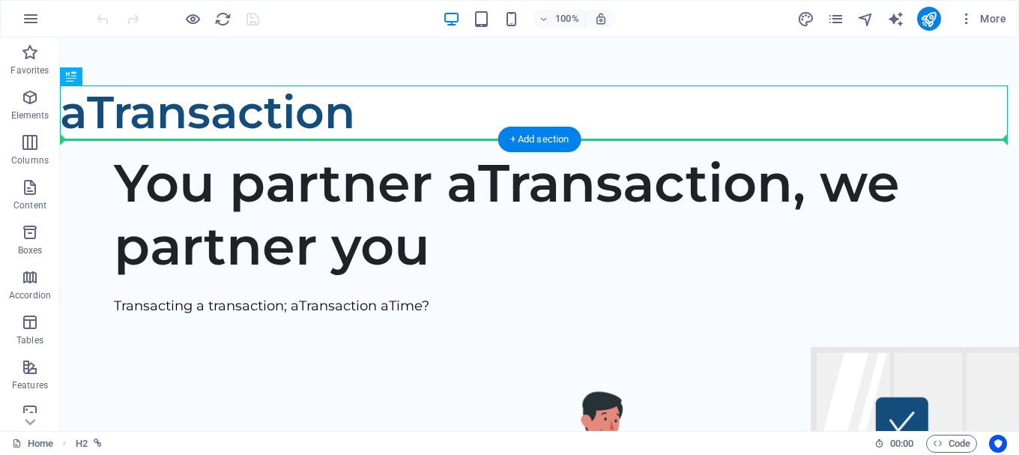
drag, startPoint x: 225, startPoint y: 114, endPoint x: 234, endPoint y: 208, distance: 94.1
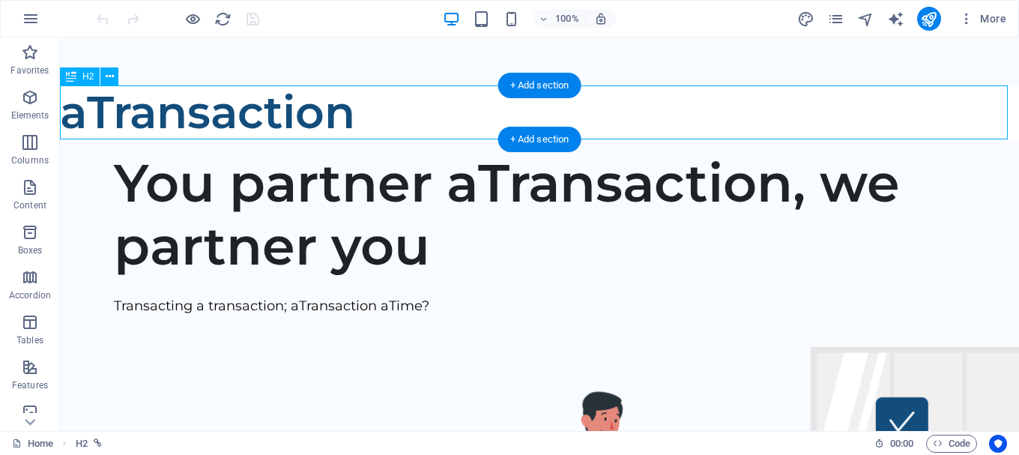
click at [229, 112] on div "aTransaction" at bounding box center [539, 112] width 959 height 54
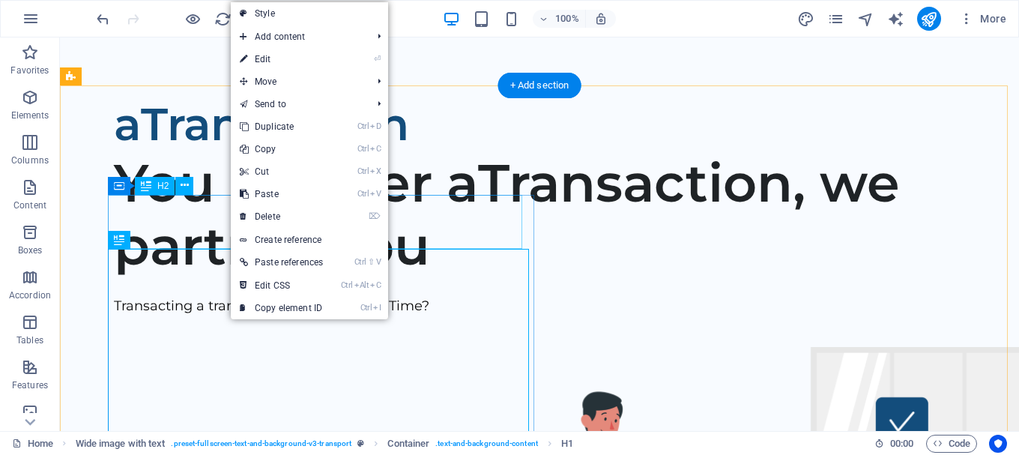
click at [211, 151] on div "aTransaction" at bounding box center [557, 124] width 887 height 54
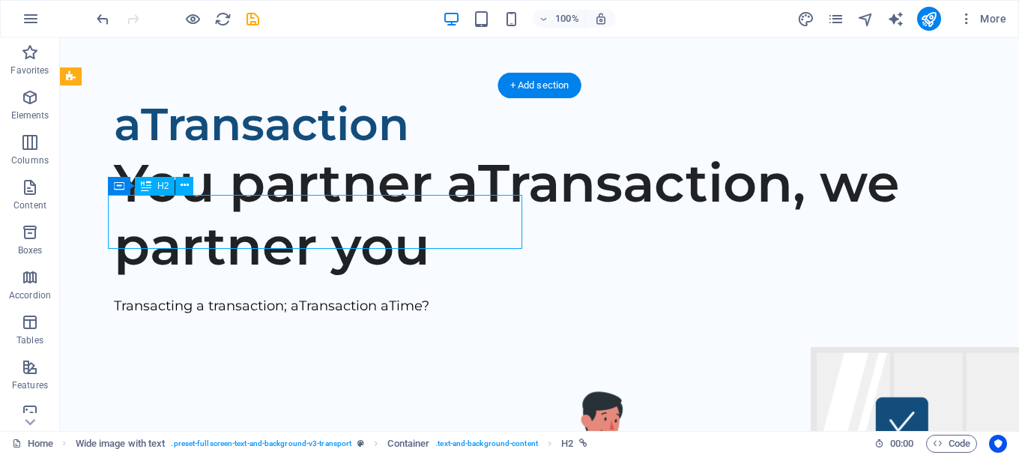
drag, startPoint x: 225, startPoint y: 222, endPoint x: 226, endPoint y: 201, distance: 21.0
click at [226, 151] on div "aTransaction" at bounding box center [557, 124] width 887 height 54
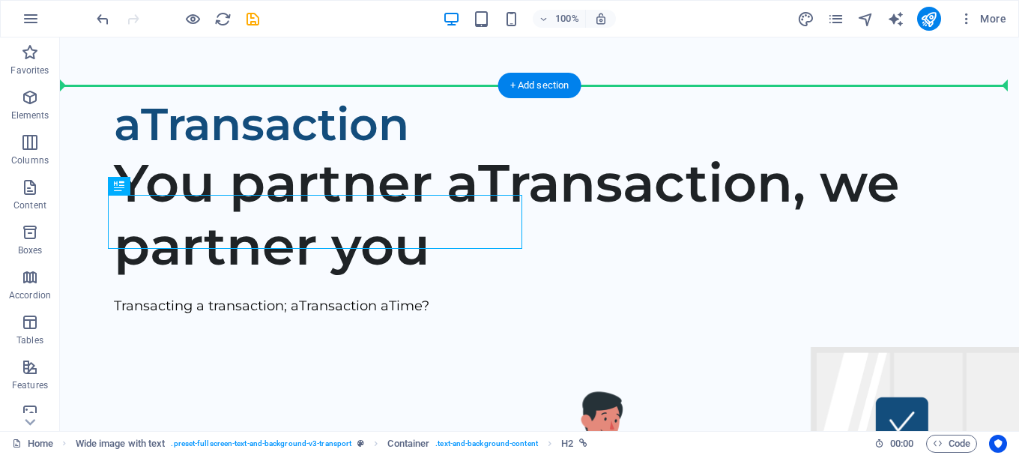
drag, startPoint x: 224, startPoint y: 214, endPoint x: 228, endPoint y: 164, distance: 50.4
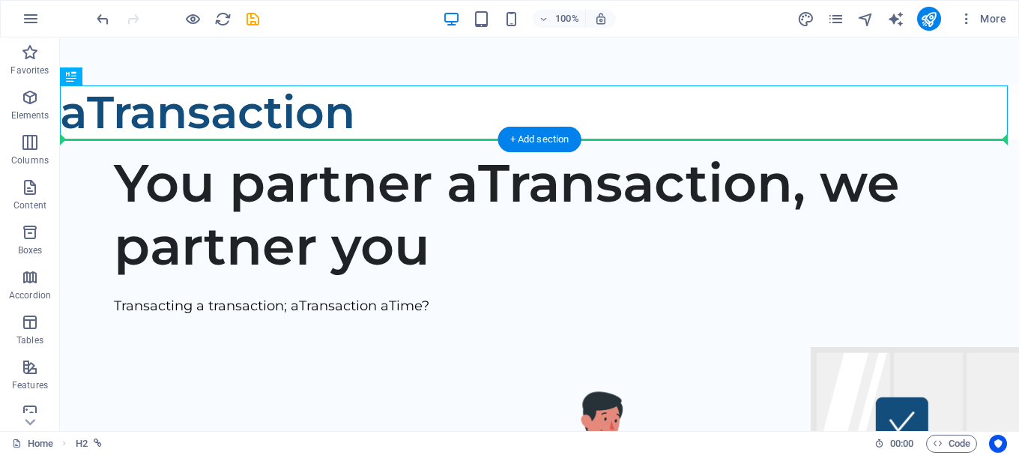
drag, startPoint x: 237, startPoint y: 109, endPoint x: 240, endPoint y: 187, distance: 78.7
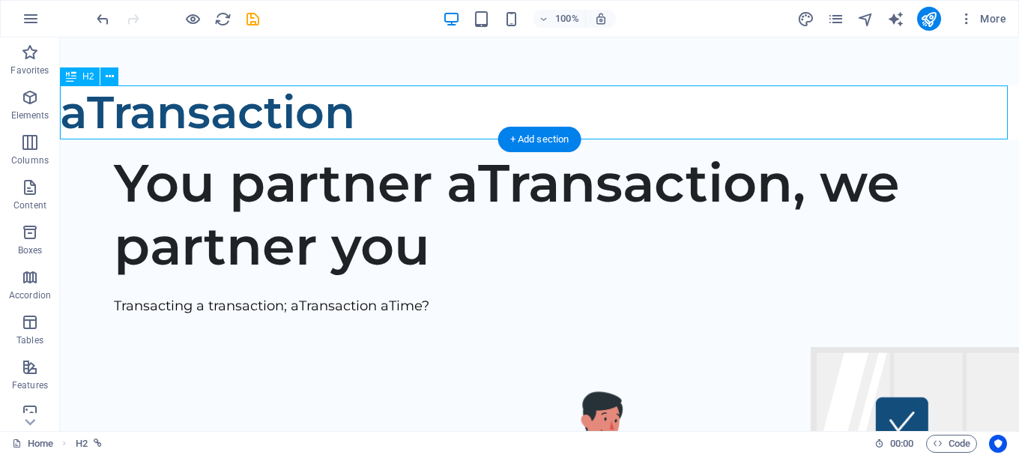
click at [241, 100] on div "aTransaction" at bounding box center [539, 112] width 959 height 54
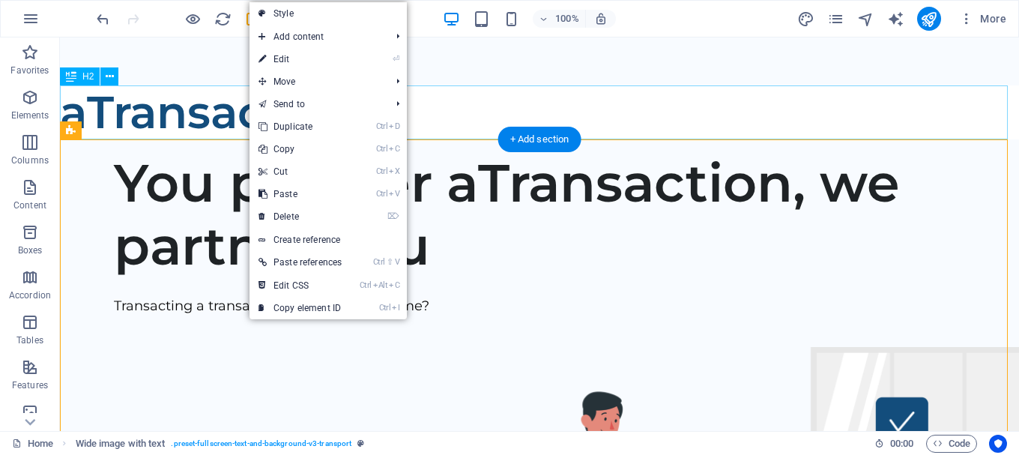
click at [227, 116] on div "aTransaction" at bounding box center [539, 112] width 959 height 54
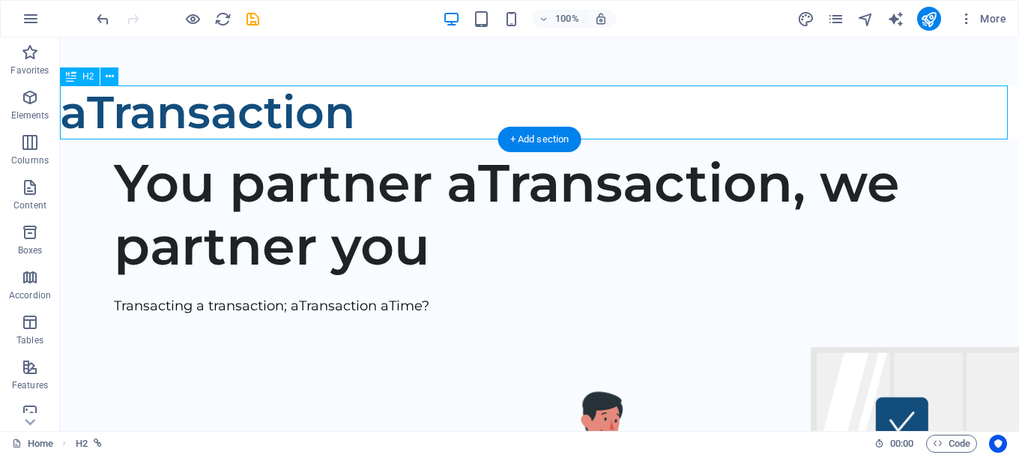
click at [231, 110] on div "aTransaction" at bounding box center [539, 112] width 959 height 54
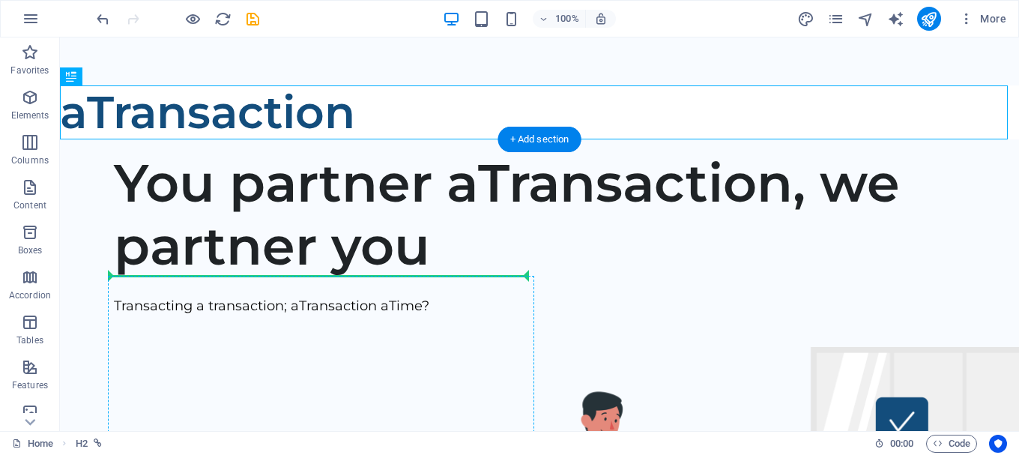
drag, startPoint x: 239, startPoint y: 110, endPoint x: 255, endPoint y: 285, distance: 176.0
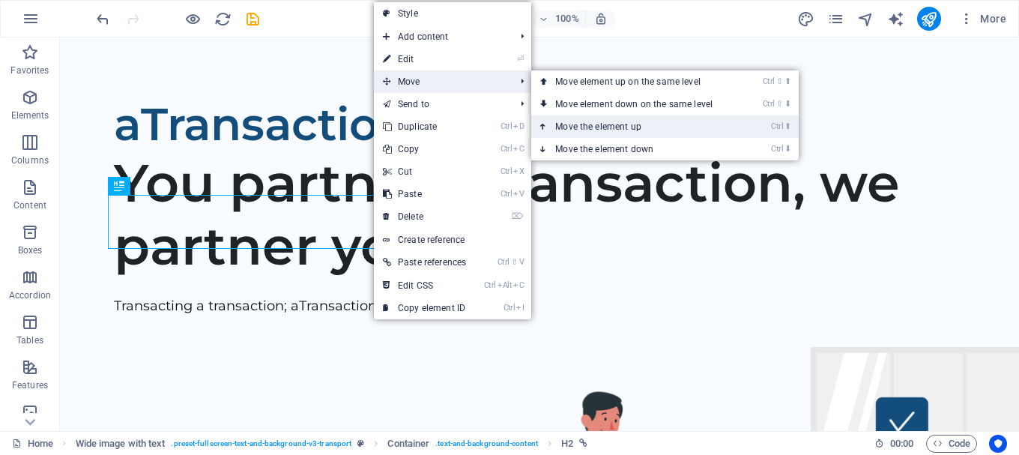
click at [643, 130] on link "Ctrl ⬆ Move the element up" at bounding box center [636, 126] width 211 height 22
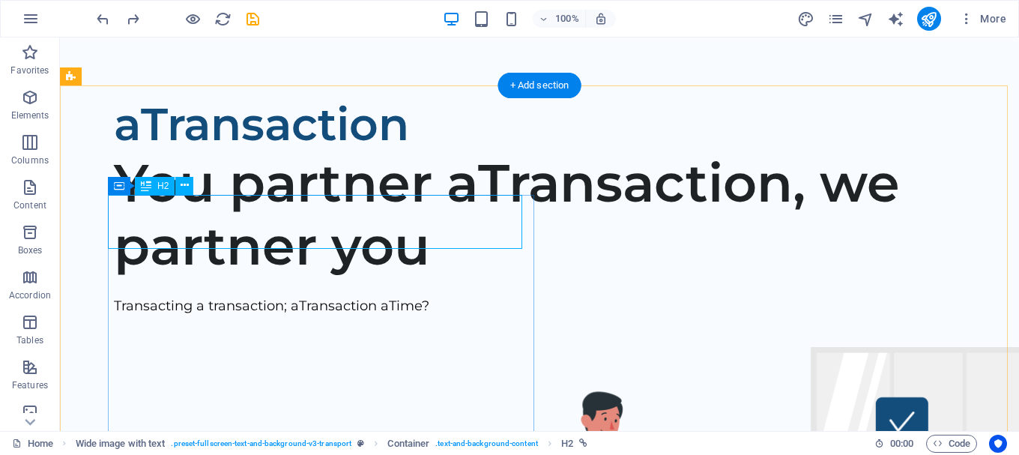
click at [327, 151] on div "aTransaction" at bounding box center [557, 124] width 887 height 54
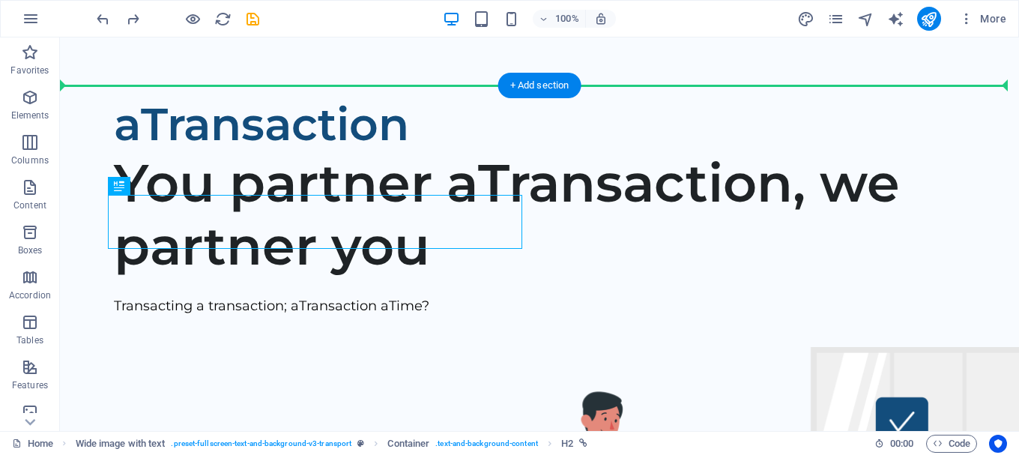
drag, startPoint x: 327, startPoint y: 231, endPoint x: 333, endPoint y: 182, distance: 49.1
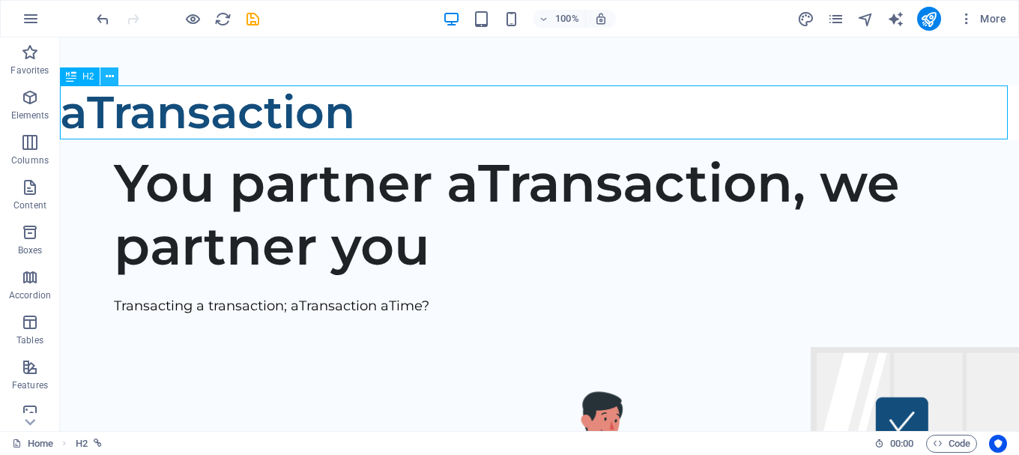
click at [111, 79] on icon at bounding box center [110, 77] width 8 height 16
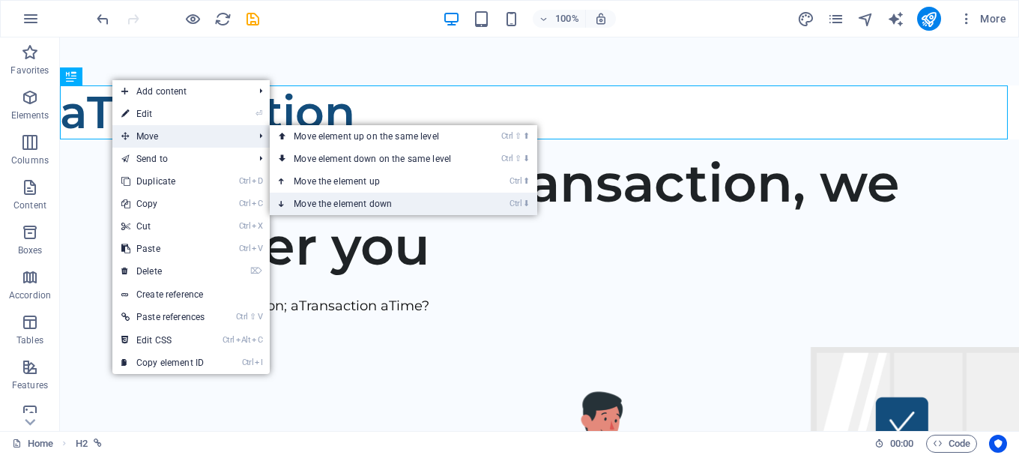
drag, startPoint x: 345, startPoint y: 202, endPoint x: 285, endPoint y: 165, distance: 70.7
click at [345, 202] on link "Ctrl ⬇ Move the element down" at bounding box center [375, 204] width 211 height 22
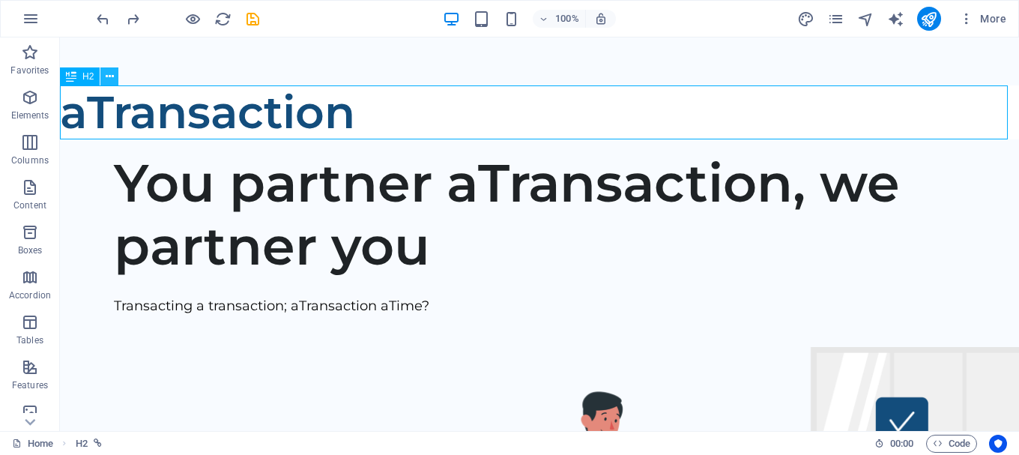
click at [106, 76] on icon at bounding box center [110, 77] width 8 height 16
click at [525, 136] on div "+ Add section" at bounding box center [539, 139] width 83 height 25
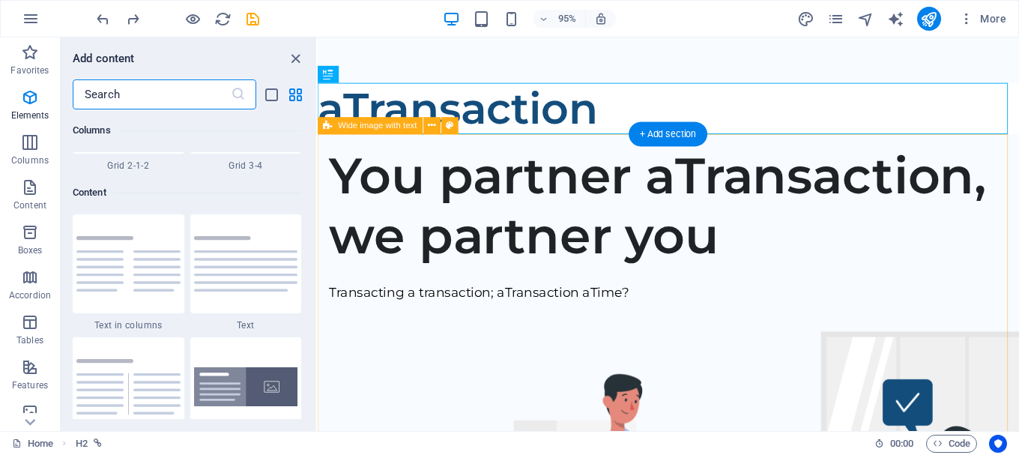
scroll to position [2621, 0]
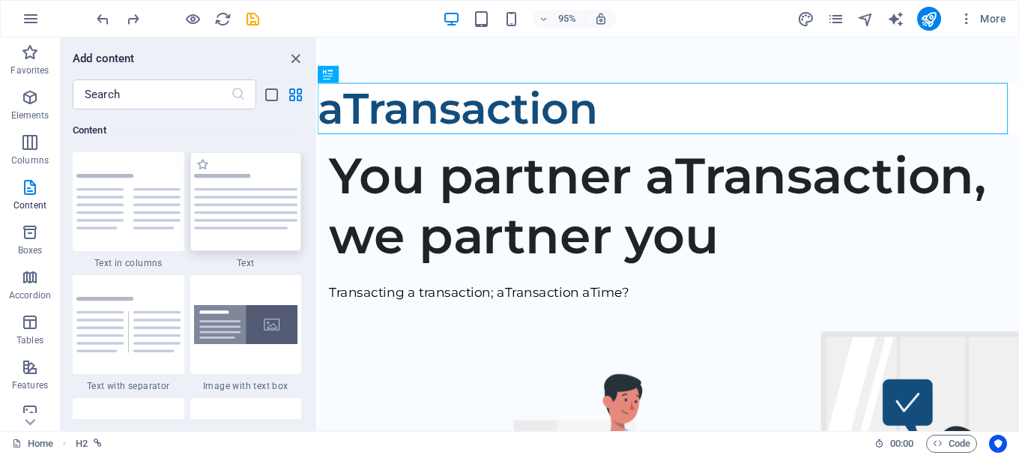
click at [264, 209] on img at bounding box center [246, 201] width 104 height 55
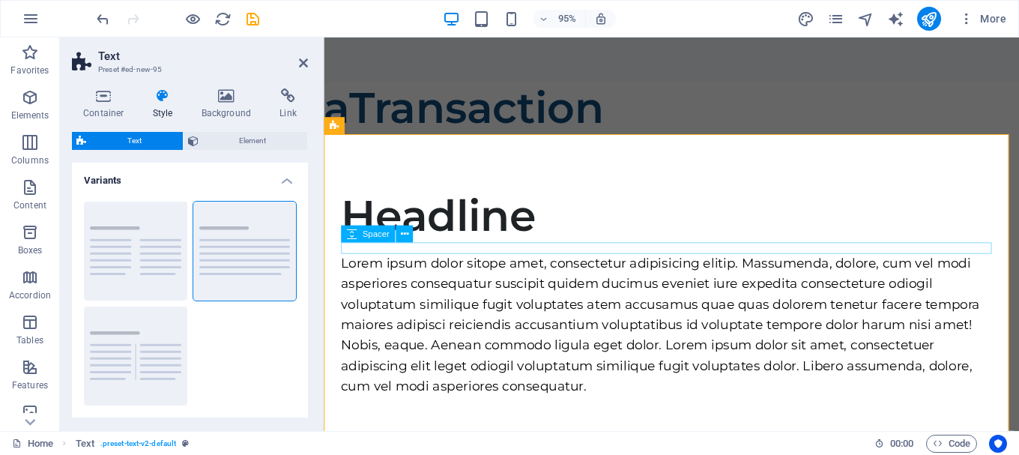
scroll to position [0, 0]
click at [539, 309] on div "Lorem ipsum dolor sitope amet, consectetur adipisicing elitip. Massumenda, dolo…" at bounding box center [690, 340] width 696 height 151
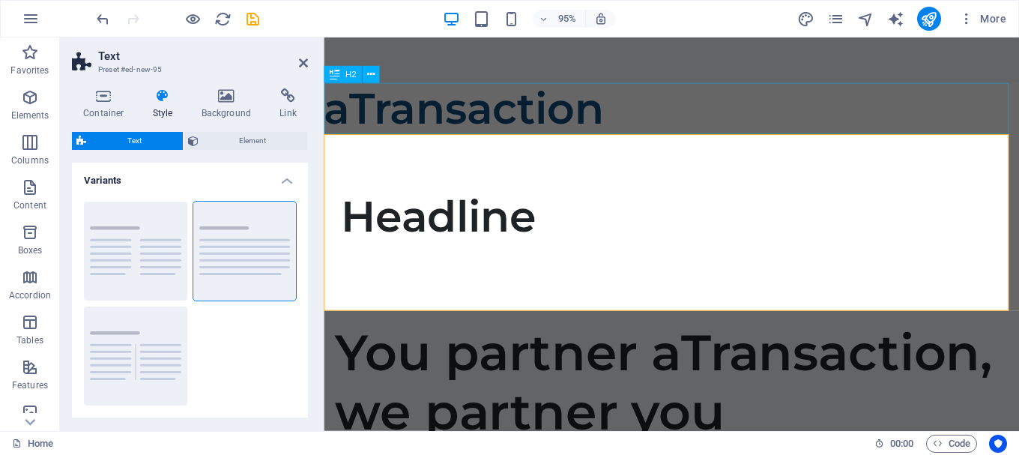
click at [541, 113] on div "aTransaction" at bounding box center [690, 112] width 732 height 54
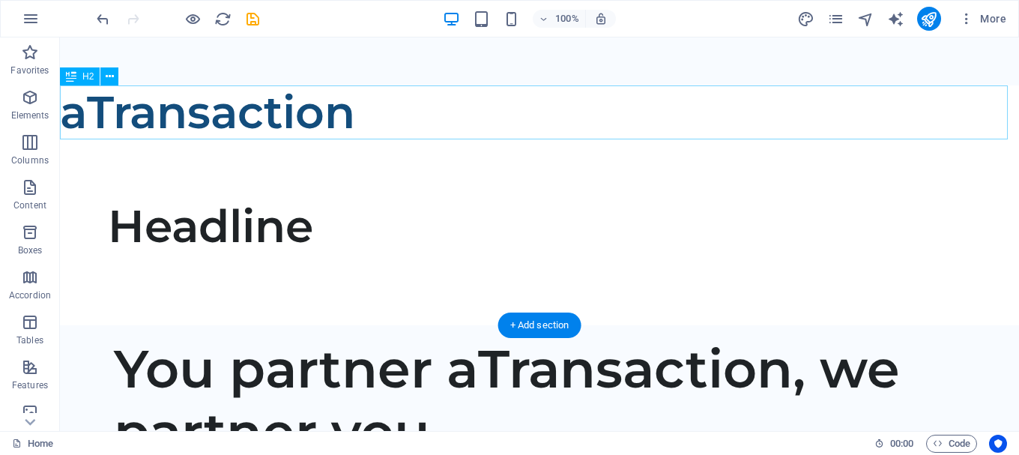
click at [288, 112] on div "aTransaction" at bounding box center [539, 112] width 959 height 54
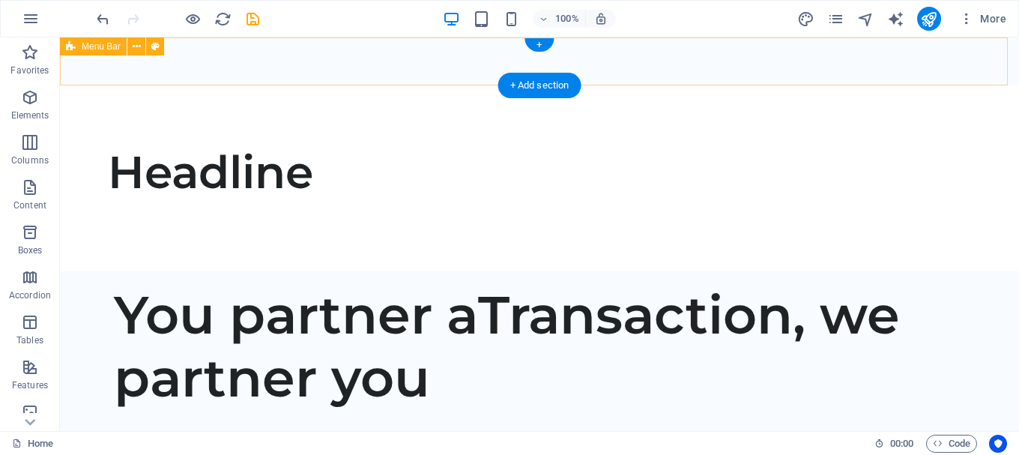
click at [330, 69] on div "Menu" at bounding box center [539, 61] width 959 height 48
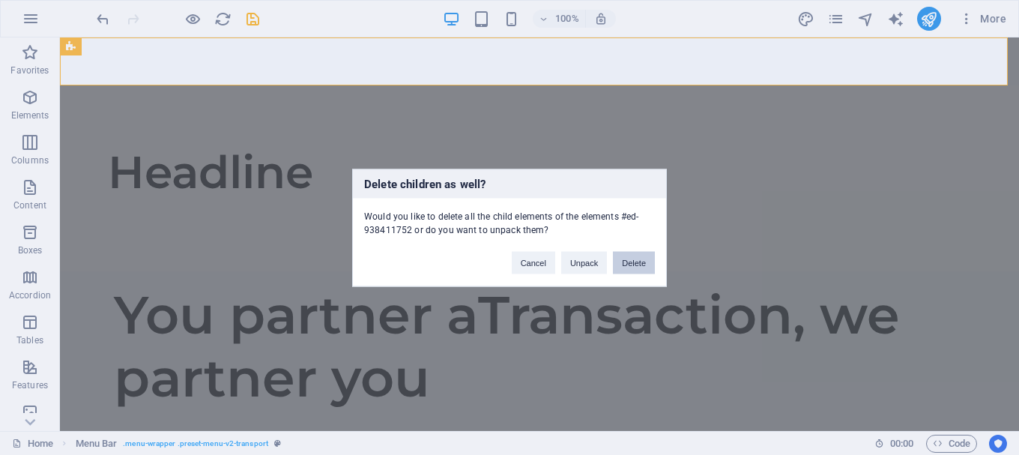
drag, startPoint x: 569, startPoint y: 225, endPoint x: 630, endPoint y: 263, distance: 71.3
click at [630, 263] on button "Delete" at bounding box center [634, 262] width 42 height 22
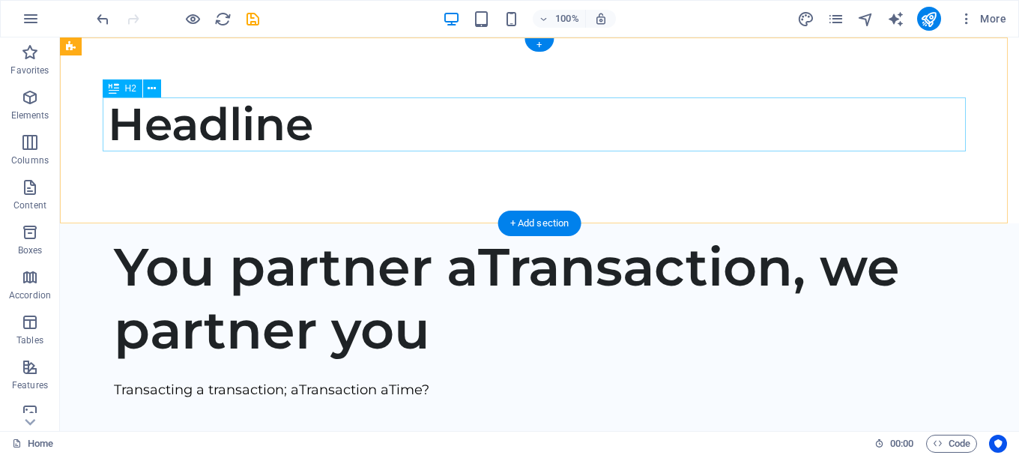
click at [256, 117] on div "Headline" at bounding box center [539, 124] width 863 height 54
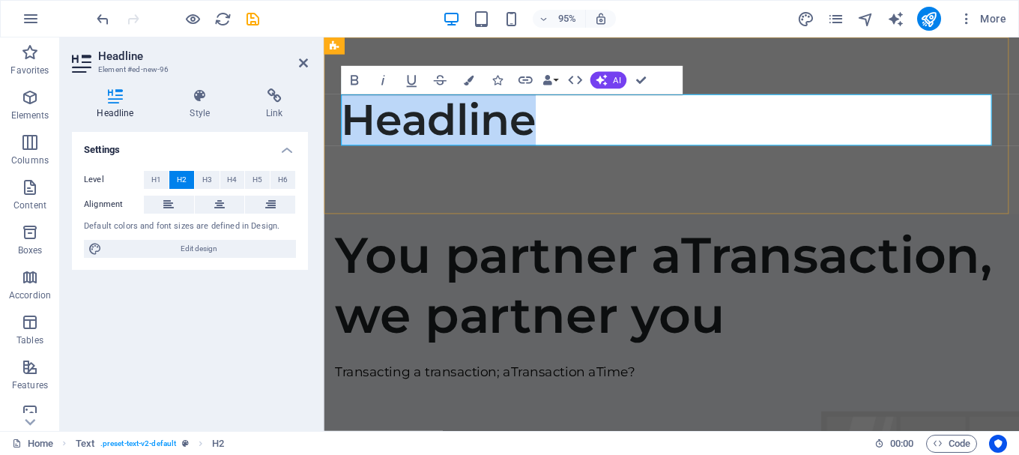
click at [417, 127] on h2 "Headline" at bounding box center [690, 124] width 696 height 54
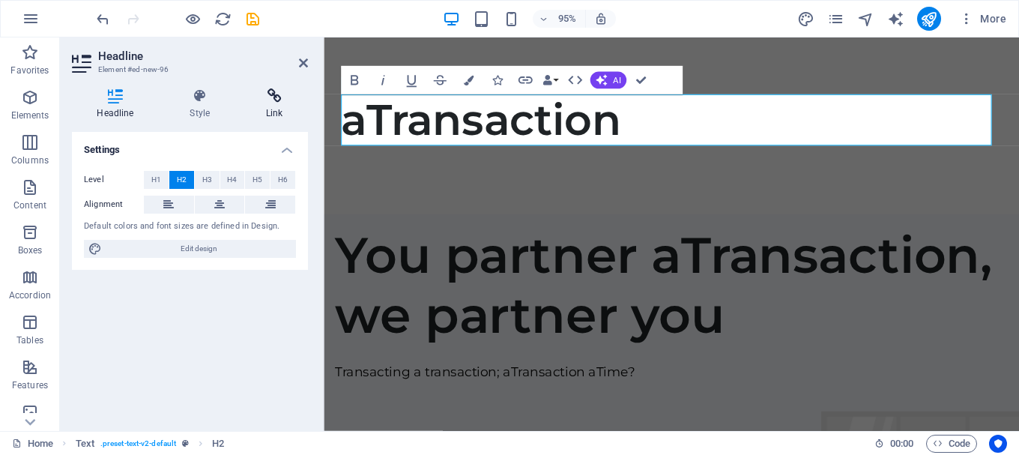
click at [270, 99] on icon at bounding box center [274, 95] width 67 height 15
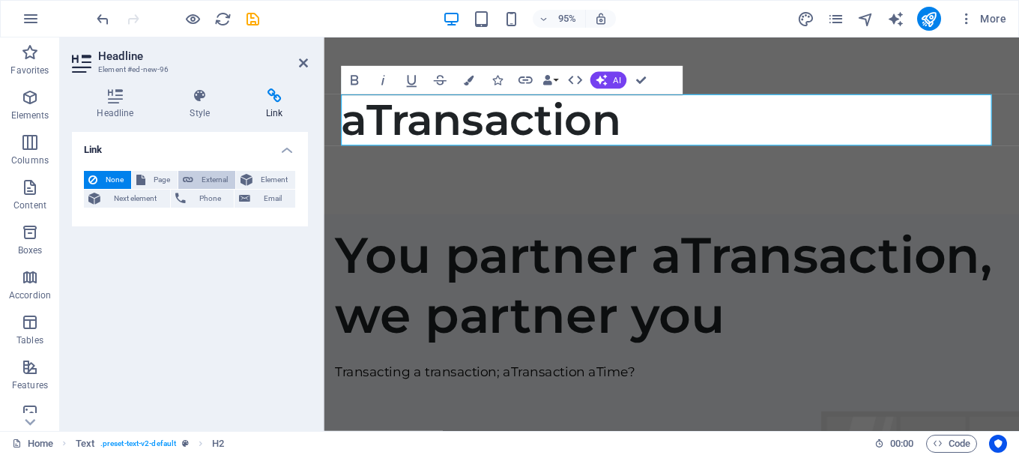
click at [191, 180] on icon at bounding box center [188, 180] width 10 height 18
select select "blank"
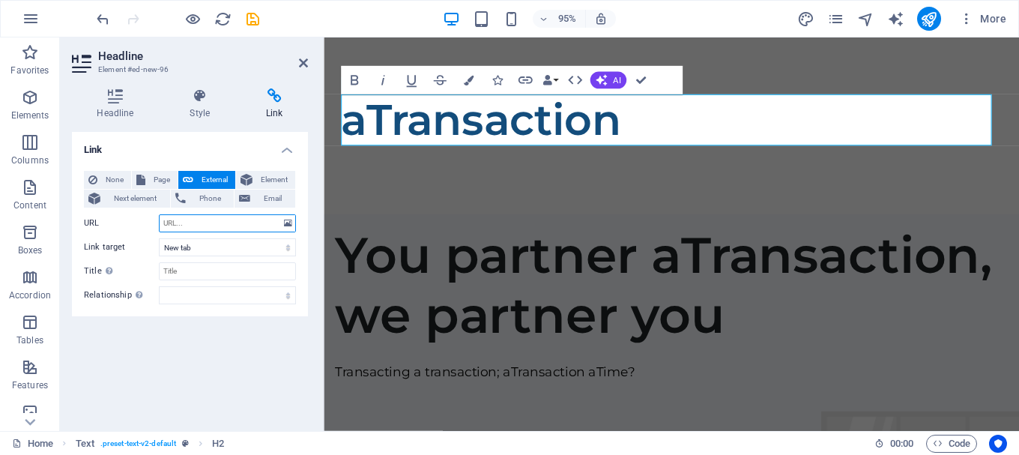
type input "a"
paste input "https://atransaction.ubpages.com/wealthbuilders-financial-course-page-49/"
type input "https://atransaction.ubpages.com/wealthbuilders-financial-course-page-49/"
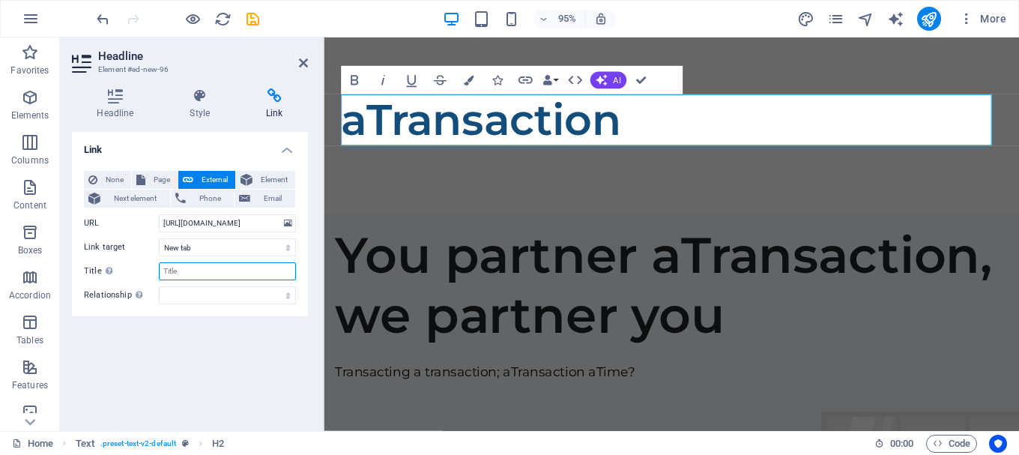
click at [194, 270] on input "Title Additional link description, should not be the same as the link text. The…" at bounding box center [227, 271] width 137 height 18
type input "aTransaction"
click at [256, 288] on select "alternate author bookmark external help license next nofollow noreferrer noopen…" at bounding box center [227, 295] width 137 height 18
select select "external"
click at [159, 286] on select "alternate author bookmark external help license next nofollow noreferrer noopen…" at bounding box center [227, 295] width 137 height 18
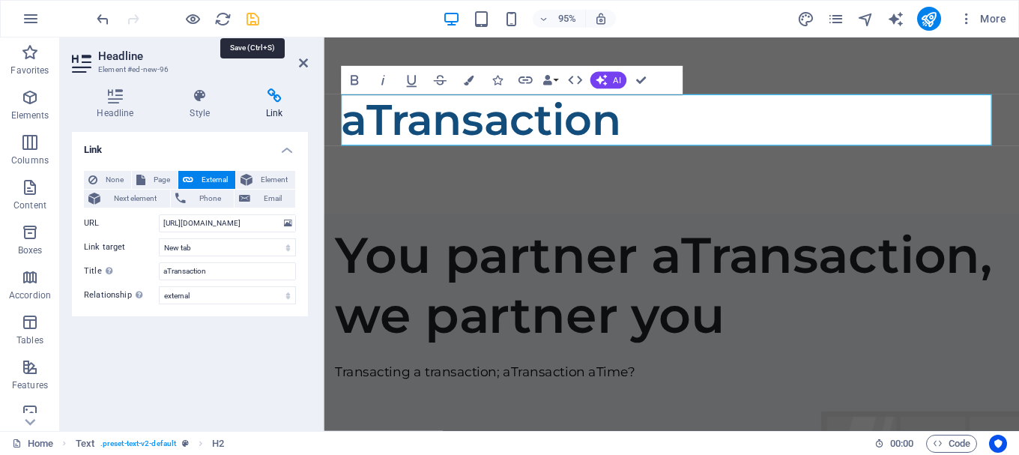
click at [247, 16] on icon "save" at bounding box center [252, 18] width 17 height 17
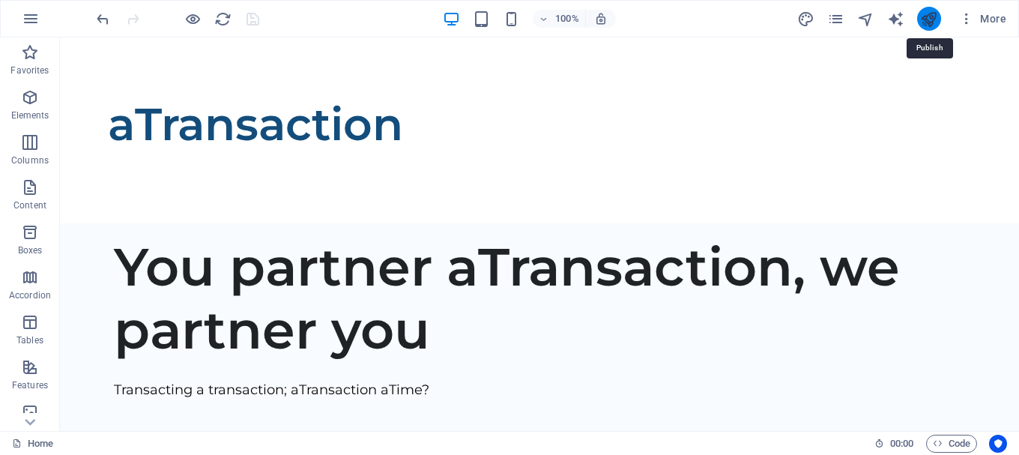
click at [934, 21] on icon "publish" at bounding box center [928, 18] width 17 height 17
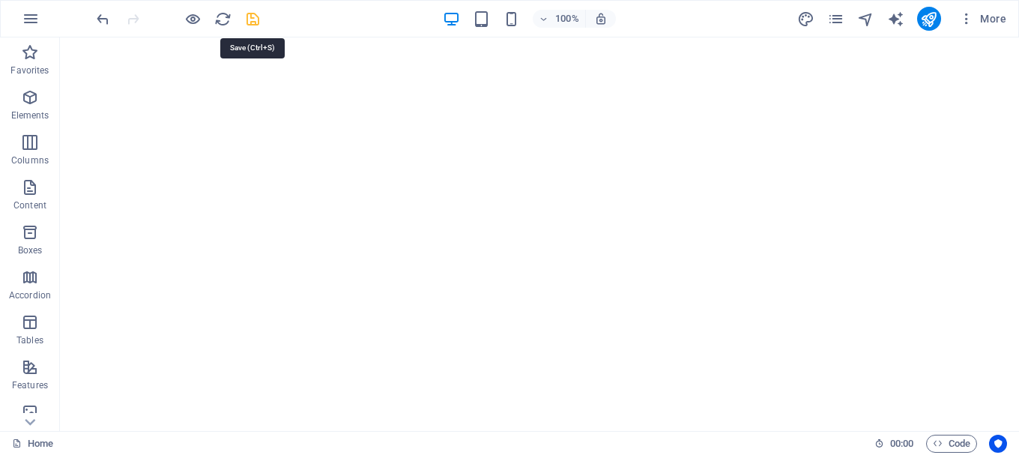
click at [259, 14] on icon "save" at bounding box center [252, 18] width 17 height 17
click at [927, 22] on icon "publish" at bounding box center [928, 18] width 17 height 17
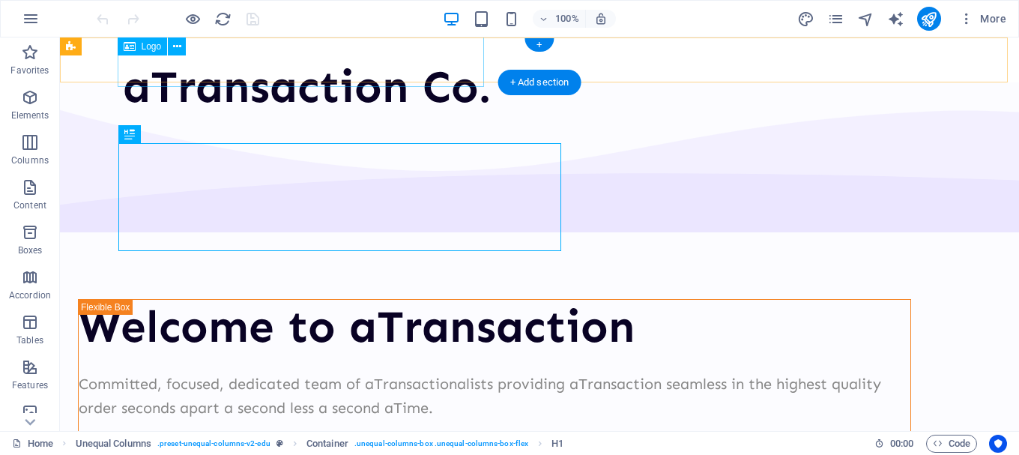
click at [288, 63] on div "aTransaction Co." at bounding box center [307, 87] width 368 height 54
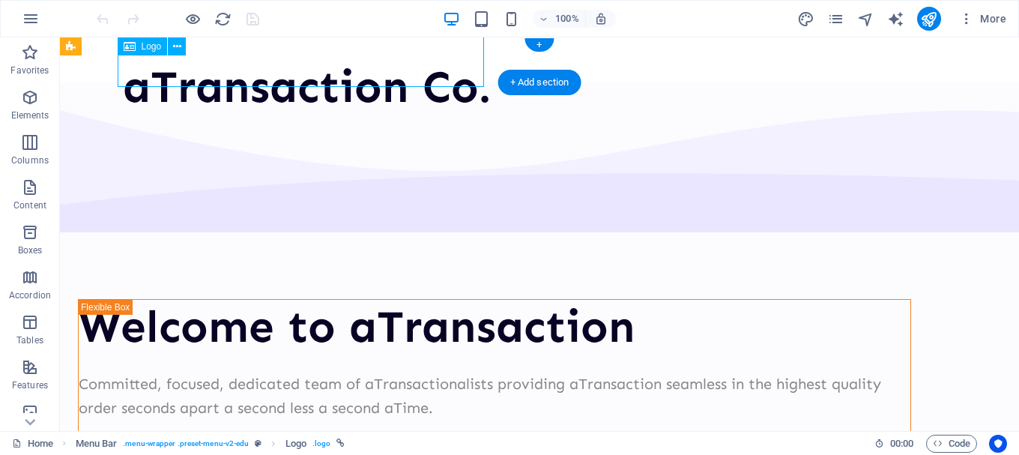
click at [288, 63] on div "aTransaction Co." at bounding box center [307, 87] width 368 height 54
select select
select select "external"
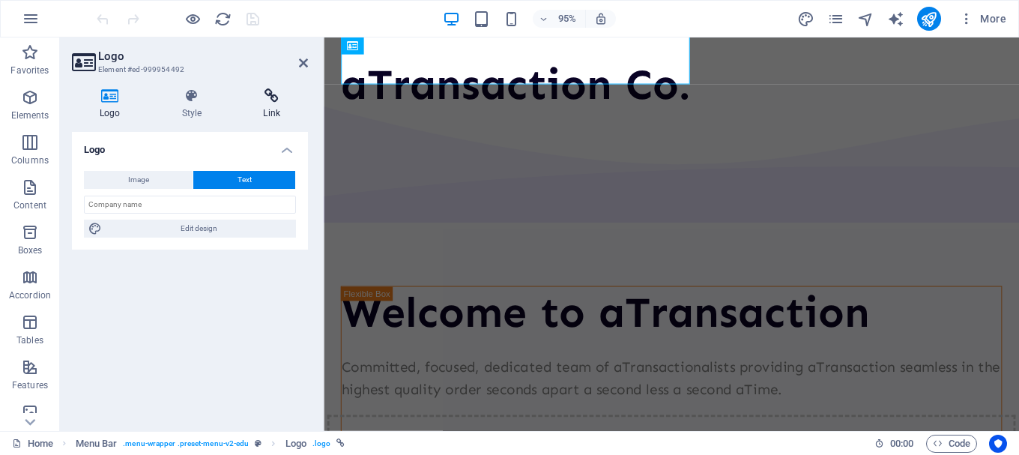
click at [263, 100] on icon at bounding box center [271, 95] width 73 height 15
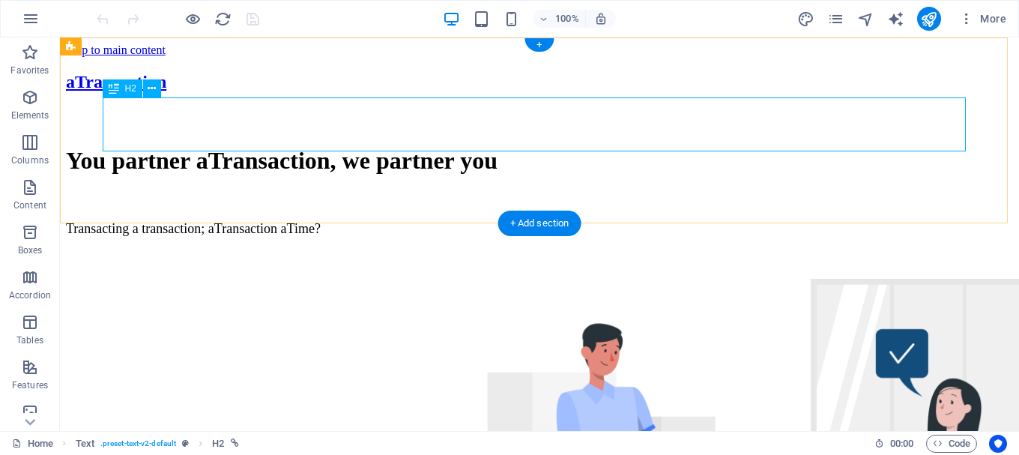
click at [342, 92] on div "aTransaction" at bounding box center [539, 82] width 947 height 20
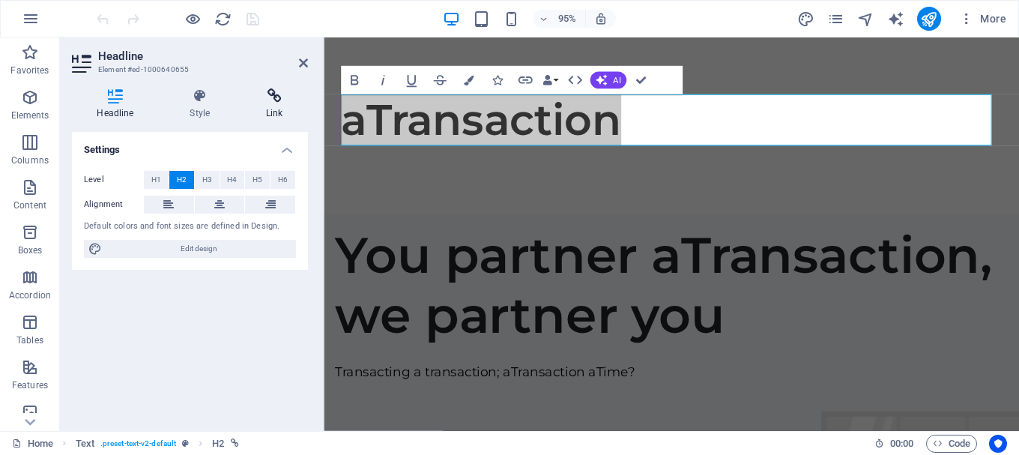
click at [260, 110] on h4 "Link" at bounding box center [274, 103] width 67 height 31
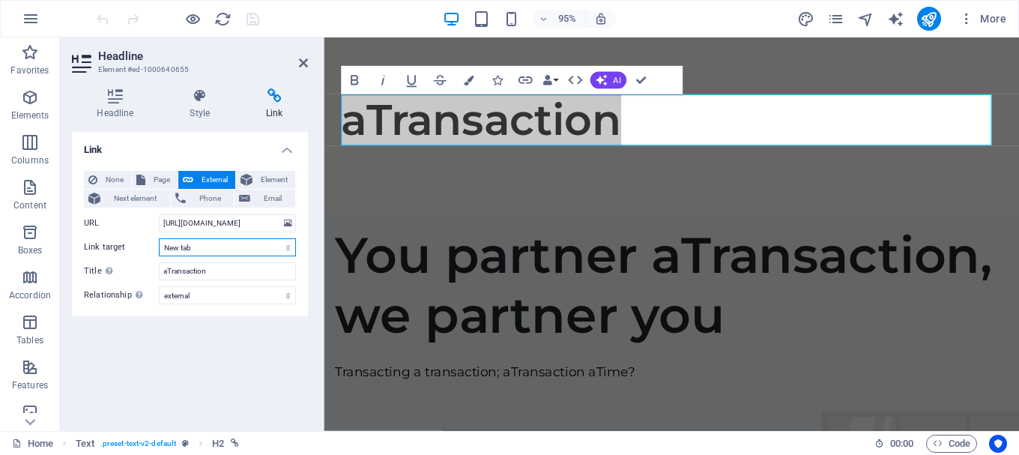
click at [221, 249] on select "New tab Same tab Overlay" at bounding box center [227, 247] width 137 height 18
select select
click at [159, 238] on select "New tab Same tab Overlay" at bounding box center [227, 247] width 137 height 18
click at [252, 23] on icon "save" at bounding box center [252, 18] width 17 height 17
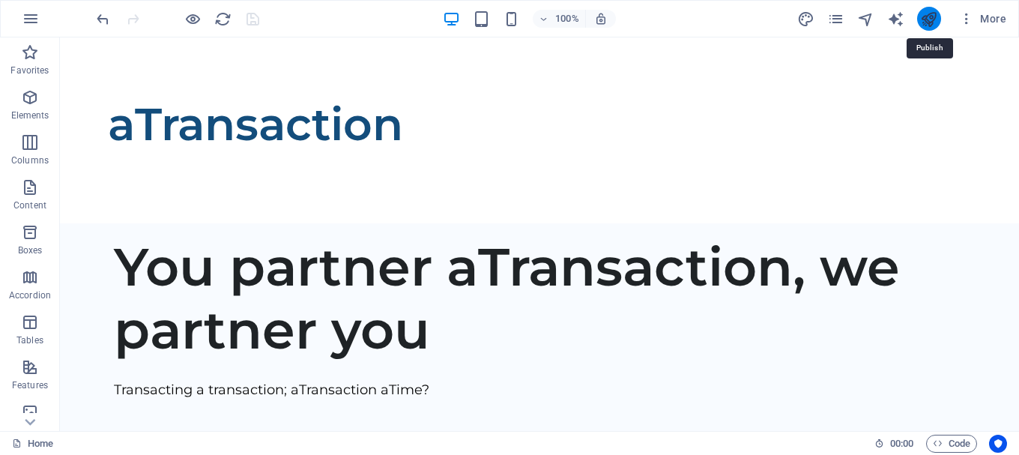
click at [930, 24] on icon "publish" at bounding box center [928, 18] width 17 height 17
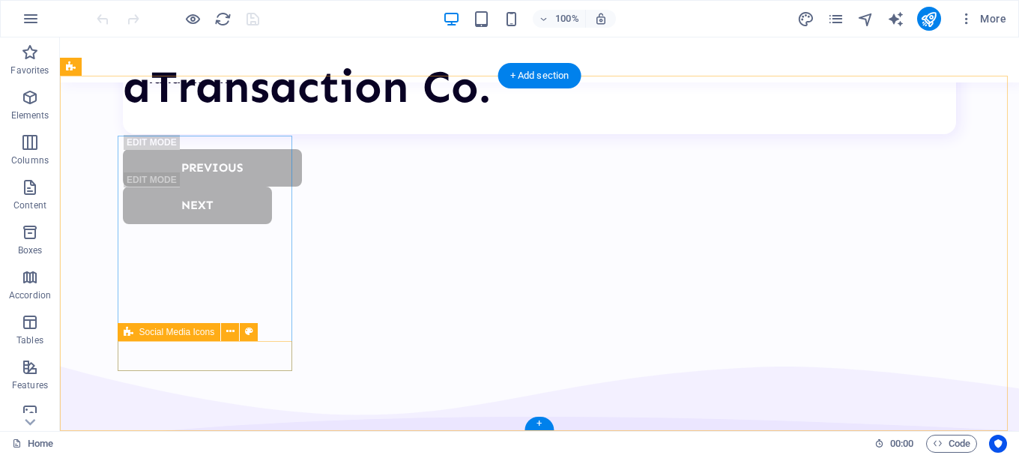
scroll to position [5113, 0]
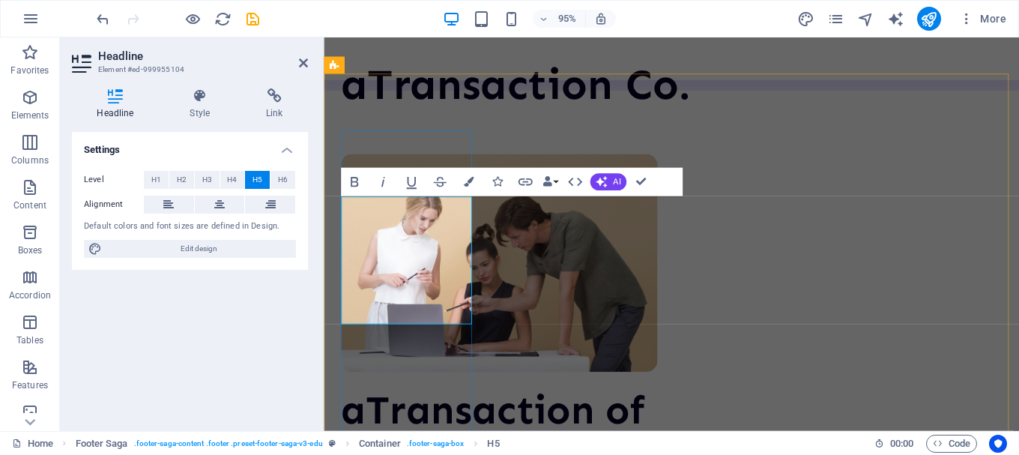
click at [252, 24] on icon "save" at bounding box center [252, 18] width 17 height 17
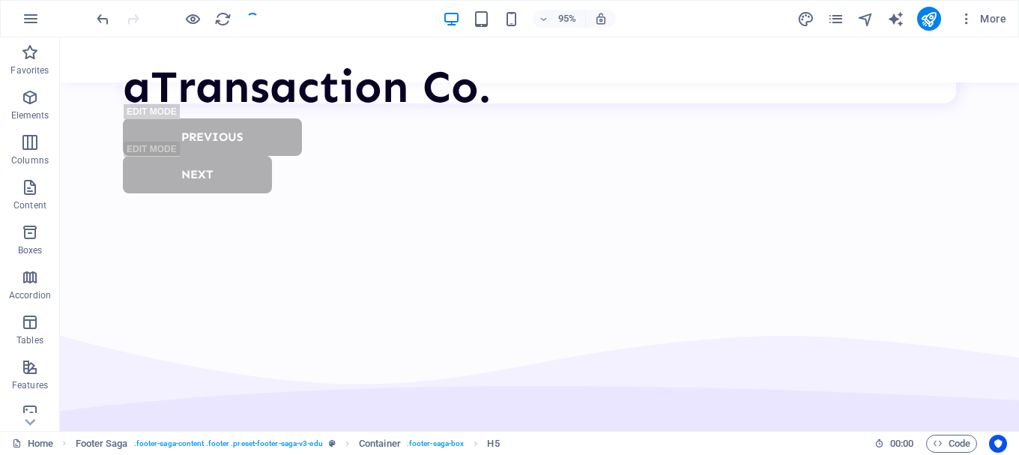
scroll to position [5113, 0]
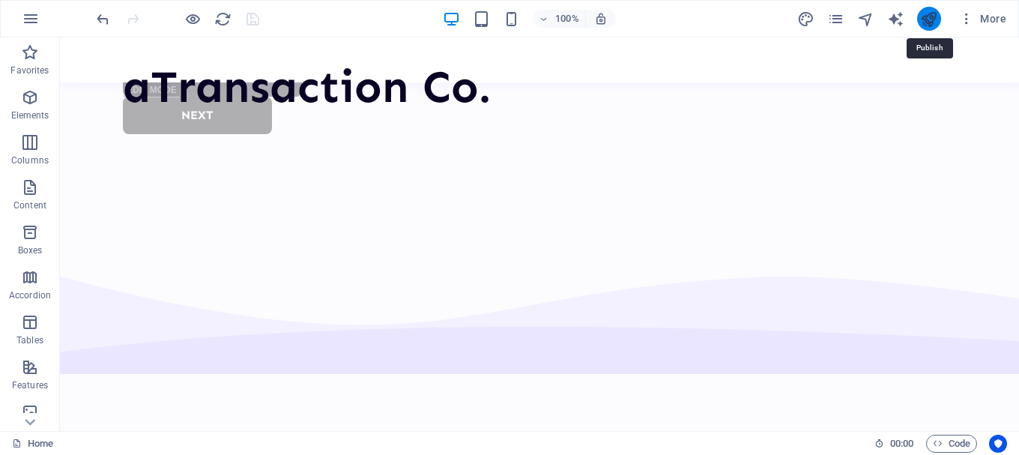
click at [929, 13] on icon "publish" at bounding box center [928, 18] width 17 height 17
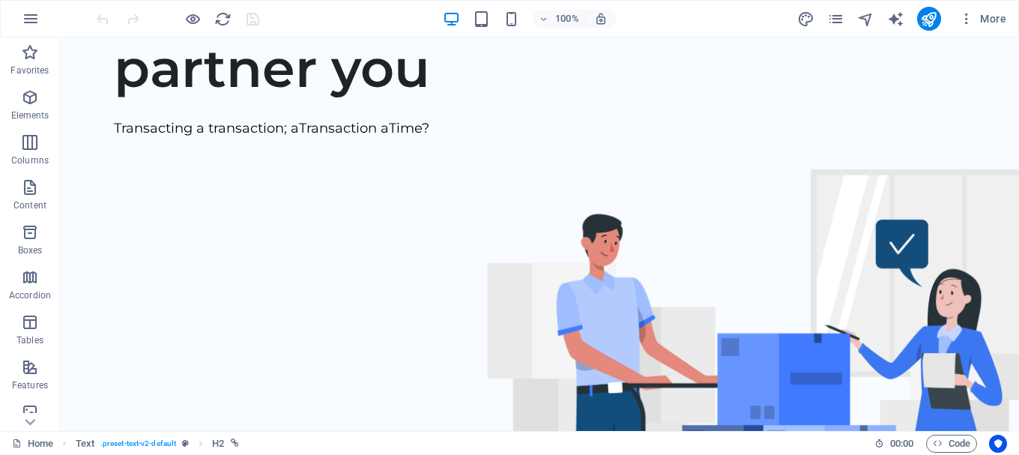
scroll to position [506, 0]
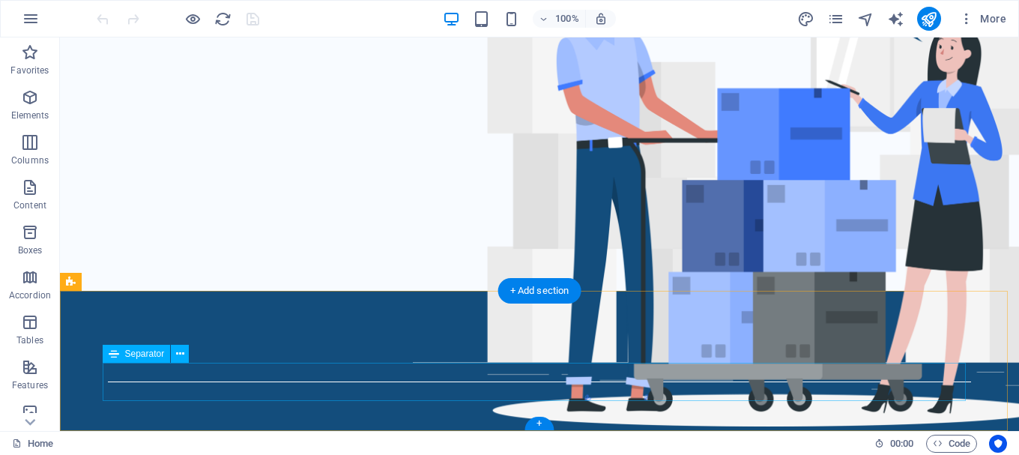
click at [597, 386] on div at bounding box center [539, 382] width 863 height 38
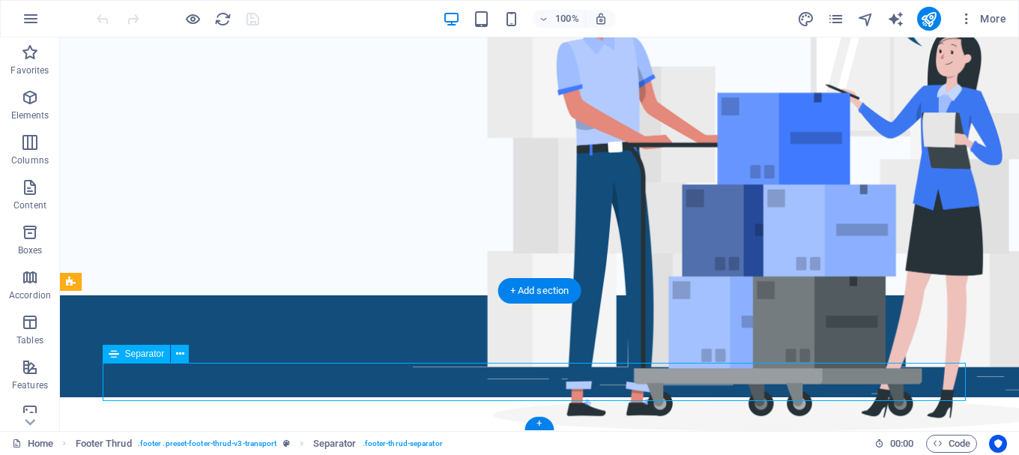
scroll to position [468, 0]
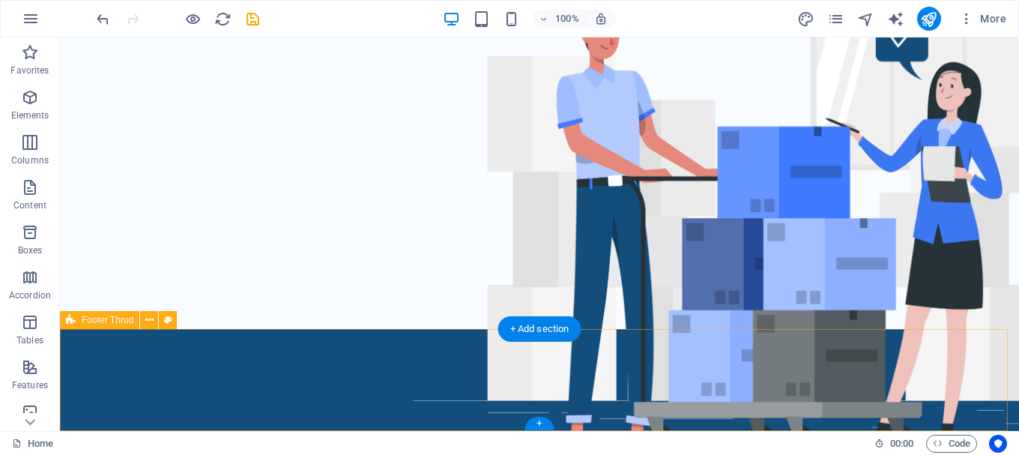
click at [597, 374] on div at bounding box center [539, 380] width 959 height 102
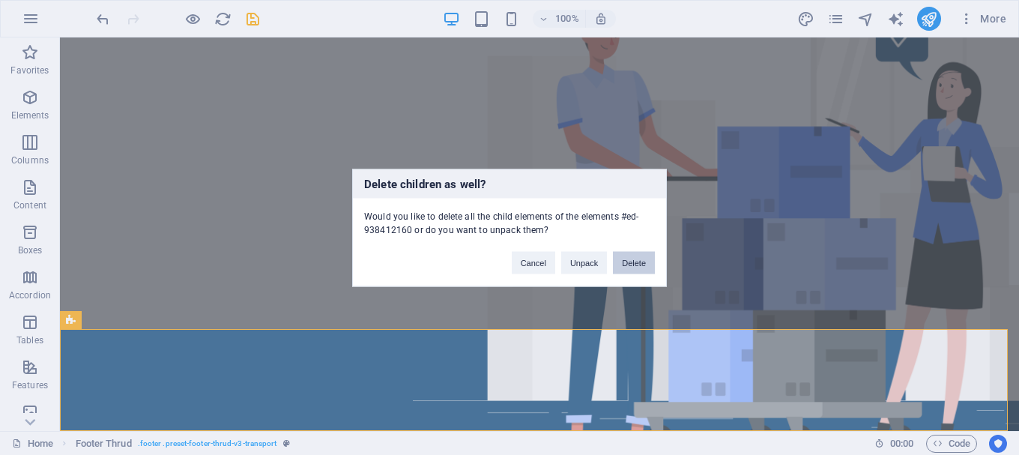
click at [623, 264] on button "Delete" at bounding box center [634, 262] width 42 height 22
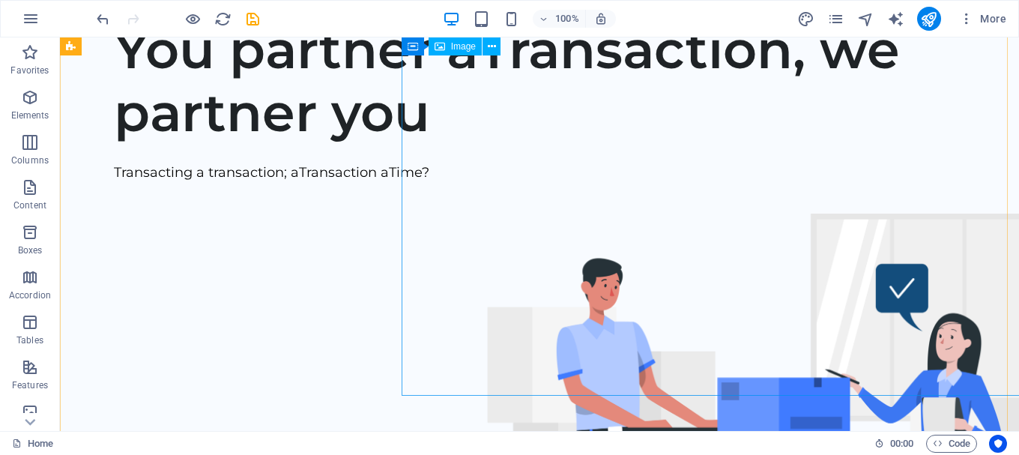
scroll to position [67, 0]
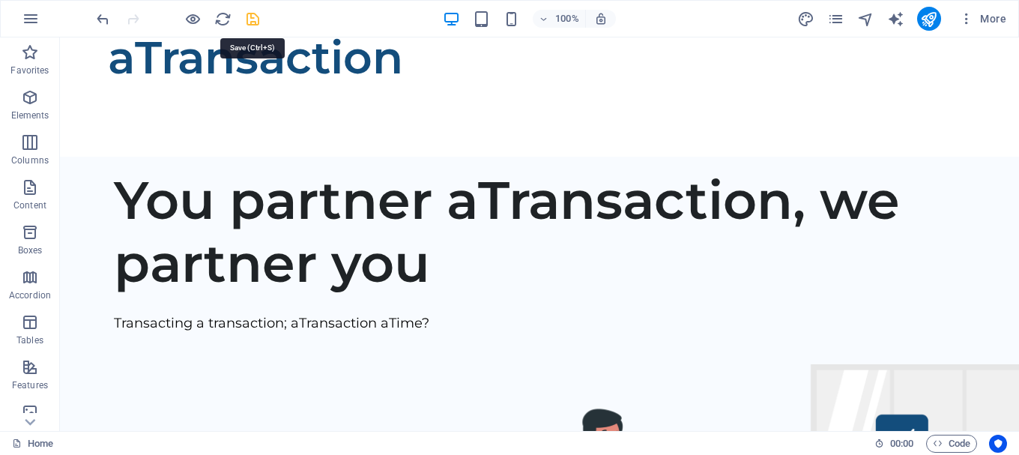
click at [259, 14] on icon "save" at bounding box center [252, 18] width 17 height 17
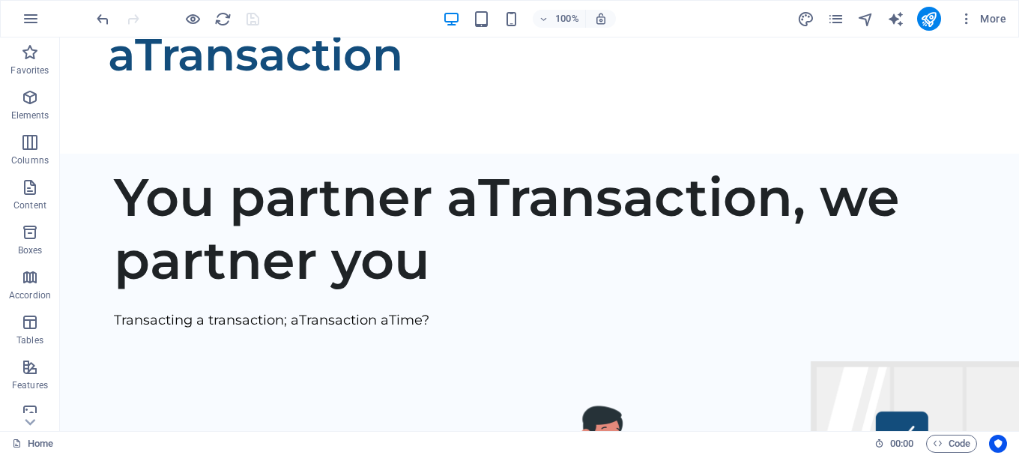
scroll to position [0, 0]
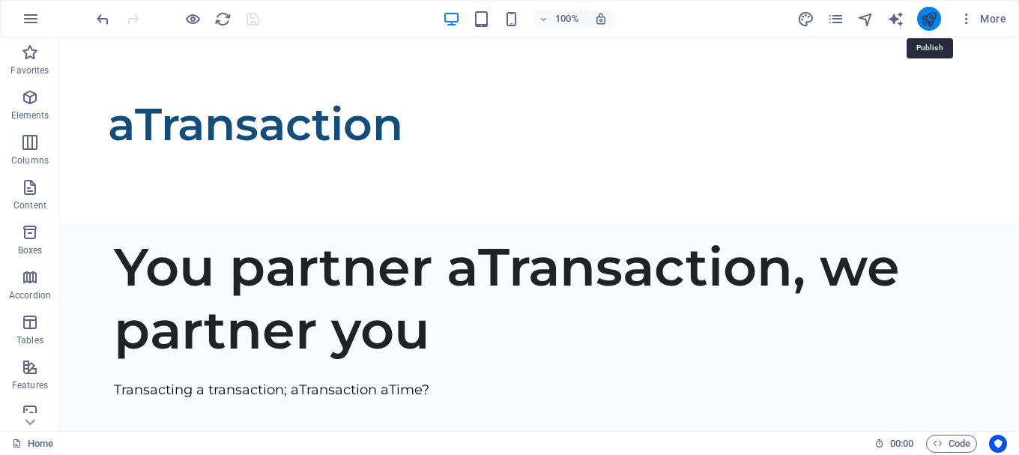
drag, startPoint x: 936, startPoint y: 21, endPoint x: 931, endPoint y: 10, distance: 12.1
click at [931, 10] on icon "publish" at bounding box center [928, 18] width 17 height 17
